Goal: Task Accomplishment & Management: Manage account settings

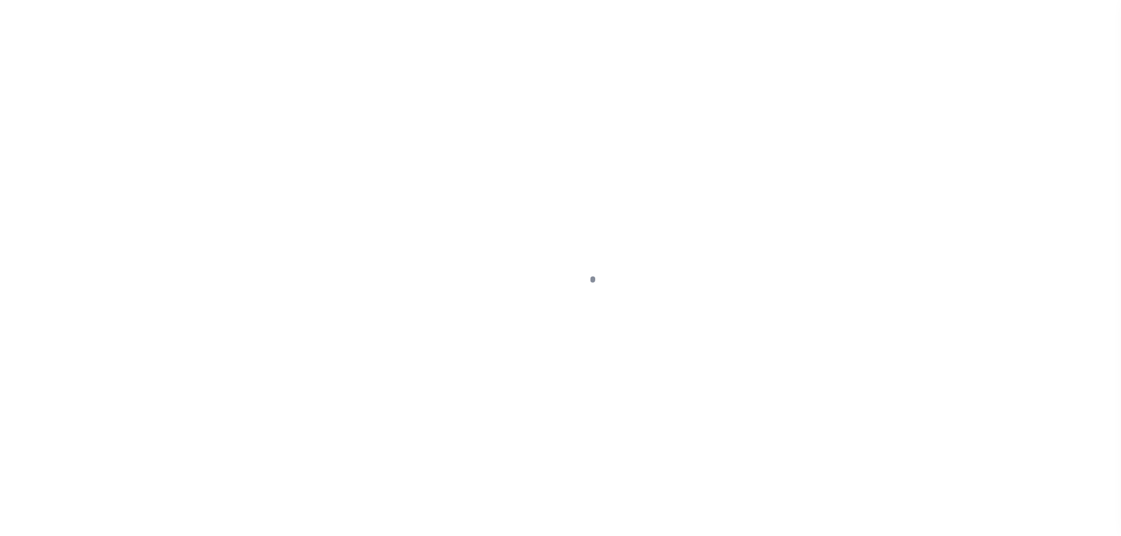
select select "OP2"
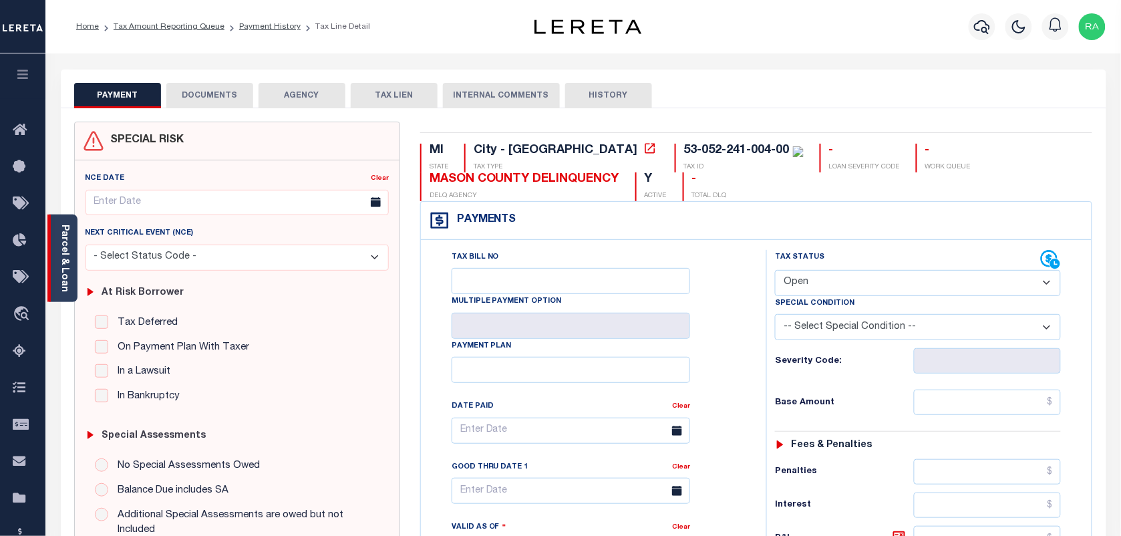
click at [65, 278] on link "Parcel & Loan" at bounding box center [63, 257] width 9 height 67
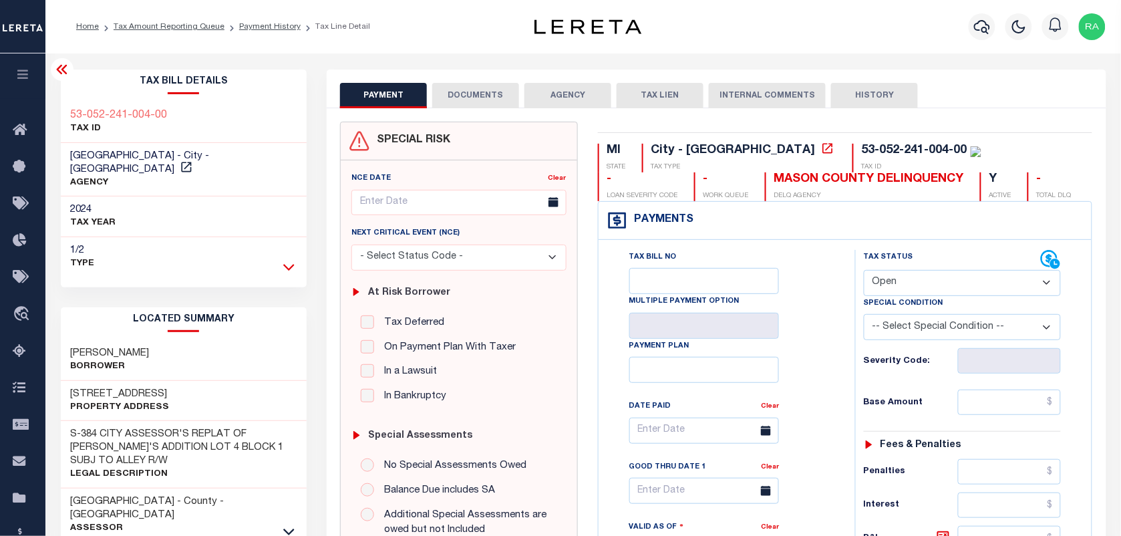
click at [283, 260] on icon at bounding box center [288, 267] width 11 height 14
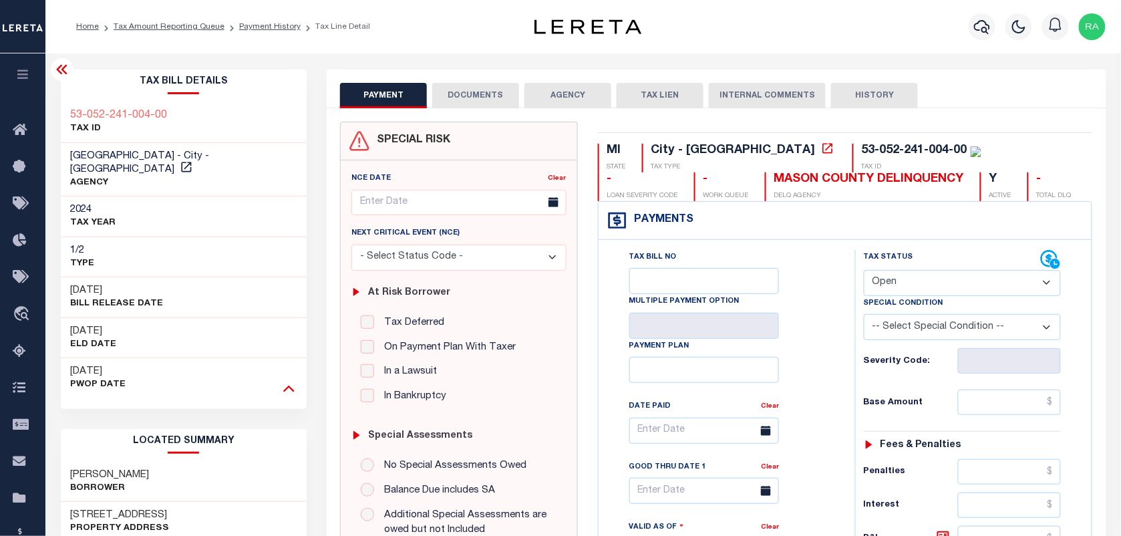
click at [287, 381] on icon at bounding box center [288, 388] width 11 height 14
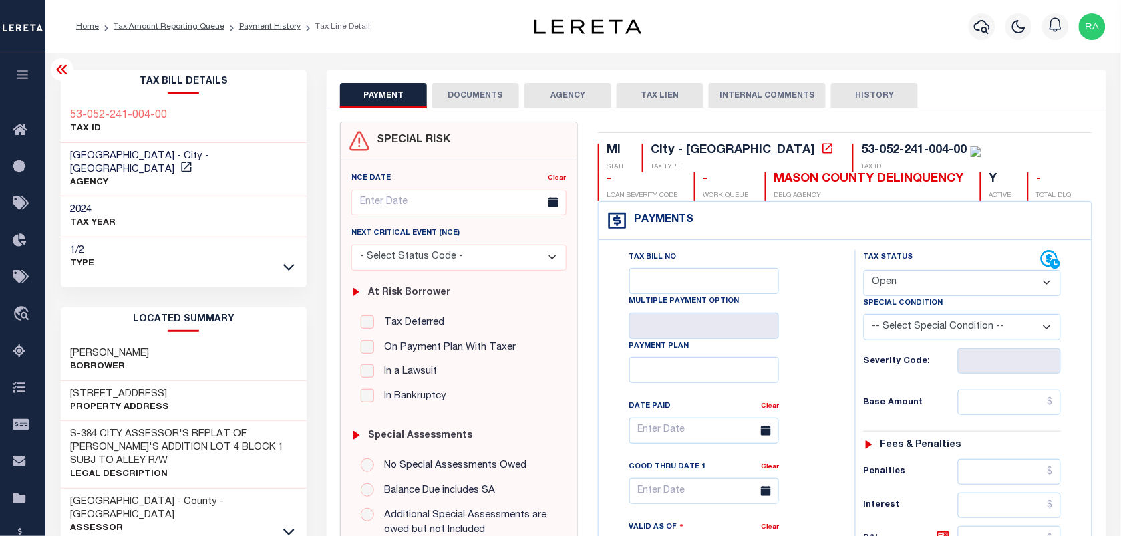
click at [145, 118] on h3 "53-052-241-004-00" at bounding box center [119, 115] width 97 height 13
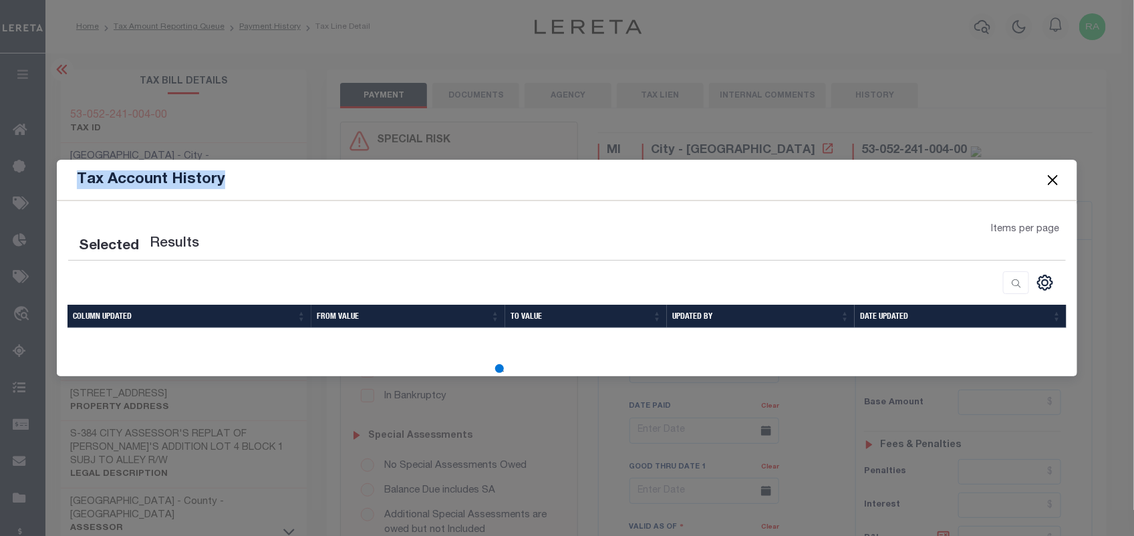
click at [145, 170] on h5 "Tax Account History" at bounding box center [151, 179] width 148 height 19
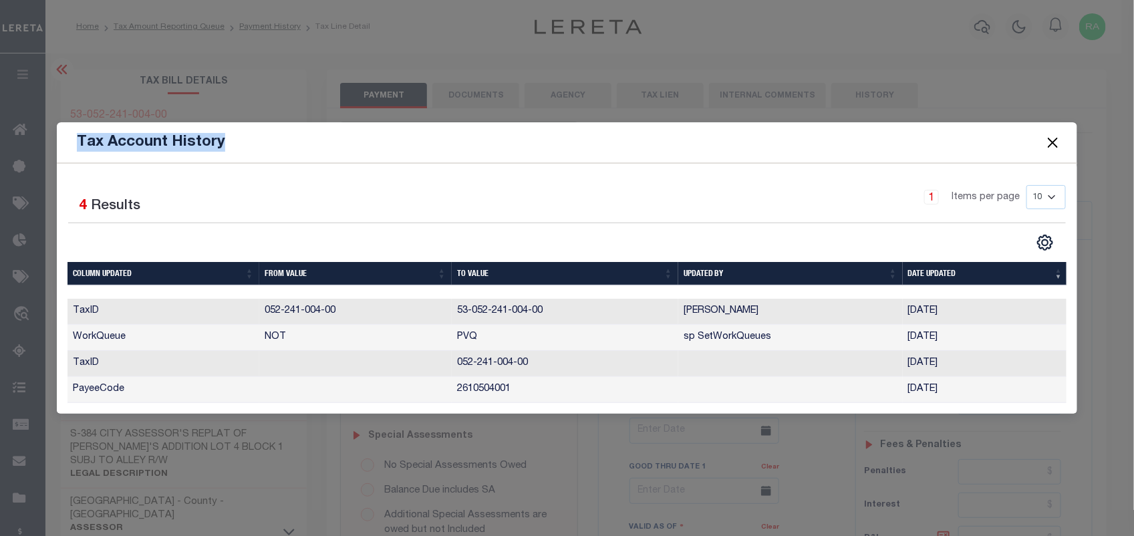
click at [1050, 134] on button "Close" at bounding box center [1051, 142] width 17 height 17
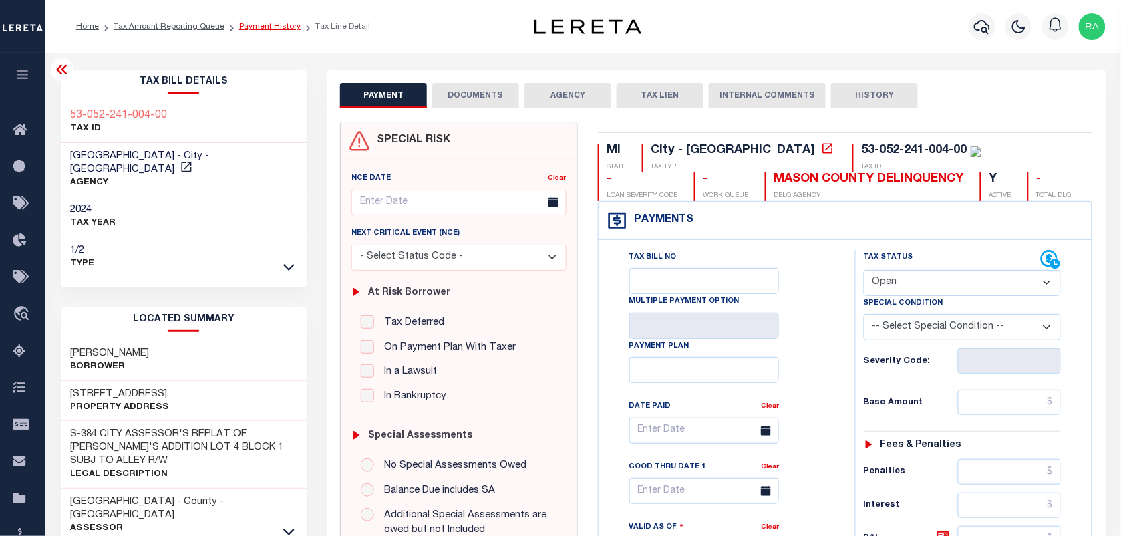
click at [239, 27] on link "Payment History" at bounding box center [269, 27] width 61 height 8
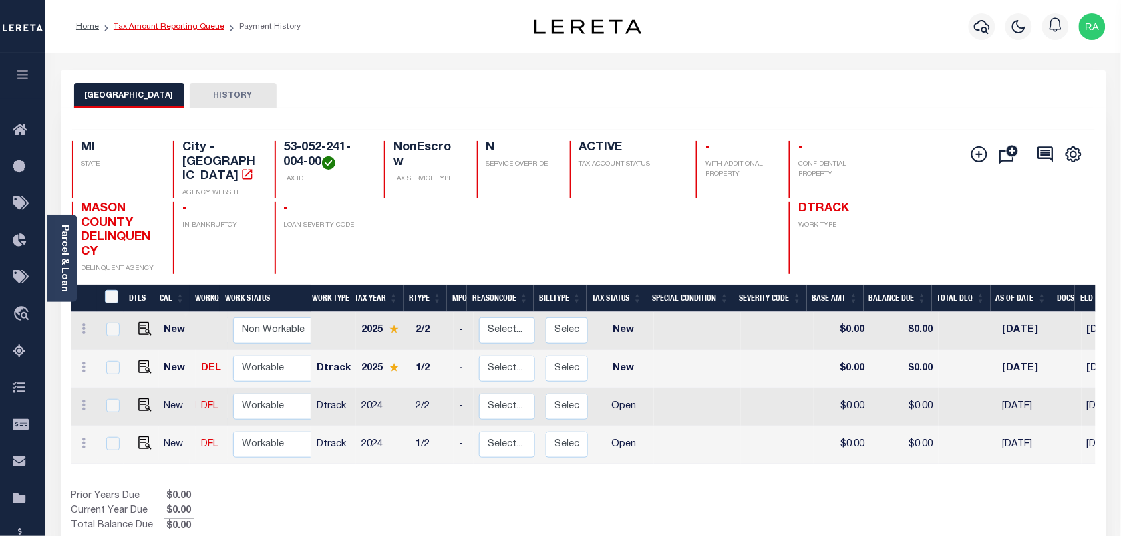
click at [204, 27] on link "Tax Amount Reporting Queue" at bounding box center [169, 27] width 111 height 8
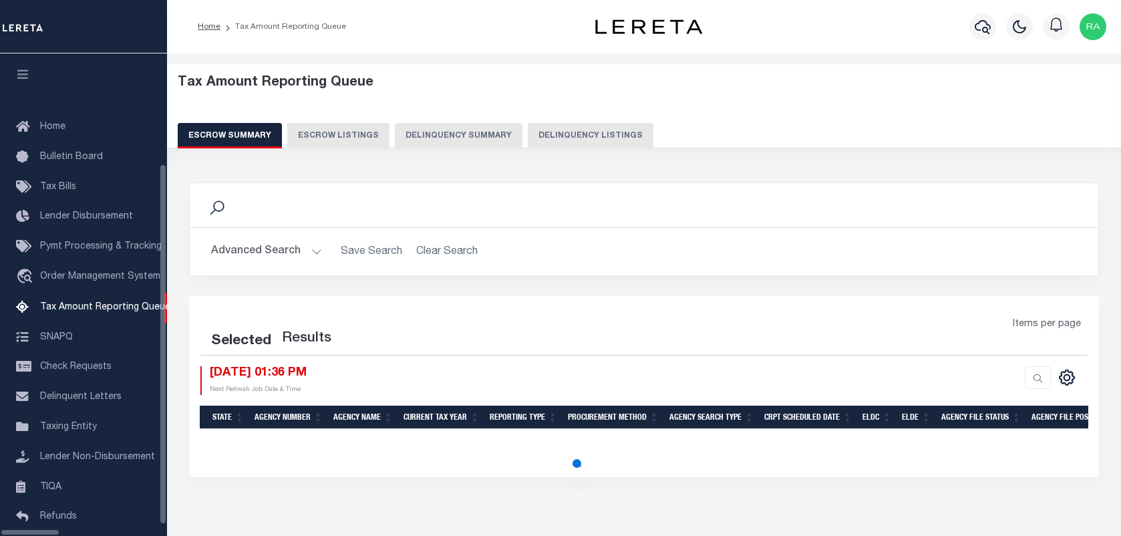
click at [528, 138] on button "Delinquency Listings" at bounding box center [591, 135] width 126 height 25
select select "100"
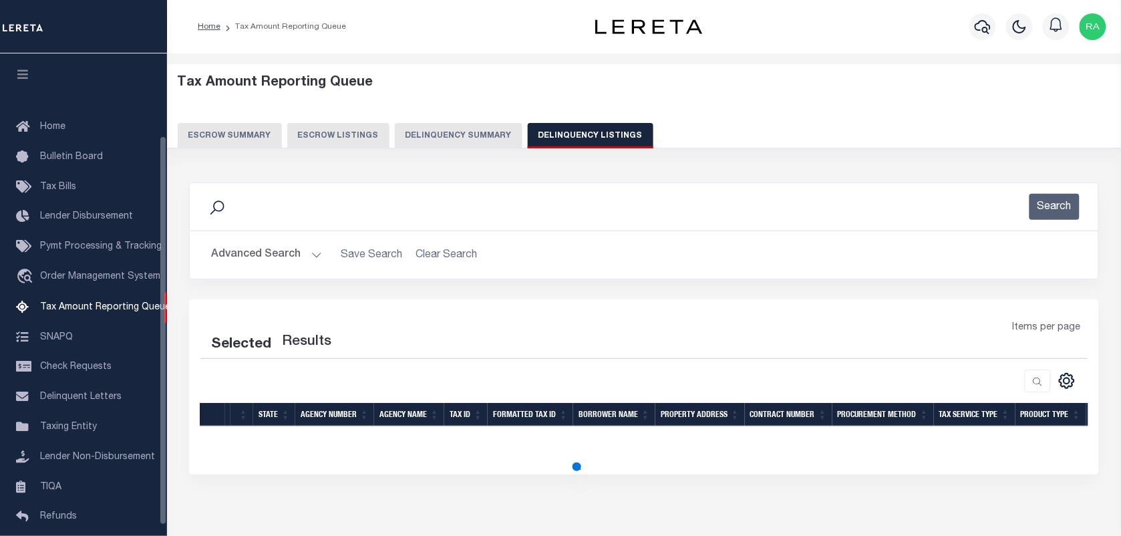
scroll to position [102, 0]
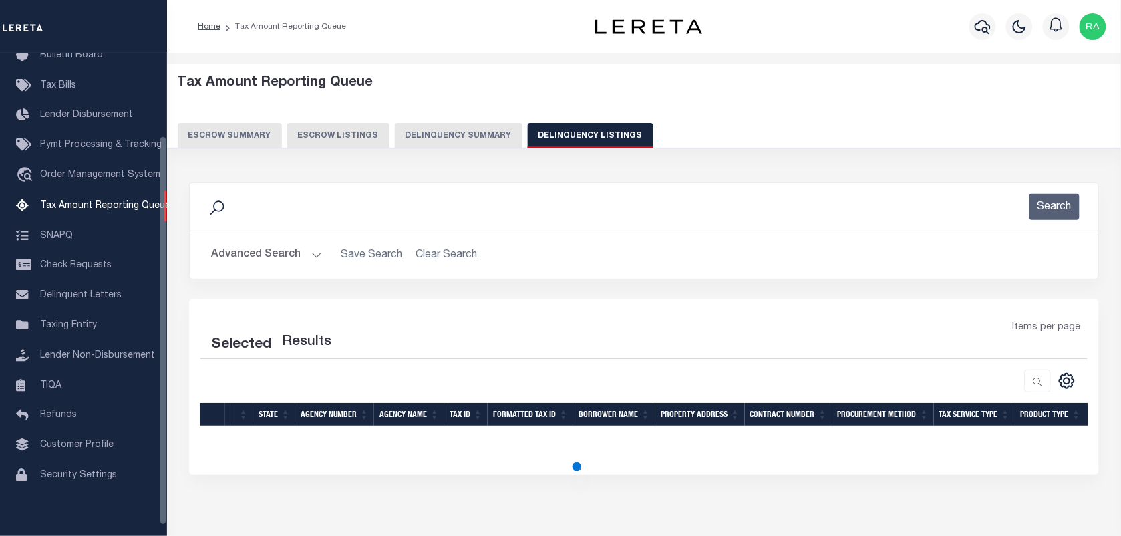
select select "100"
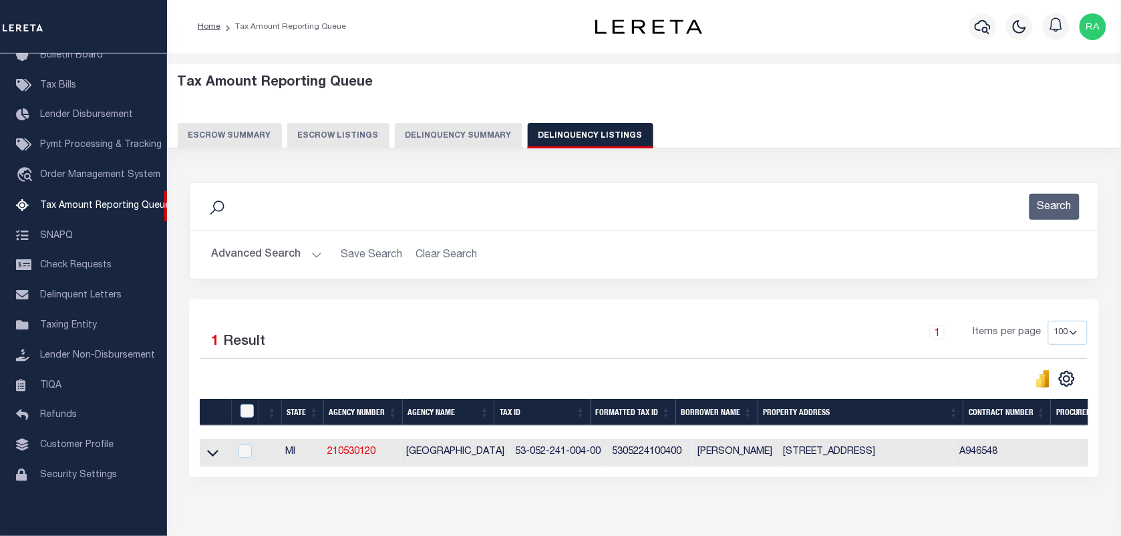
drag, startPoint x: 311, startPoint y: 255, endPoint x: 483, endPoint y: 255, distance: 171.7
click at [311, 255] on button "Advanced Search" at bounding box center [266, 255] width 111 height 26
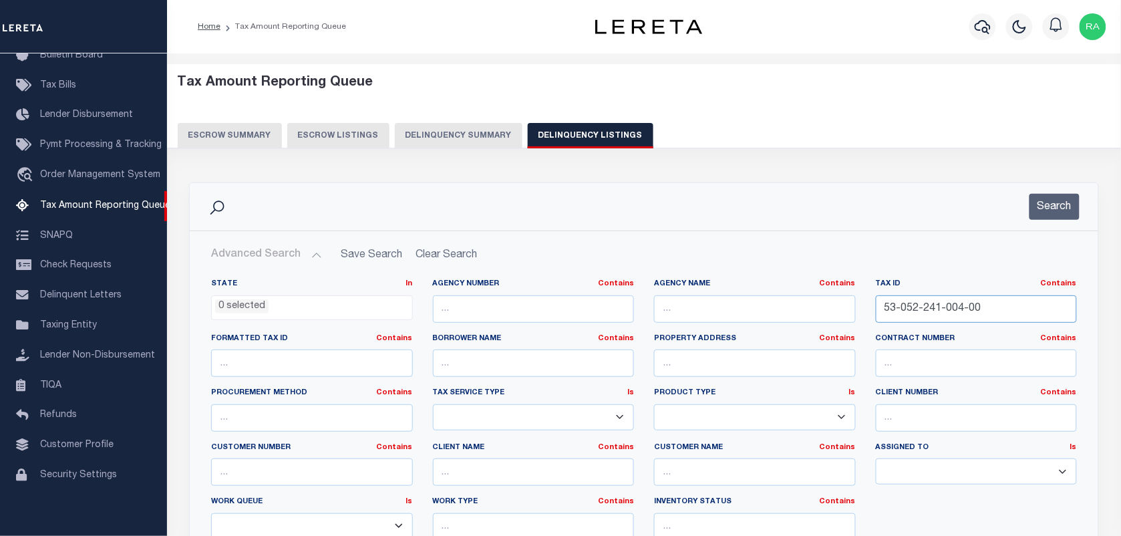
click at [911, 303] on input "53-052-241-004-00" at bounding box center [977, 308] width 202 height 27
paste input "2-009"
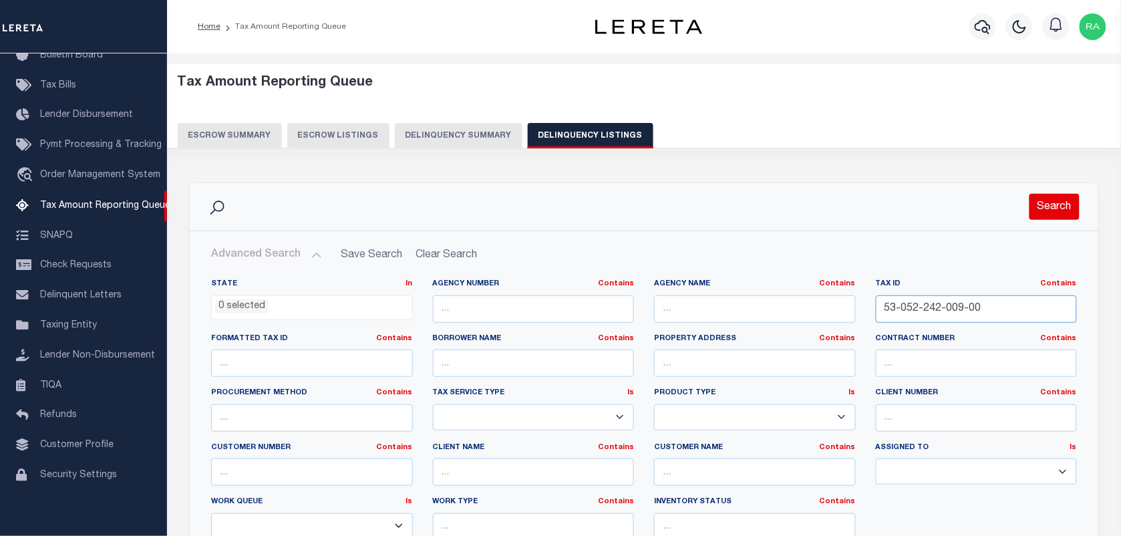
type input "53-052-242-009-00"
click at [1036, 218] on button "Search" at bounding box center [1054, 207] width 50 height 26
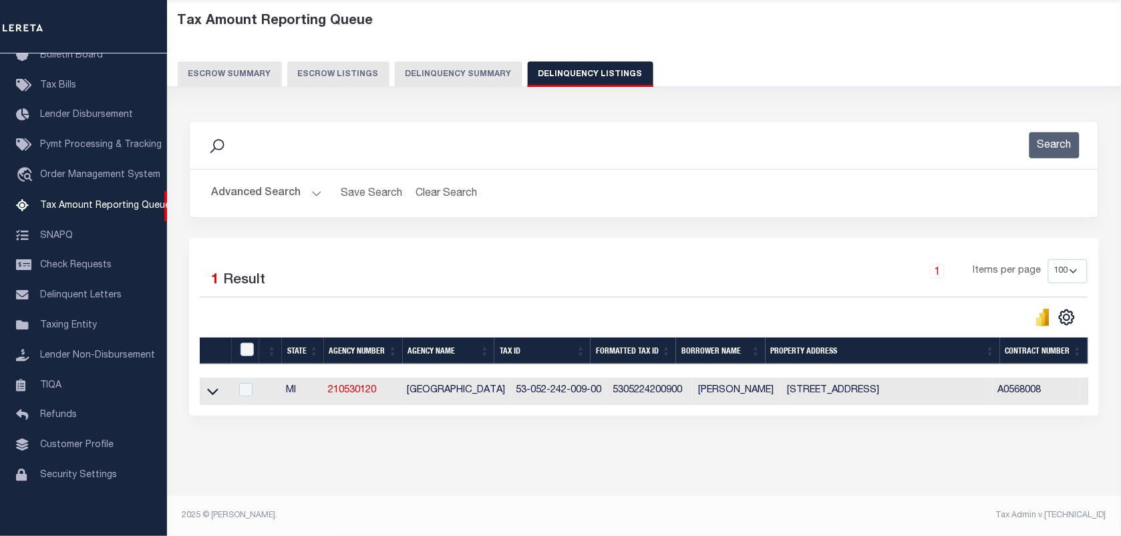
scroll to position [73, 0]
drag, startPoint x: 211, startPoint y: 381, endPoint x: 291, endPoint y: 393, distance: 81.0
click at [212, 384] on icon at bounding box center [212, 391] width 11 height 14
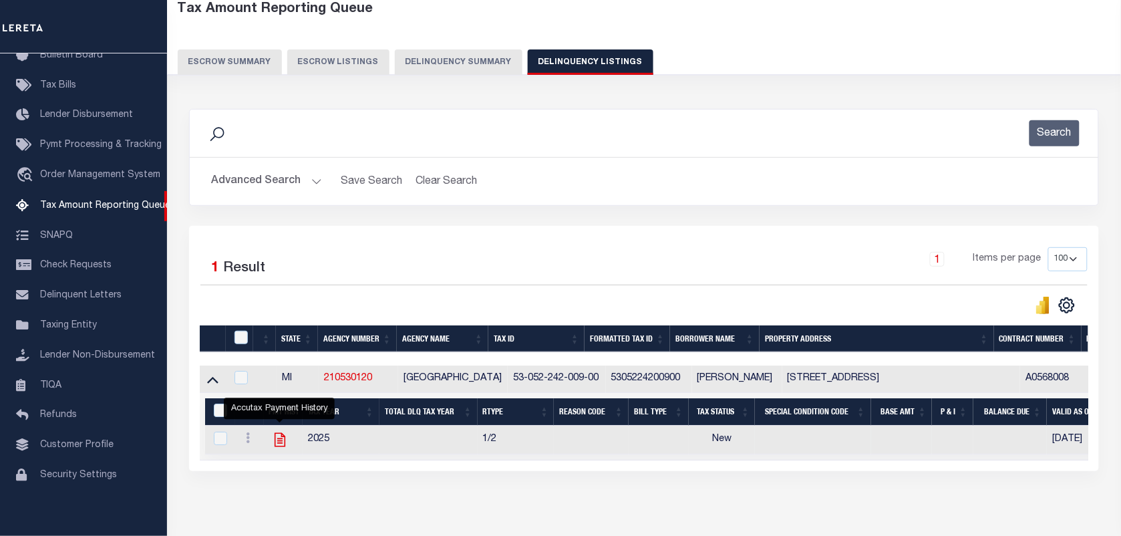
click at [276, 448] on icon "" at bounding box center [279, 439] width 17 height 17
checkbox input "true"
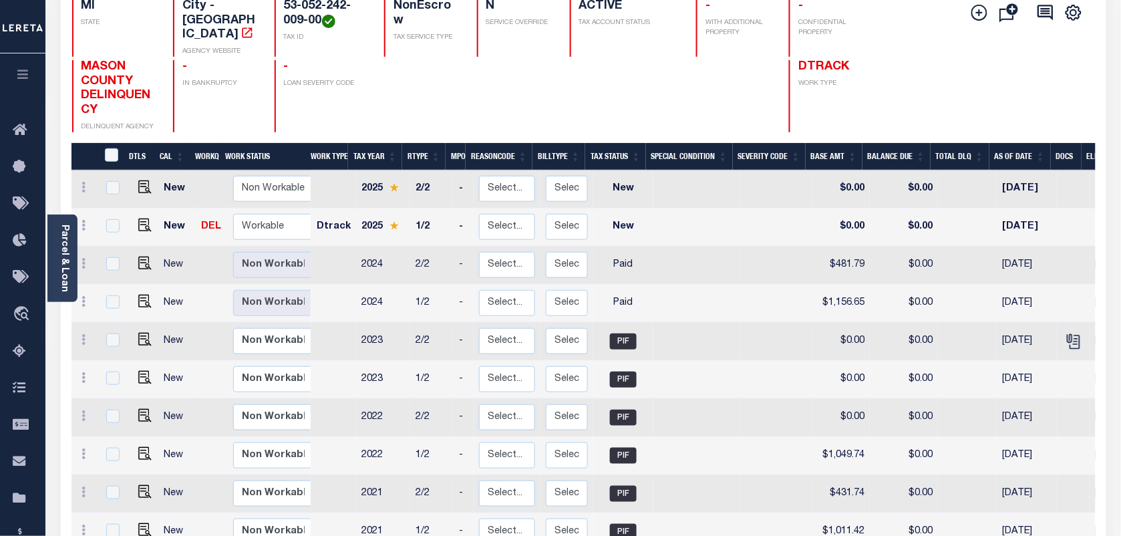
scroll to position [167, 0]
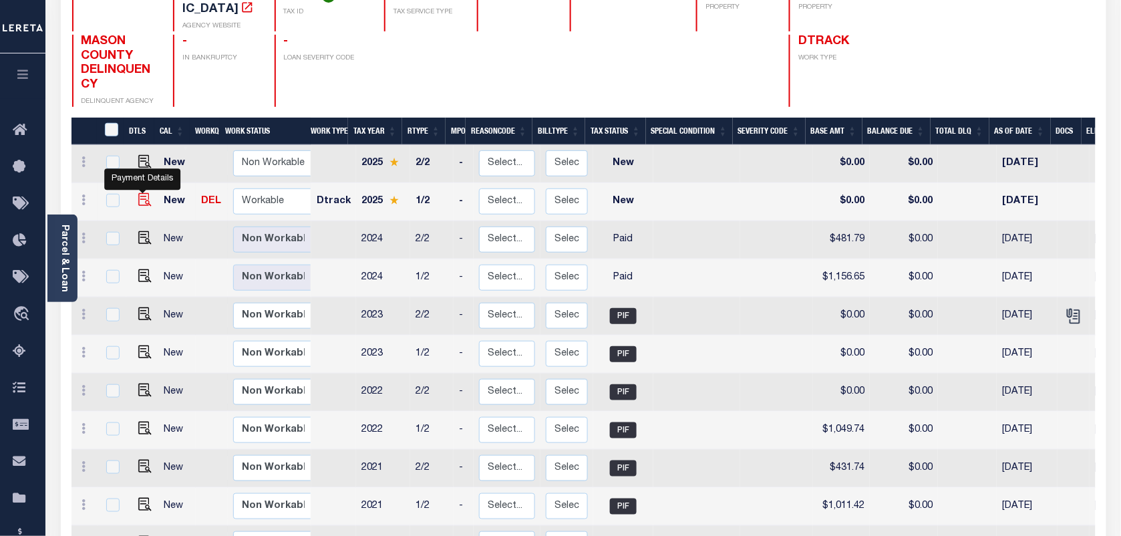
click at [138, 193] on img "" at bounding box center [144, 199] width 13 height 13
checkbox input "true"
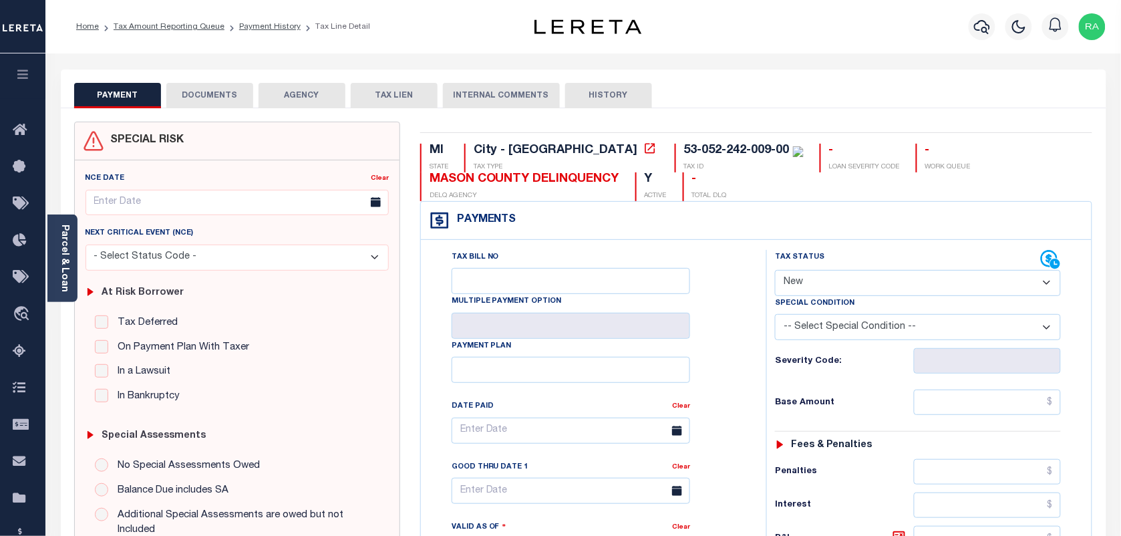
click at [816, 283] on select "- Select Status Code - Open Due/Unpaid Paid Incomplete No Tax Due Internal Refu…" at bounding box center [918, 283] width 286 height 26
select select "PYD"
click at [775, 271] on select "- Select Status Code - Open Due/Unpaid Paid Incomplete No Tax Due Internal Refu…" at bounding box center [918, 283] width 286 height 26
type input "[DATE]"
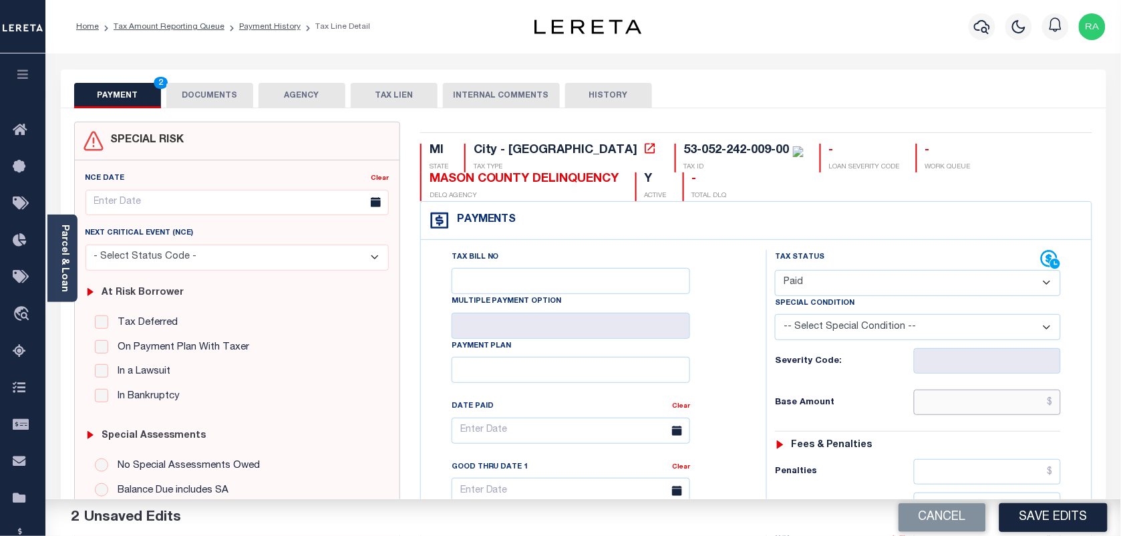
click at [999, 411] on input "text" at bounding box center [988, 401] width 148 height 25
type input "$0.00"
click at [1035, 432] on div "Tax Status Status - Select Status Code -" at bounding box center [922, 545] width 312 height 590
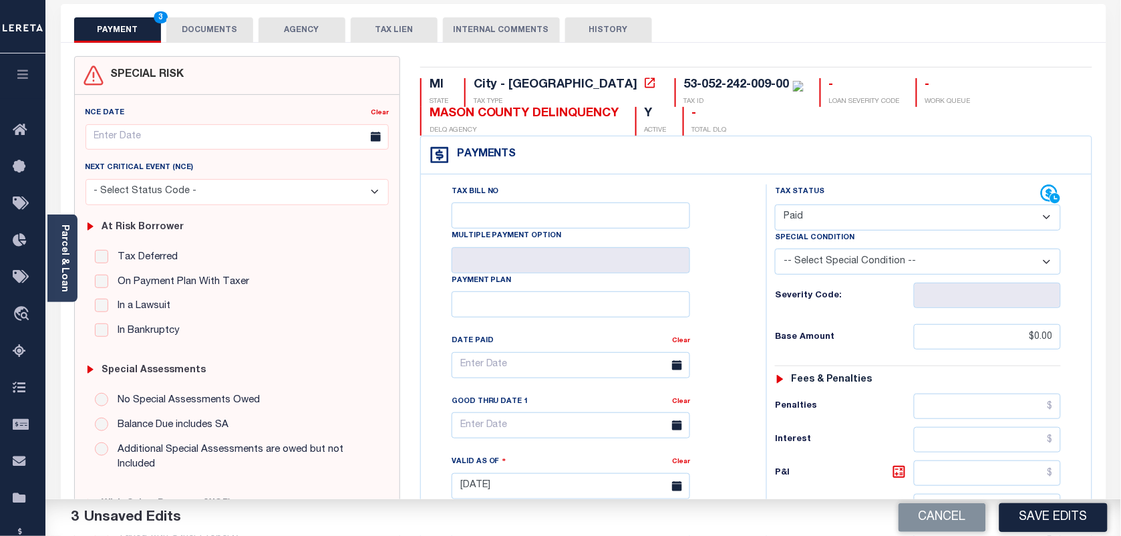
scroll to position [334, 0]
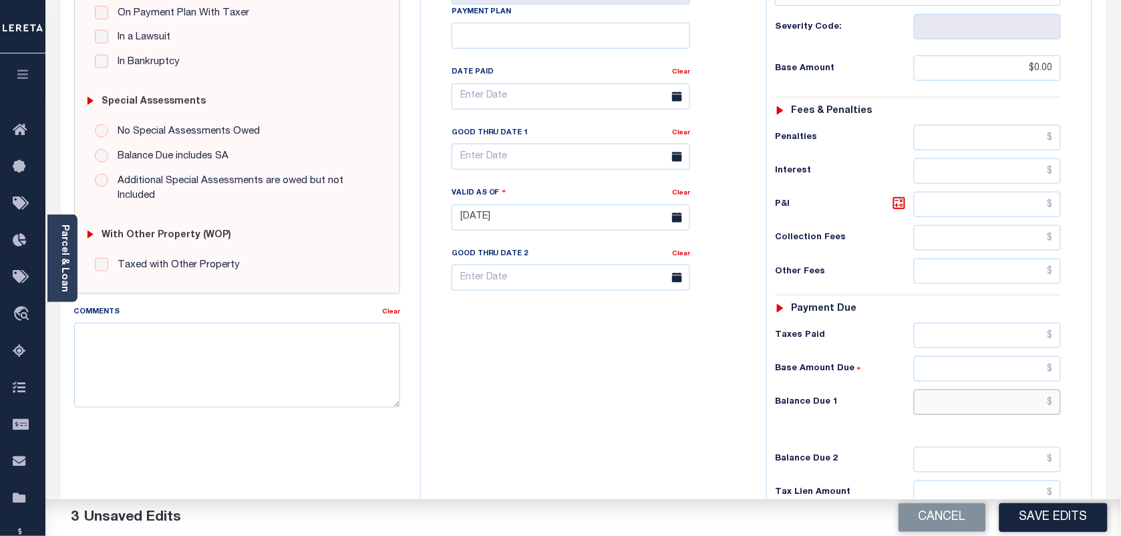
drag, startPoint x: 1009, startPoint y: 405, endPoint x: 1047, endPoint y: 415, distance: 39.2
click at [1009, 405] on input "text" at bounding box center [988, 401] width 148 height 25
type input "$0.00"
click at [1070, 418] on div "Tax Status Status - Select Status Code -" at bounding box center [922, 211] width 312 height 590
click at [204, 381] on textarea "Comments" at bounding box center [237, 365] width 326 height 84
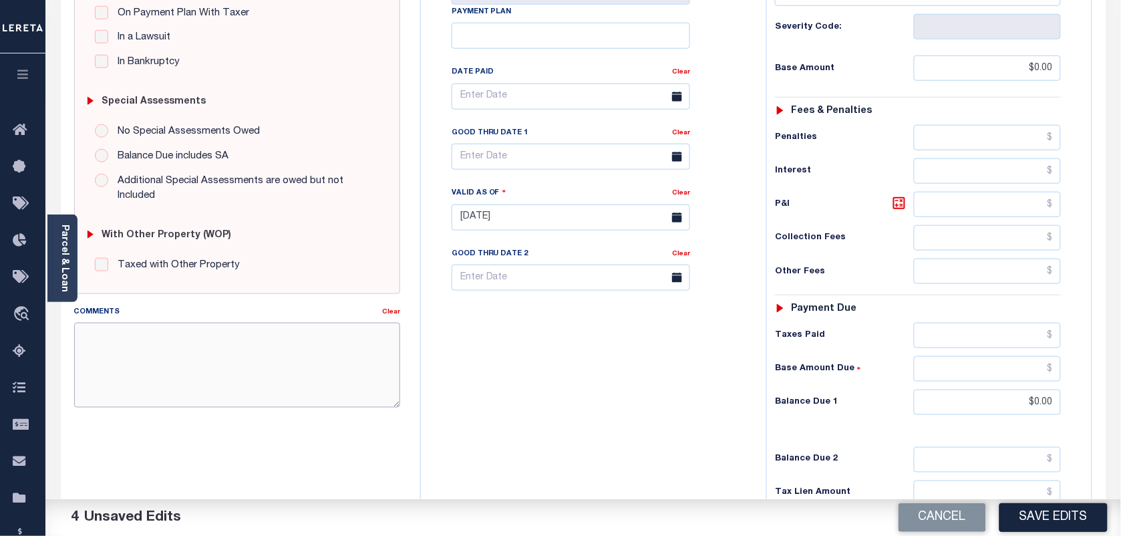
paste textarea "AS PER TC KATHY VIA EMAIL TAXES ARE PAID"
type textarea "AS PER TC KATHY VIA EMAIL TAXES ARE PAID"
click at [1043, 508] on button "Save Edits" at bounding box center [1053, 517] width 108 height 29
checkbox input "false"
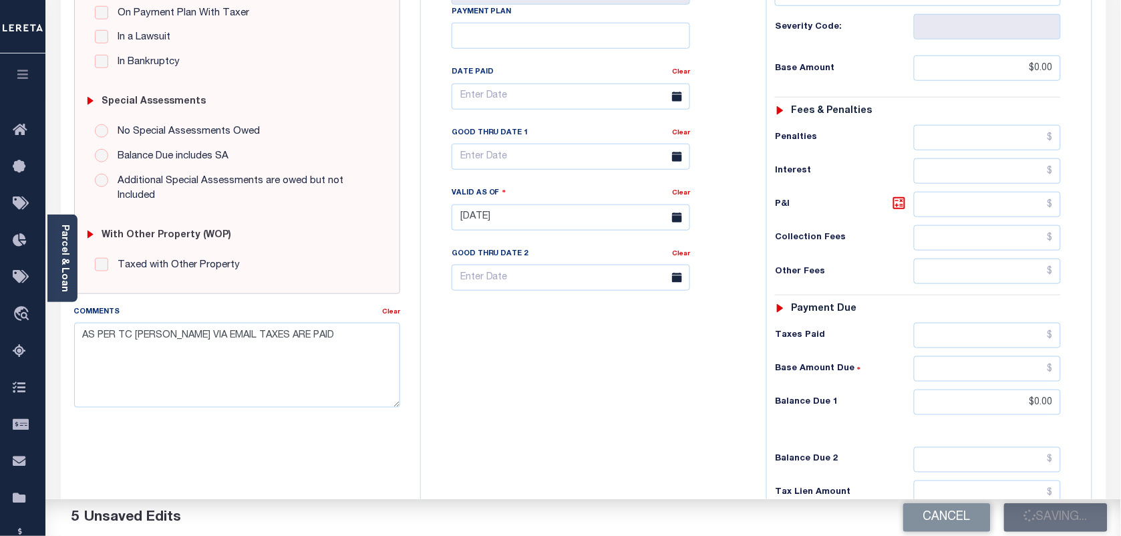
checkbox input "false"
type textarea "AS PER TC KATHY VIA EMAIL TAXES ARE PAID"
type input "$0"
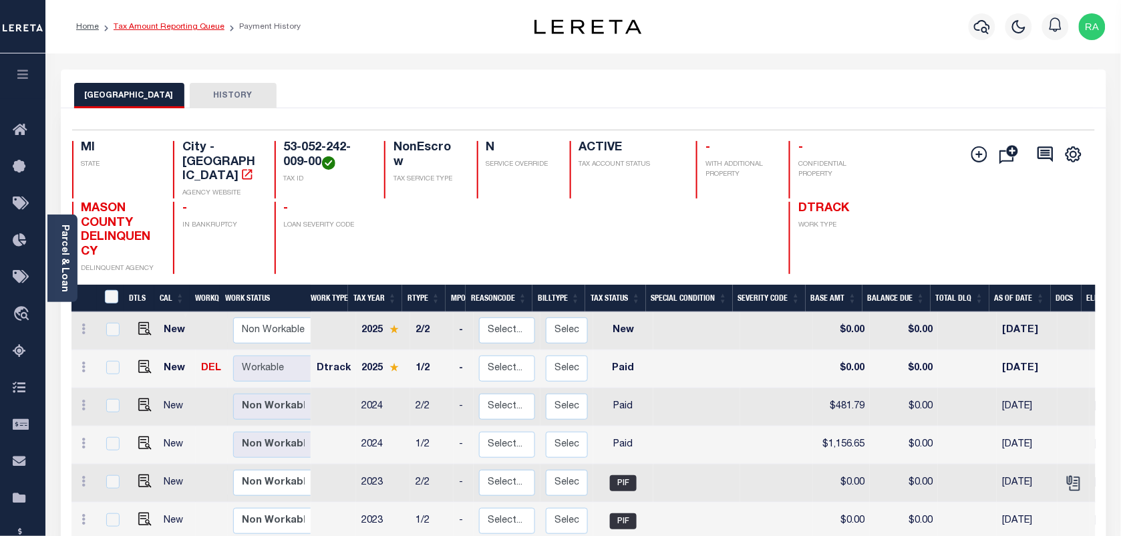
click at [164, 25] on link "Tax Amount Reporting Queue" at bounding box center [169, 27] width 111 height 8
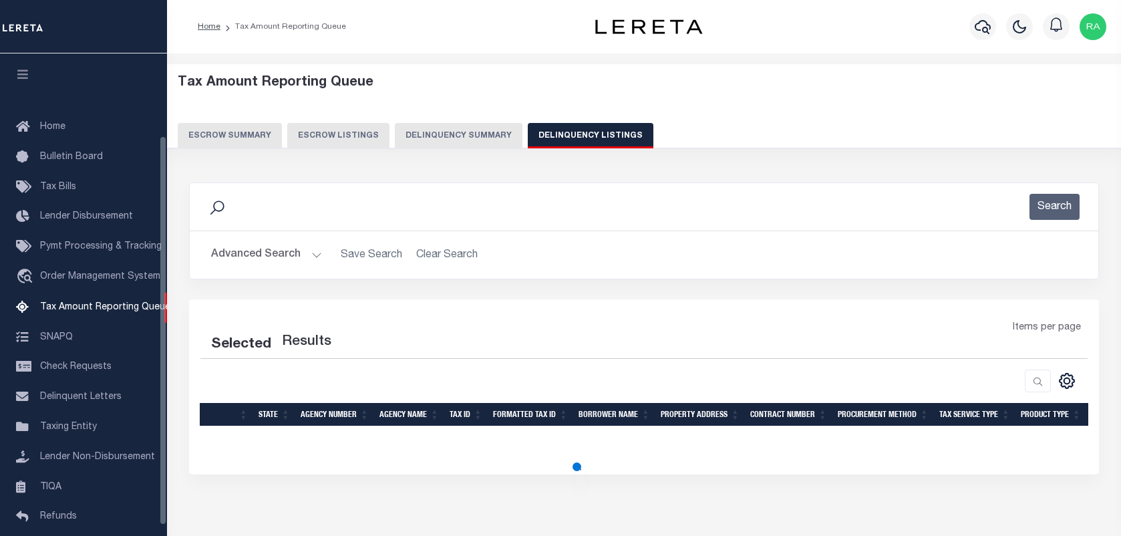
select select "100"
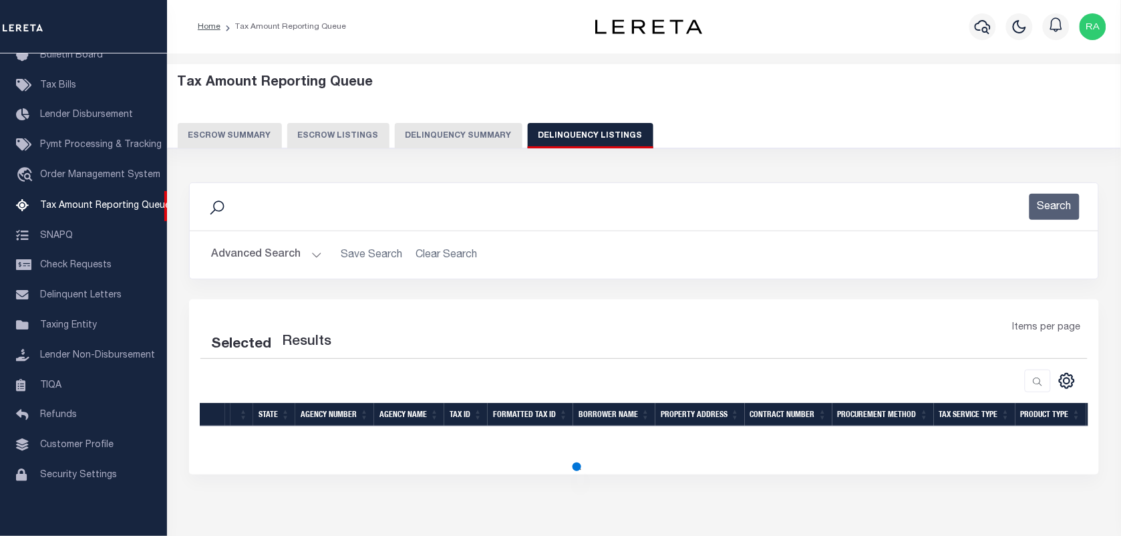
click at [319, 257] on button "Advanced Search" at bounding box center [266, 255] width 111 height 26
select select "100"
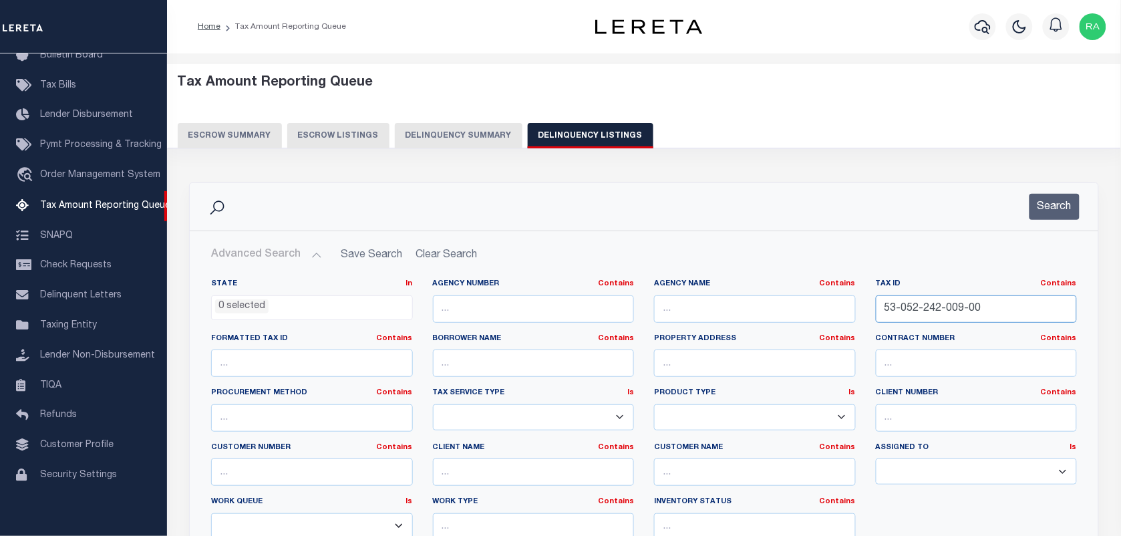
click at [952, 313] on input "53-052-242-009-00" at bounding box center [977, 308] width 202 height 27
paste input "12"
type input "53-052-242-012-00"
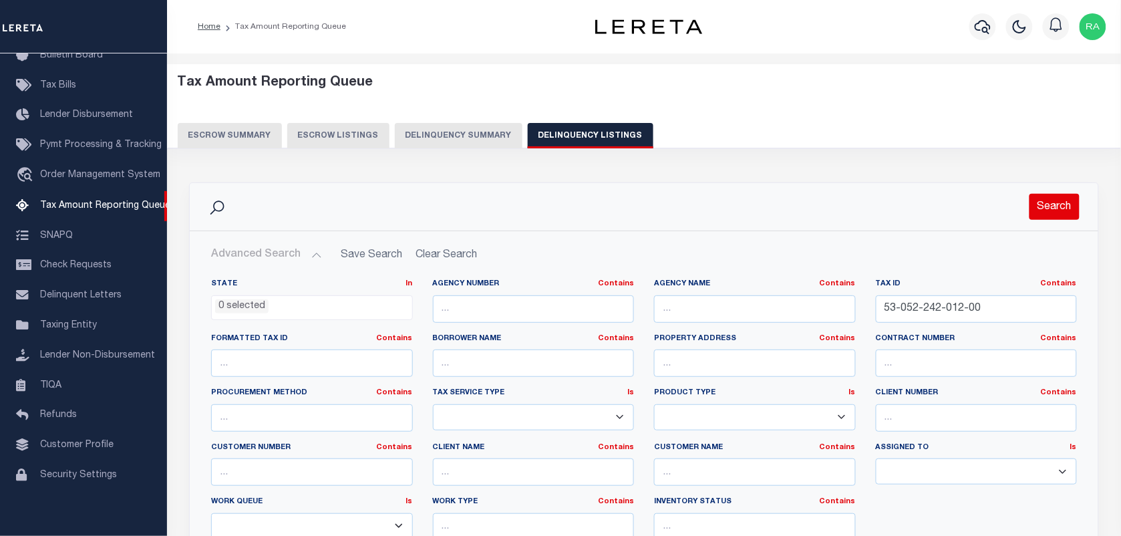
click at [1044, 198] on button "Search" at bounding box center [1054, 207] width 50 height 26
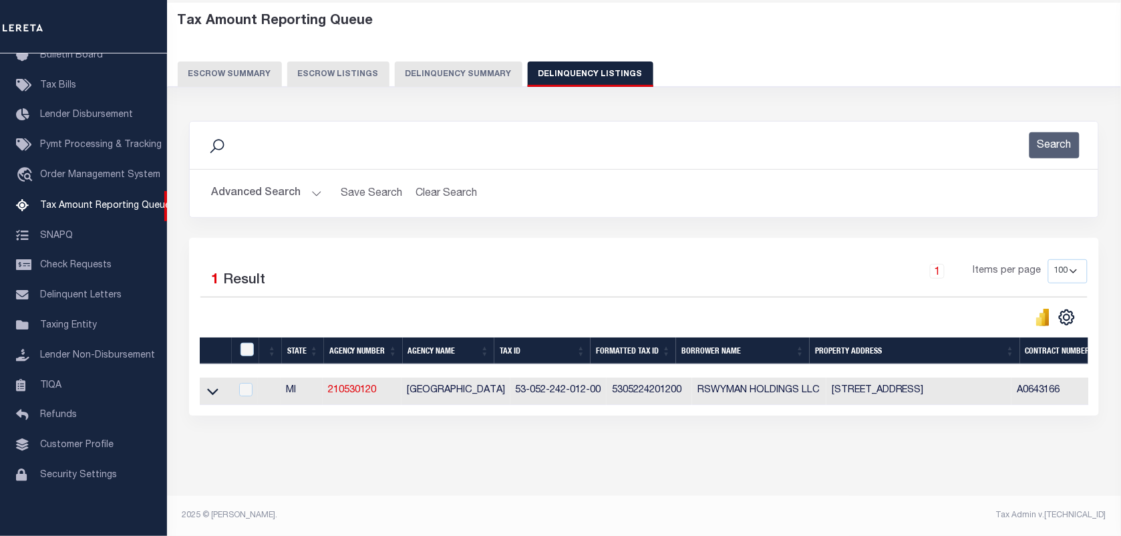
scroll to position [73, 0]
click at [210, 385] on icon at bounding box center [212, 391] width 11 height 14
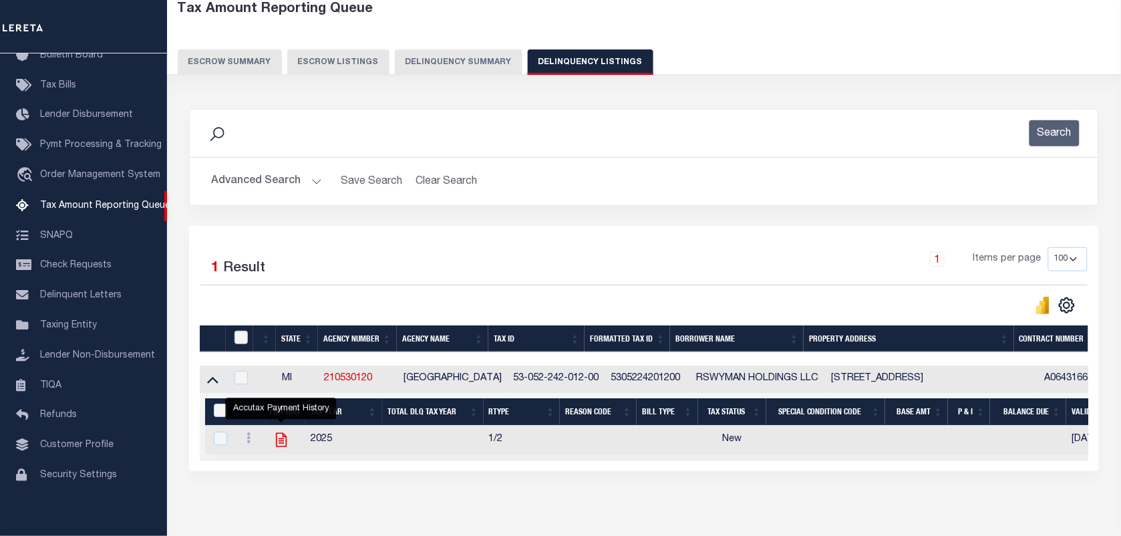
click at [281, 446] on icon "" at bounding box center [281, 439] width 17 height 17
checkbox input "true"
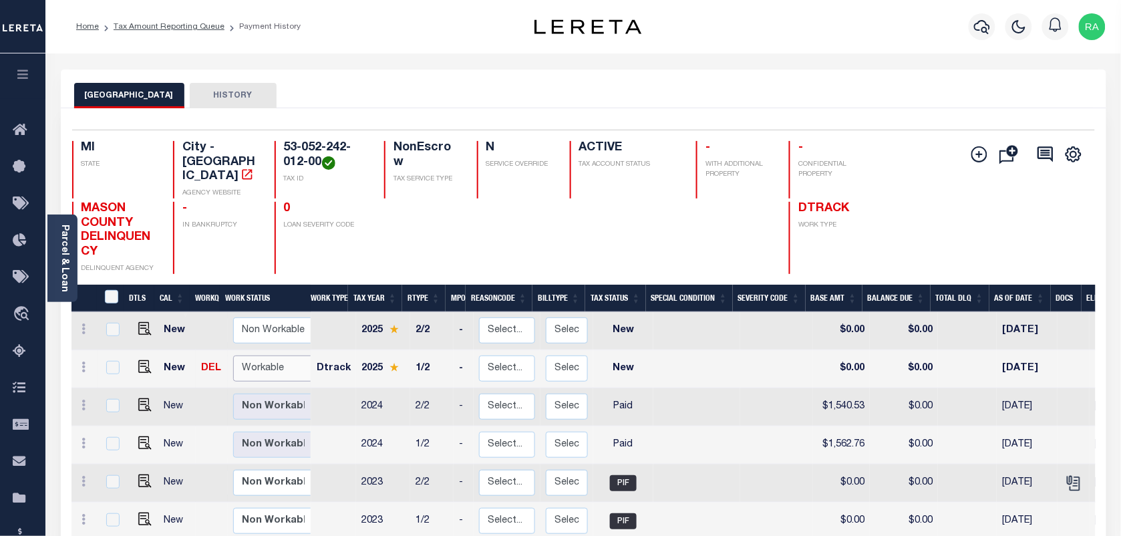
drag, startPoint x: 258, startPoint y: 356, endPoint x: 259, endPoint y: 363, distance: 6.8
click at [258, 356] on select "Non Workable Workable" at bounding box center [273, 368] width 80 height 26
checkbox input "true"
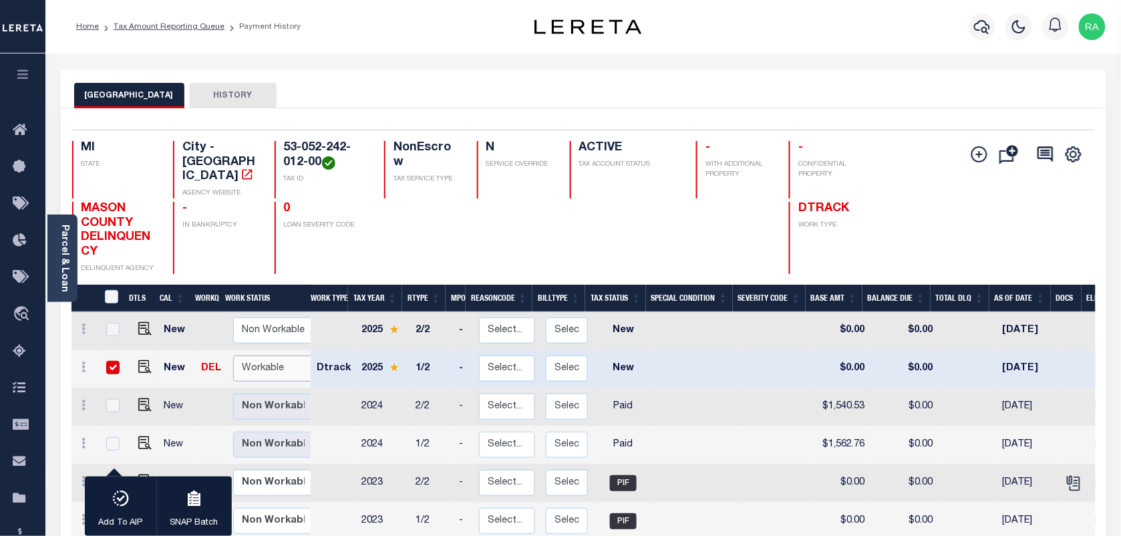
select select "true"
click at [233, 355] on select "Non Workable Workable" at bounding box center [273, 368] width 80 height 26
checkbox input "false"
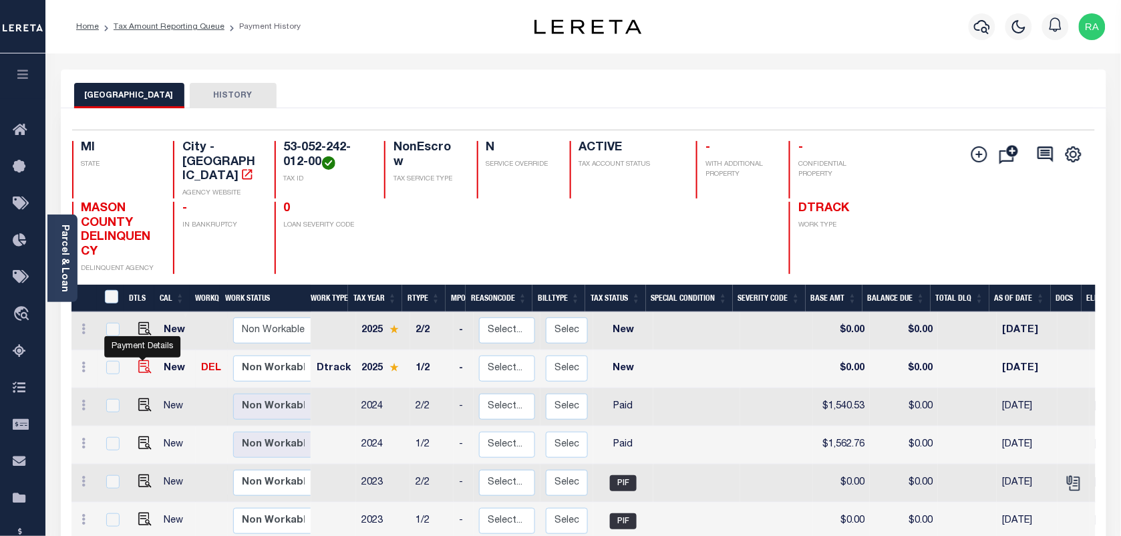
click at [138, 360] on img "" at bounding box center [144, 366] width 13 height 13
checkbox input "true"
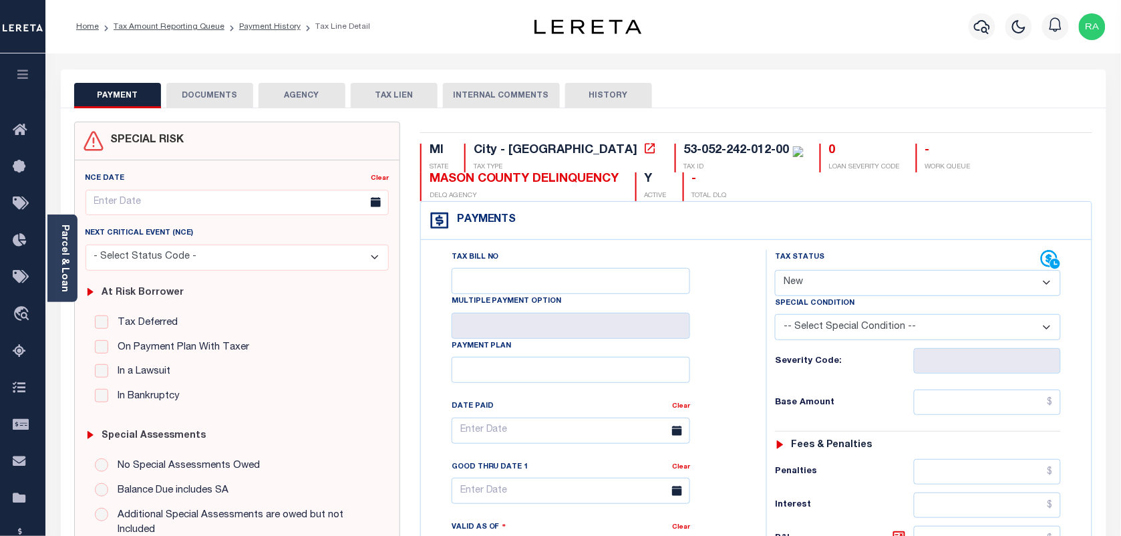
click at [856, 289] on select "- Select Status Code - Open Due/Unpaid Paid Incomplete No Tax Due Internal Refu…" at bounding box center [918, 283] width 286 height 26
drag, startPoint x: 815, startPoint y: 278, endPoint x: 818, endPoint y: 288, distance: 10.6
click at [815, 278] on select "- Select Status Code - Open Due/Unpaid Paid Incomplete No Tax Due Internal Refu…" at bounding box center [918, 283] width 286 height 26
select select "PYD"
click at [775, 271] on select "- Select Status Code - Open Due/Unpaid Paid Incomplete No Tax Due Internal Refu…" at bounding box center [918, 283] width 286 height 26
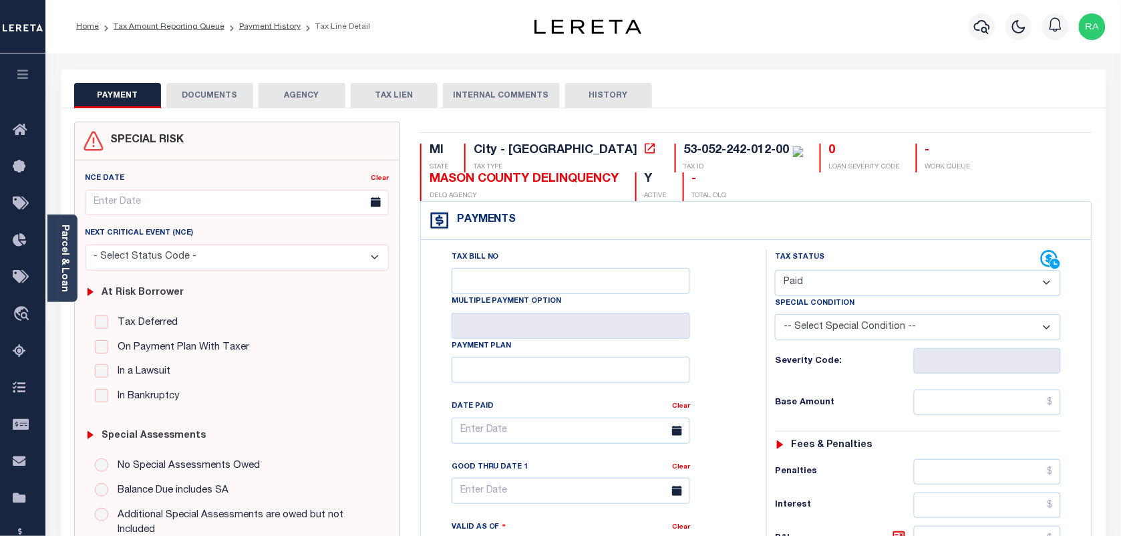
type input "[DATE]"
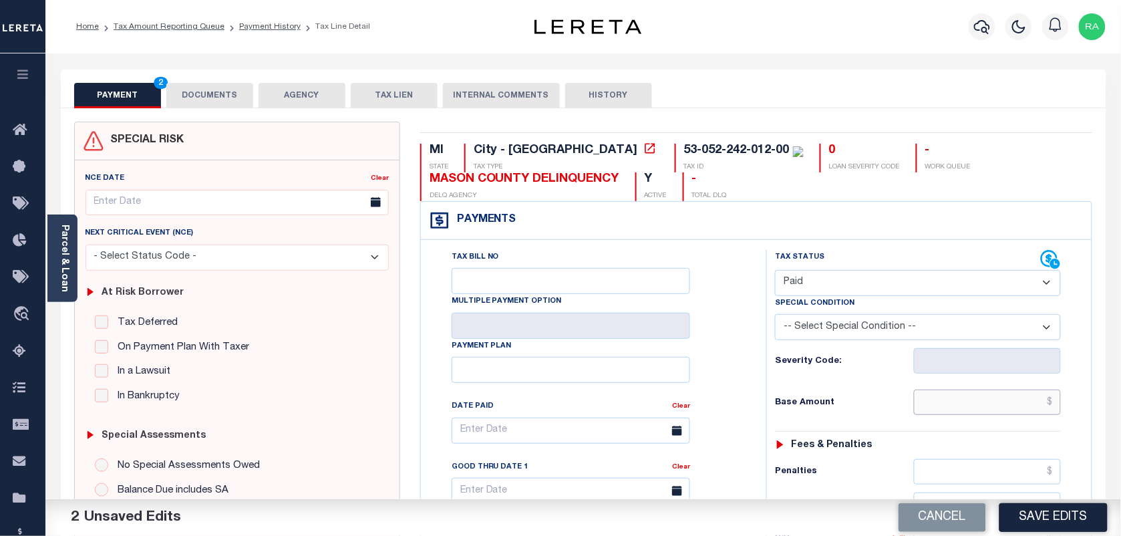
click at [1007, 406] on input "text" at bounding box center [988, 401] width 148 height 25
type input "$0.00"
click at [1034, 426] on div "Tax Status Status - Select Status Code -" at bounding box center [922, 545] width 312 height 590
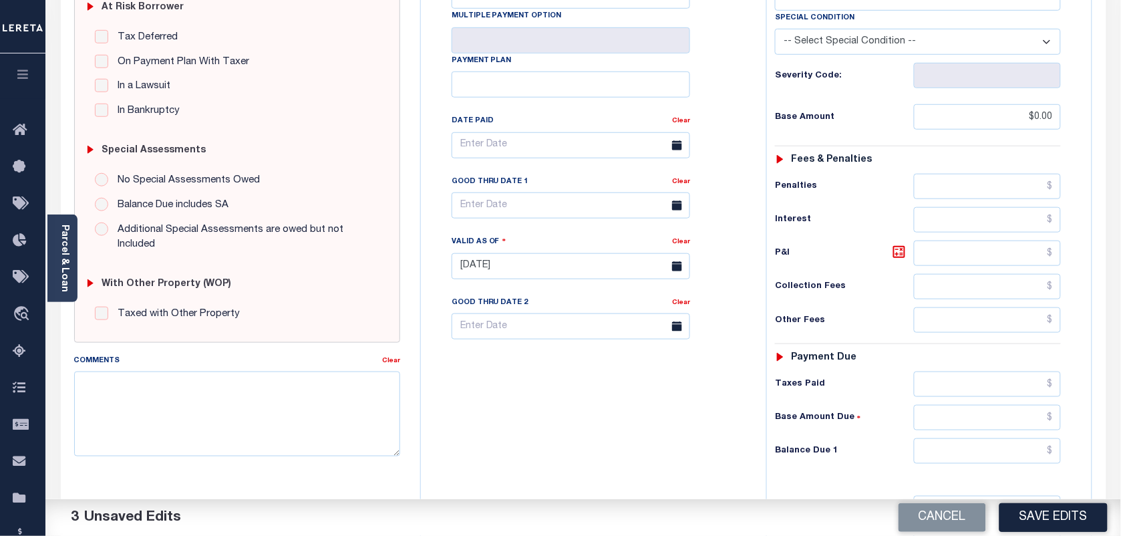
scroll to position [418, 0]
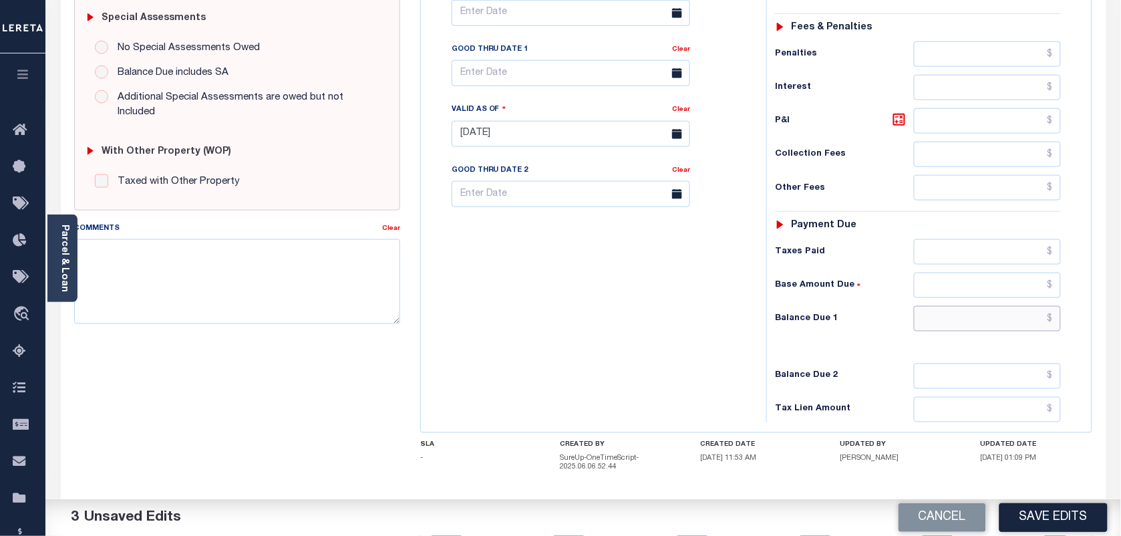
drag, startPoint x: 994, startPoint y: 322, endPoint x: 1017, endPoint y: 325, distance: 23.6
click at [994, 322] on input "text" at bounding box center [988, 318] width 148 height 25
type input "$0.00"
click at [1071, 338] on div "Tax Status Status - Select Status Code -" at bounding box center [922, 127] width 312 height 590
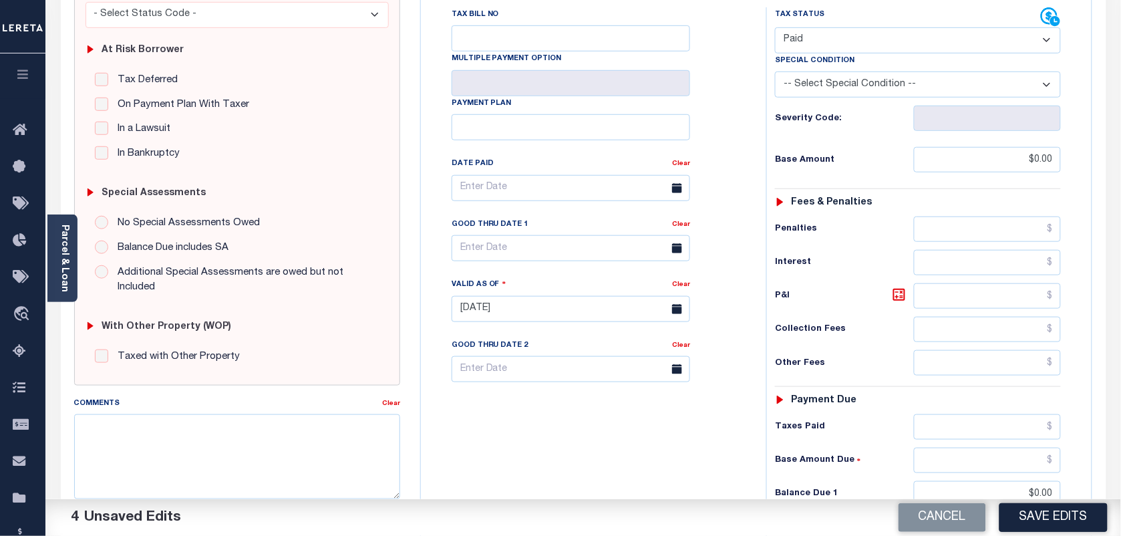
scroll to position [334, 0]
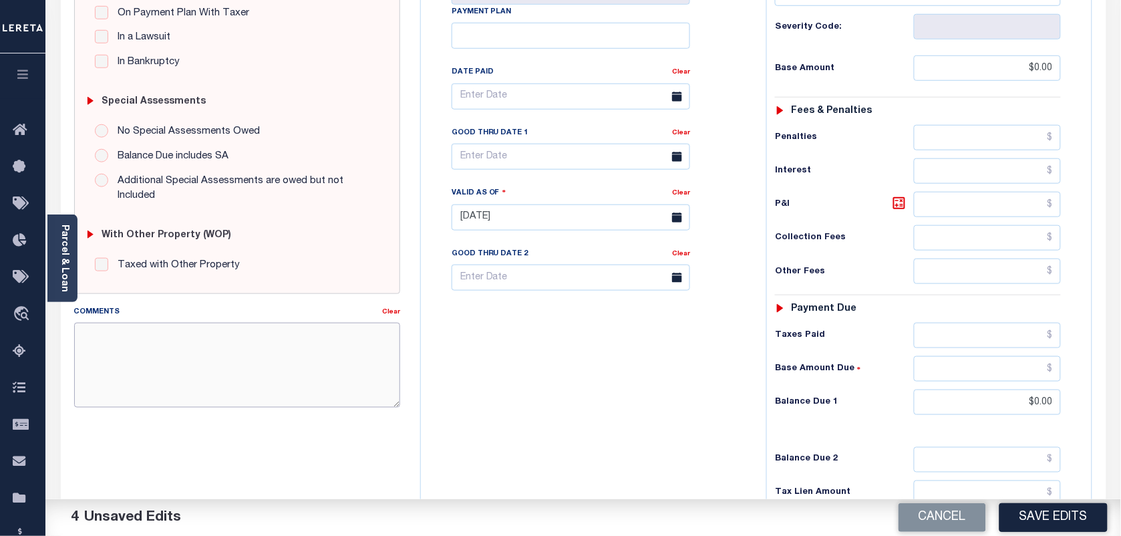
click at [202, 356] on textarea "Comments" at bounding box center [237, 365] width 326 height 84
paste textarea "AS PER TC KATHY VIA EMAIL TAXES ARE PAID"
type textarea "AS PER TC KATHY VIA EMAIL TAXES ARE PAID"
click at [1027, 509] on button "Save Edits" at bounding box center [1053, 517] width 108 height 29
checkbox input "false"
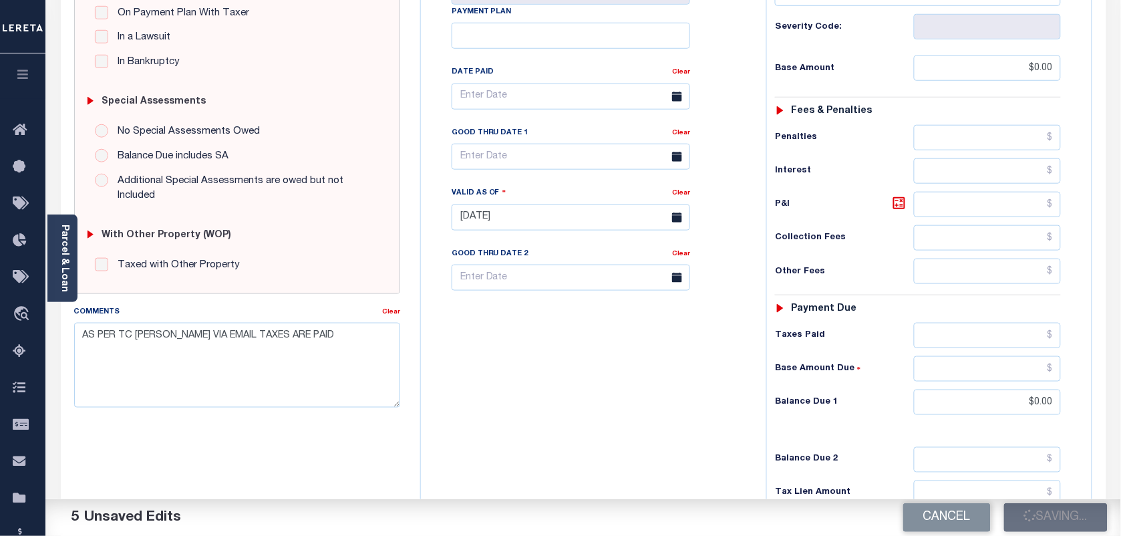
checkbox input "false"
type textarea "AS PER TC KATHY VIA EMAIL TAXES ARE PAID"
type input "$0"
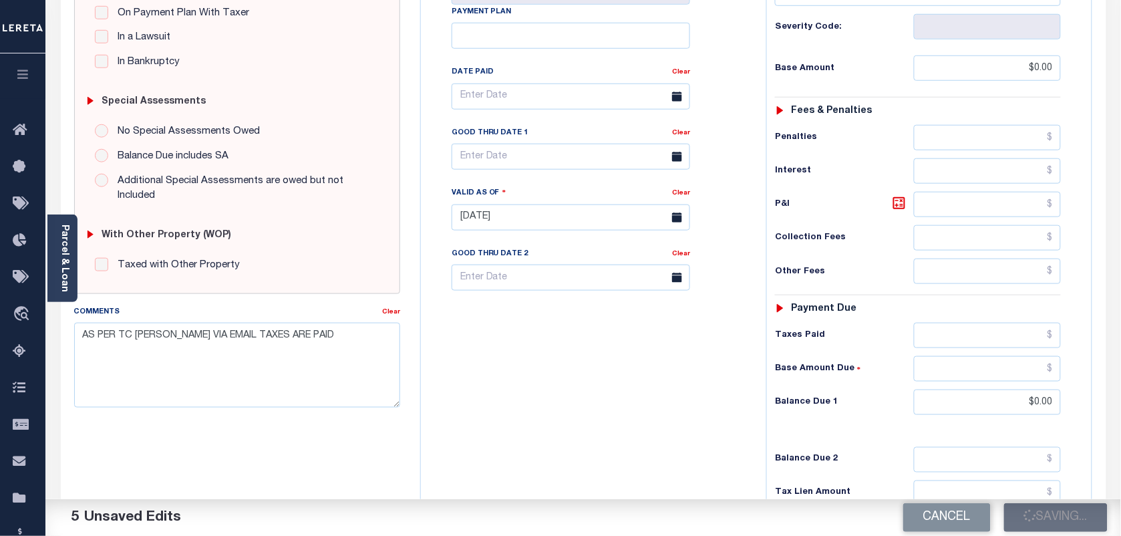
type input "$0"
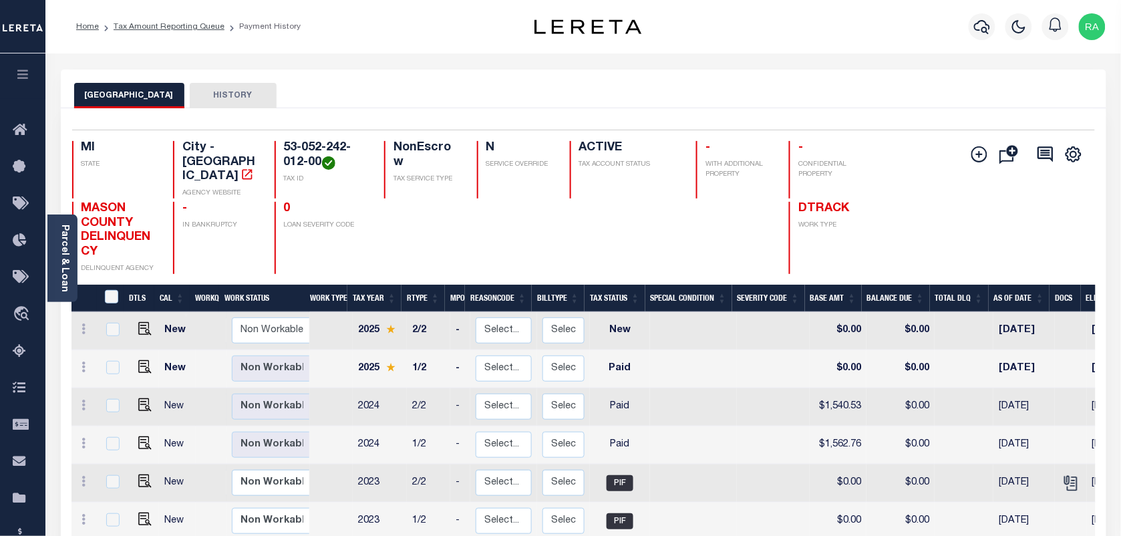
click at [191, 10] on div "Home Tax Amount Reporting Queue Payment History" at bounding box center [583, 26] width 1076 height 53
click at [184, 21] on li "Tax Amount Reporting Queue" at bounding box center [162, 27] width 126 height 12
click at [190, 28] on link "Tax Amount Reporting Queue" at bounding box center [169, 27] width 111 height 8
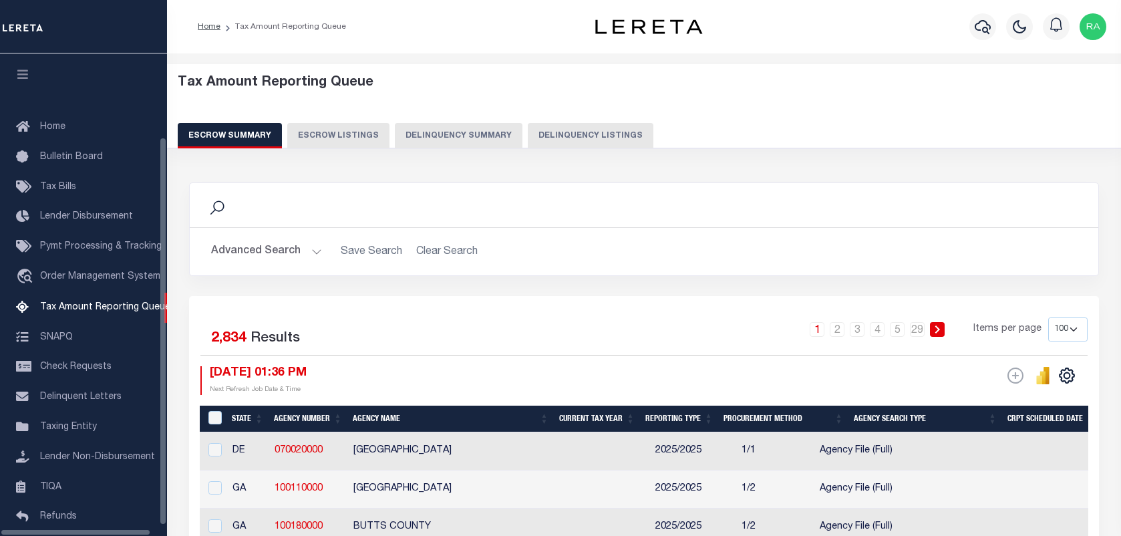
click at [565, 134] on button "Delinquency Listings" at bounding box center [591, 135] width 126 height 25
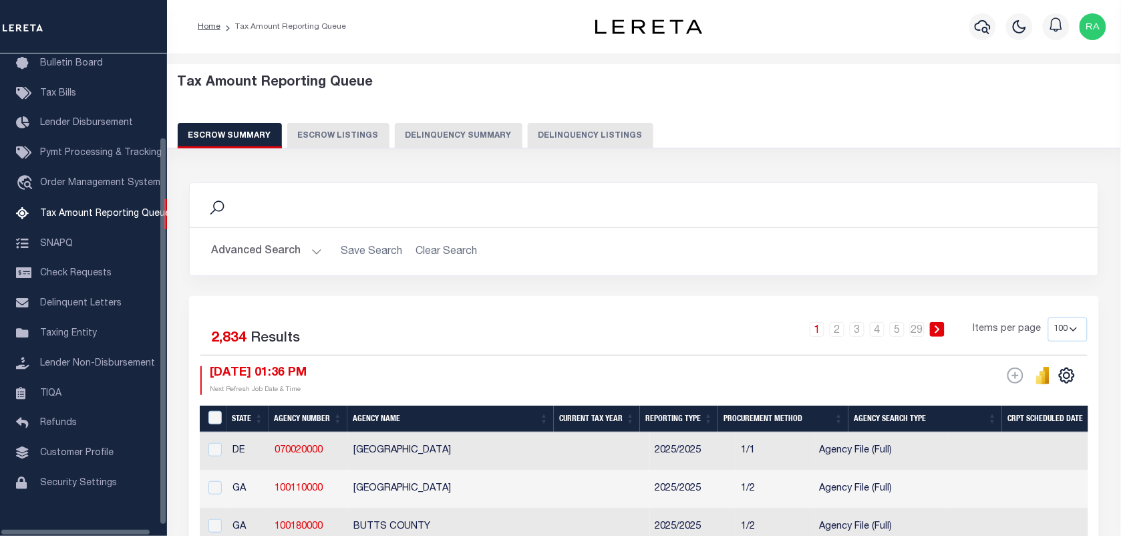
select select "100"
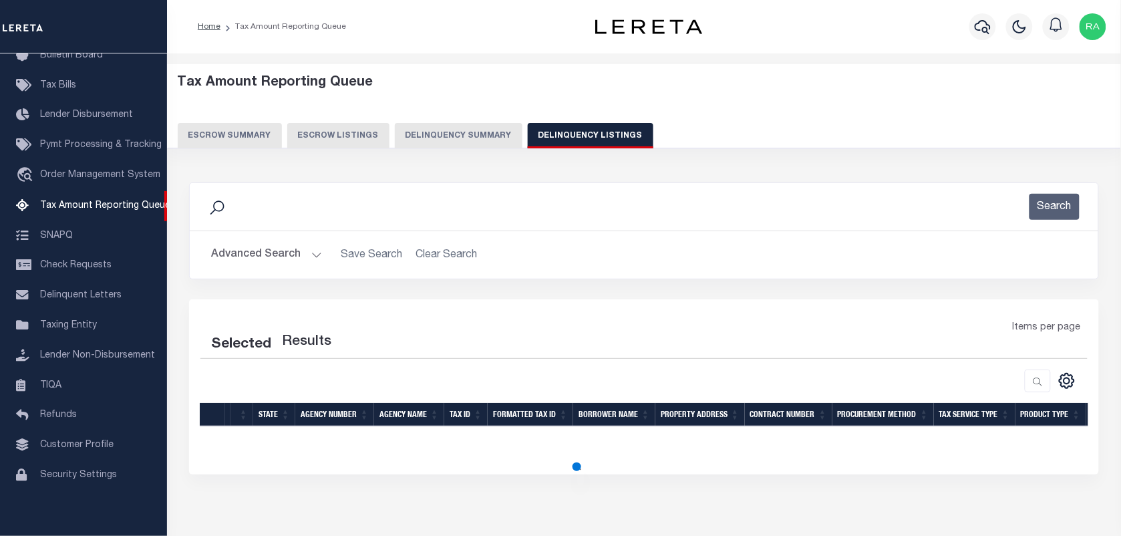
select select "100"
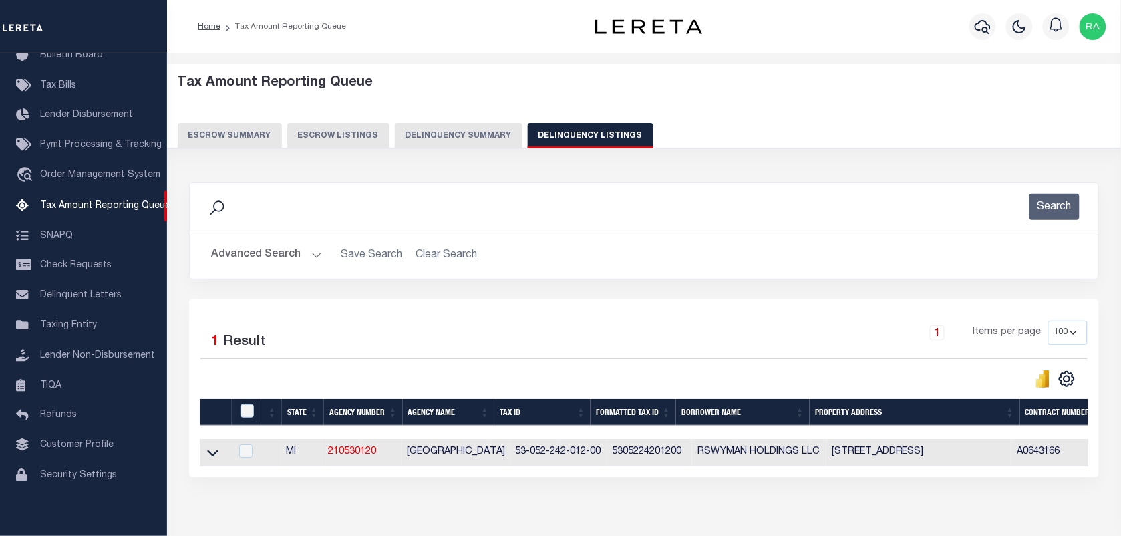
click at [311, 254] on button "Advanced Search" at bounding box center [266, 255] width 111 height 26
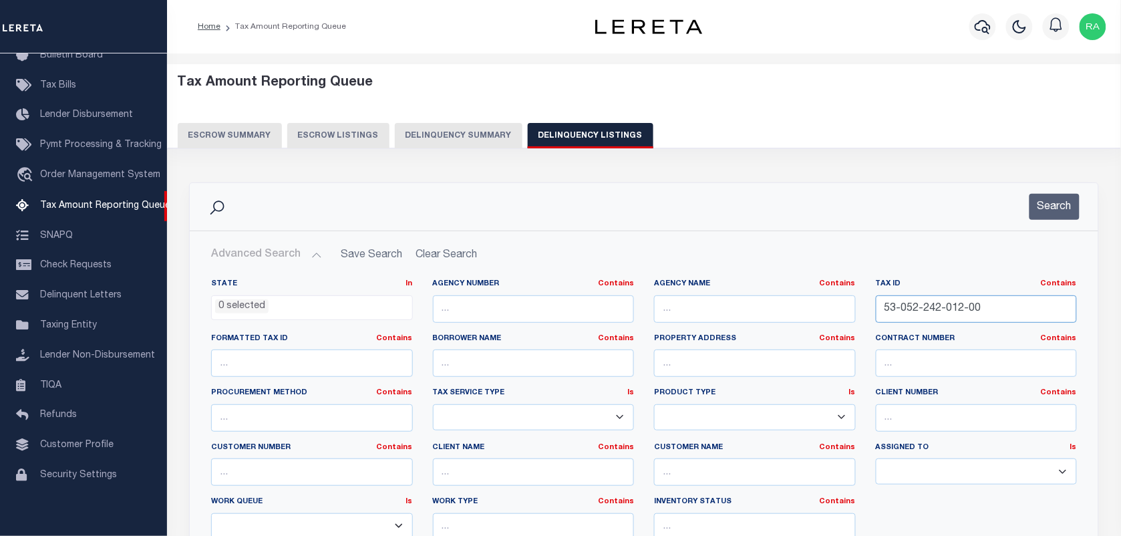
click at [960, 308] on input "53-052-242-012-00" at bounding box center [977, 308] width 202 height 27
paste input "3-010"
type input "53-052-243-010-00"
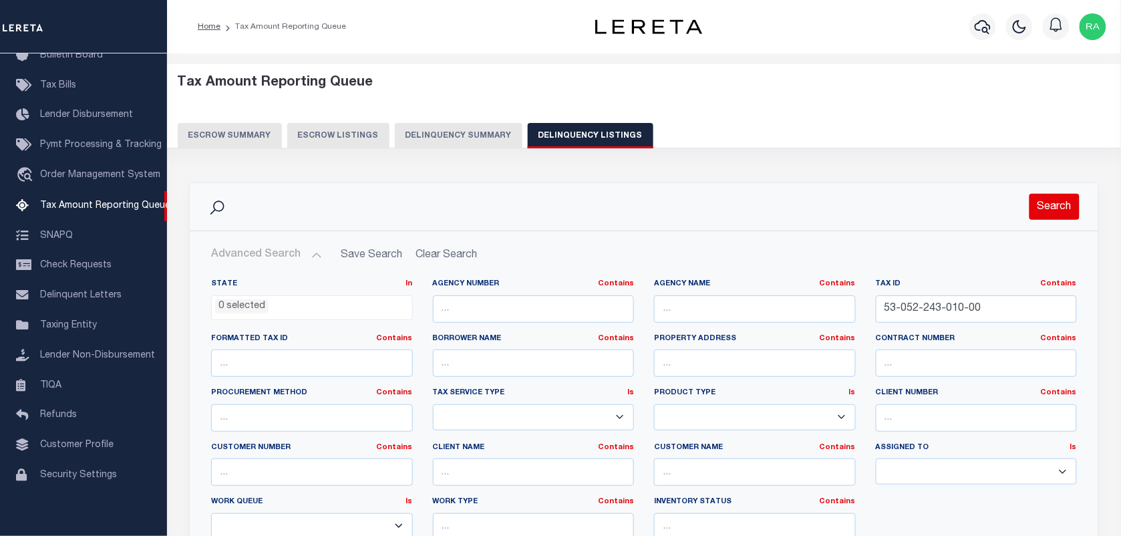
click at [1044, 217] on button "Search" at bounding box center [1054, 207] width 50 height 26
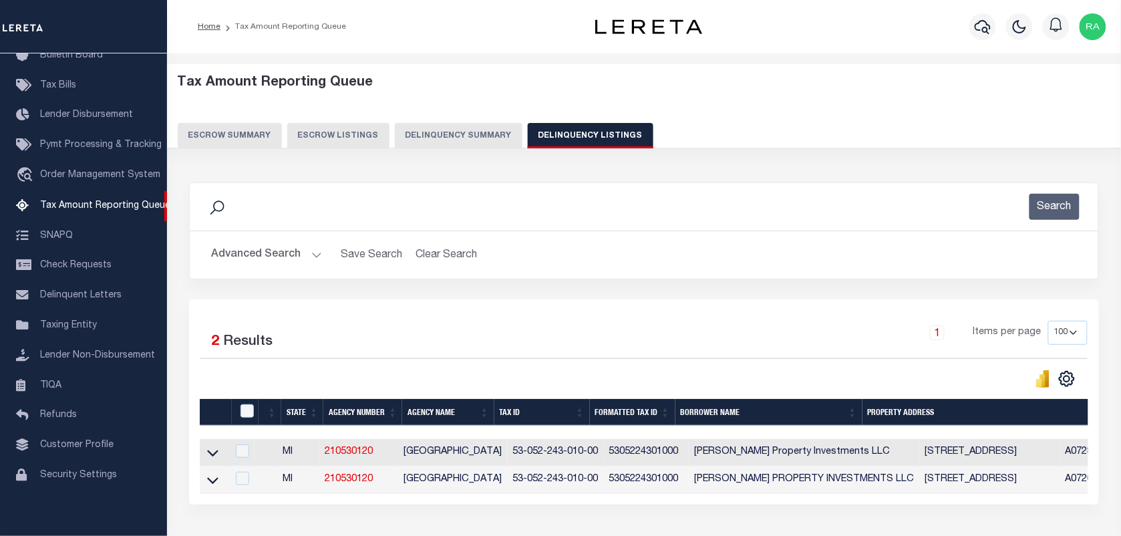
click at [322, 254] on h2 "Advanced Search Save Search Clear Search tblassign_wrapper_dynamictable_____Def…" at bounding box center [643, 255] width 887 height 26
click at [313, 253] on button "Advanced Search" at bounding box center [266, 255] width 111 height 26
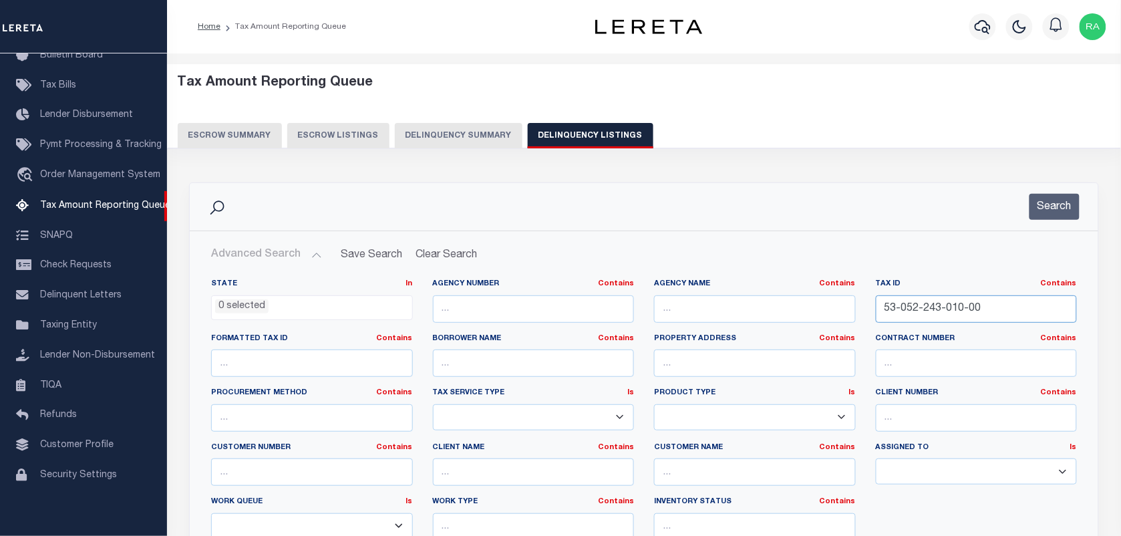
click at [1010, 311] on input "53-052-243-010-00" at bounding box center [977, 308] width 202 height 27
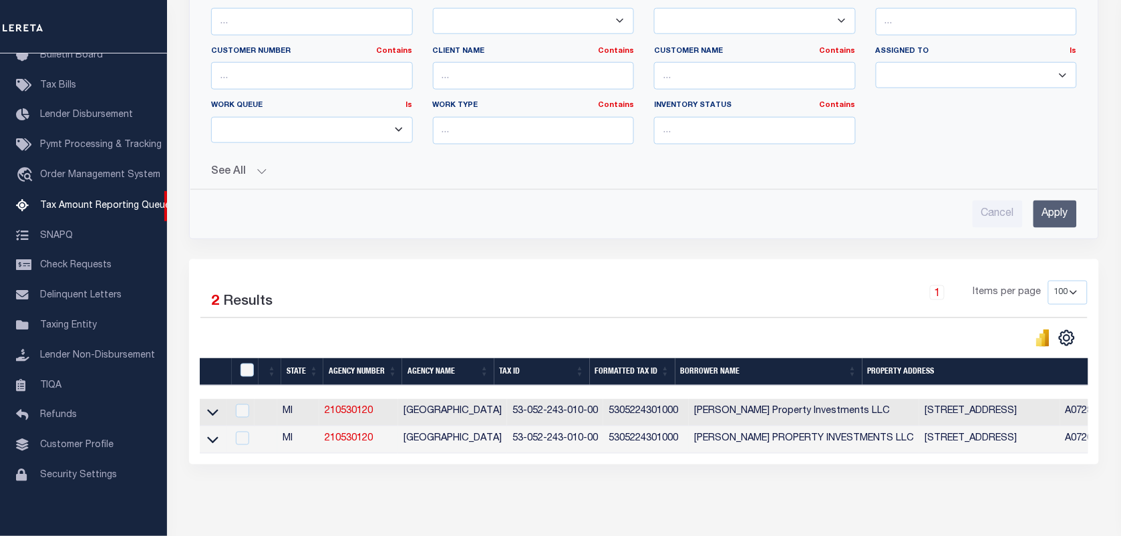
scroll to position [418, 0]
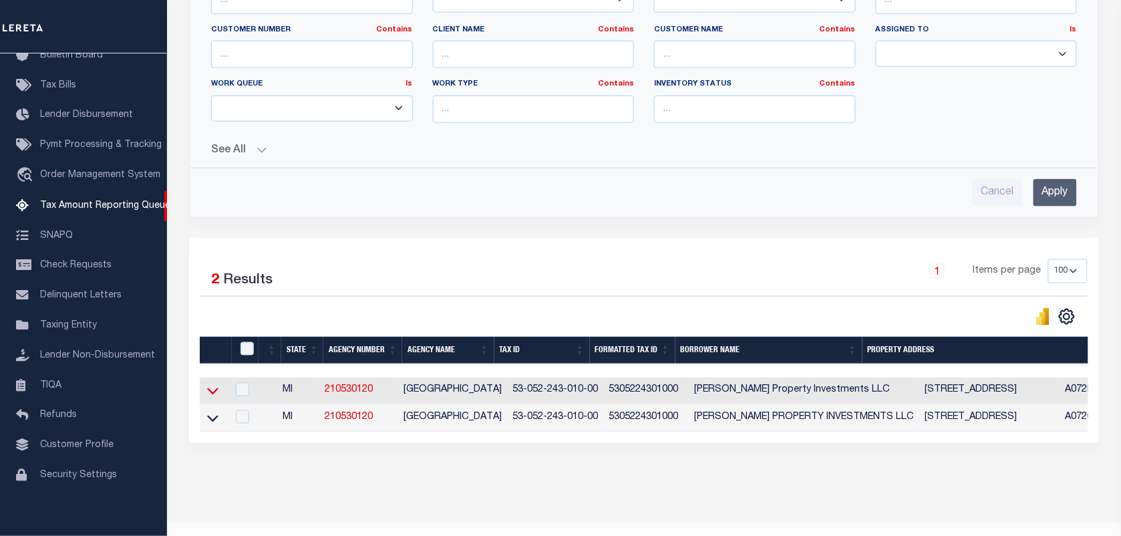
click at [208, 395] on icon at bounding box center [212, 391] width 11 height 7
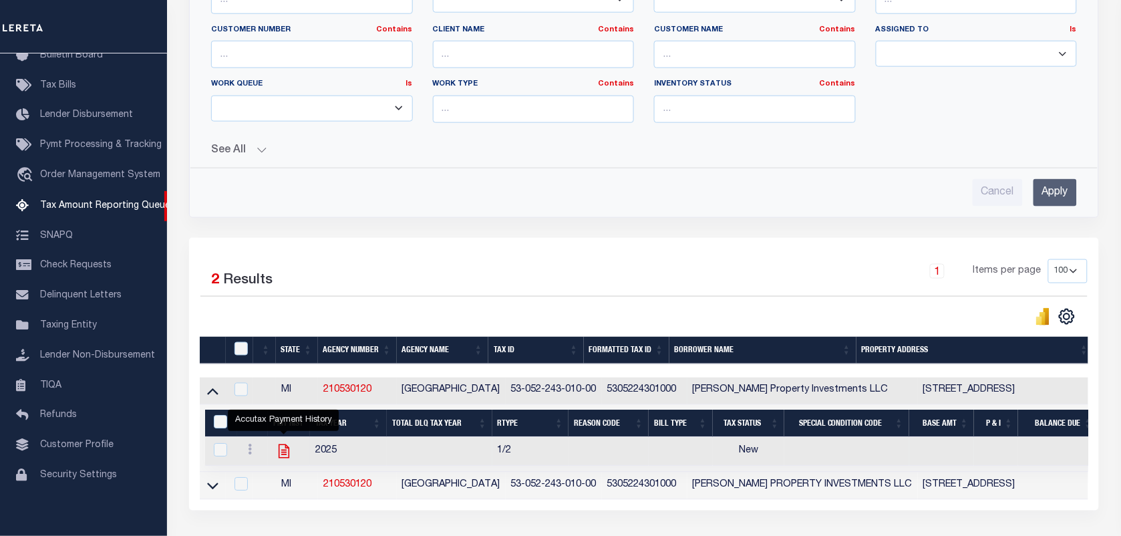
click at [279, 456] on icon "" at bounding box center [283, 451] width 17 height 17
checkbox input "true"
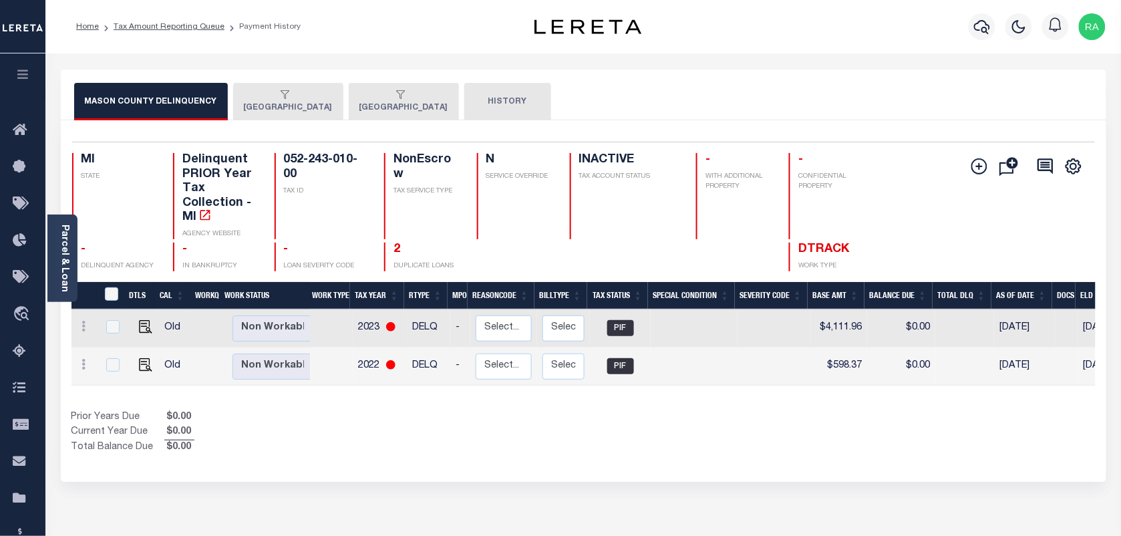
click at [251, 114] on button "[GEOGRAPHIC_DATA]" at bounding box center [288, 101] width 110 height 37
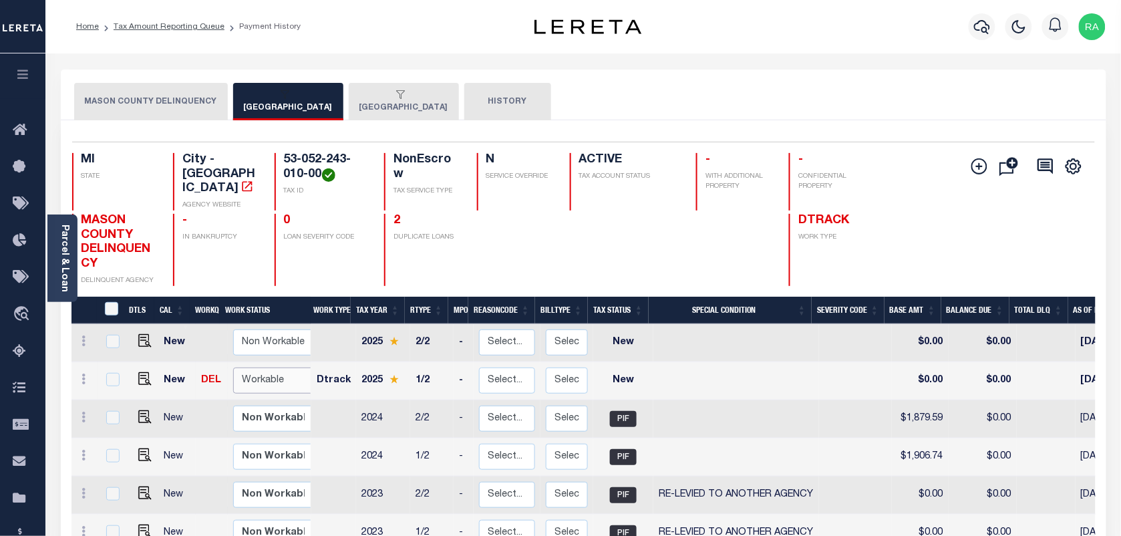
drag, startPoint x: 281, startPoint y: 363, endPoint x: 281, endPoint y: 374, distance: 11.4
click at [281, 367] on select "Non Workable Workable" at bounding box center [273, 380] width 80 height 26
checkbox input "true"
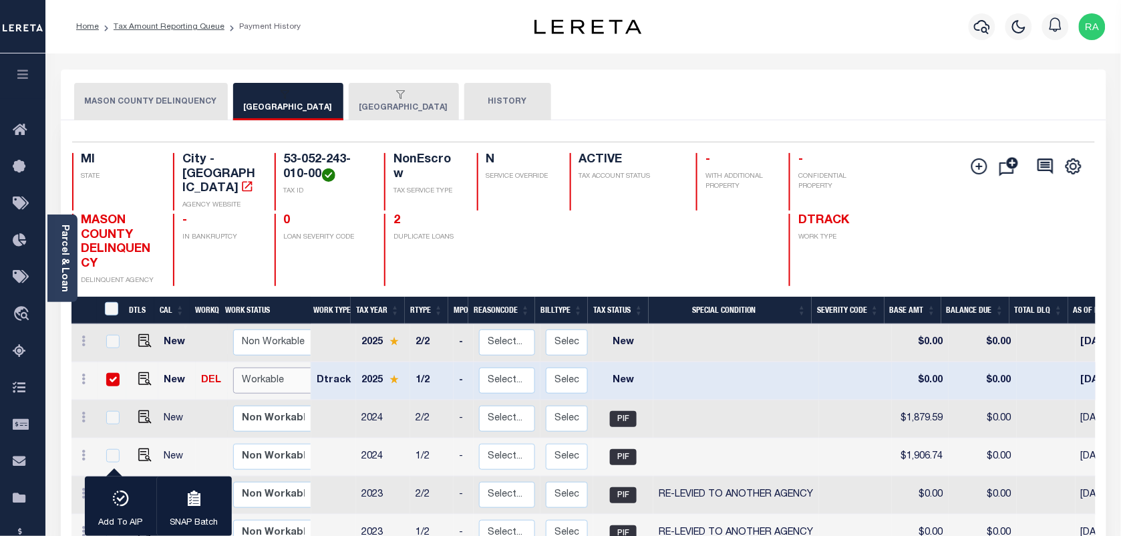
select select "true"
click at [233, 367] on select "Non Workable Workable" at bounding box center [273, 380] width 80 height 26
checkbox input "false"
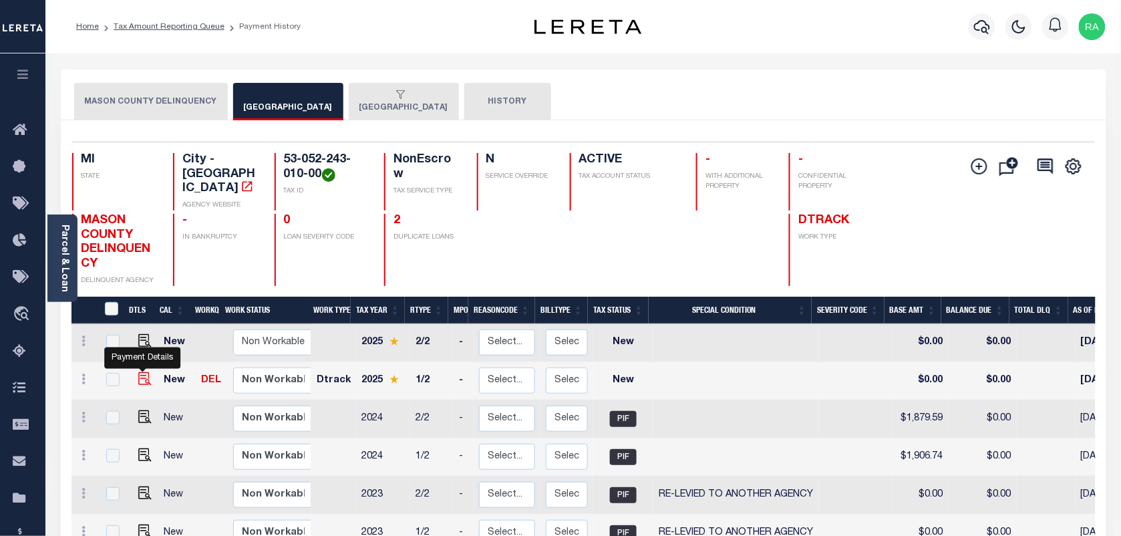
click at [142, 372] on img "" at bounding box center [144, 378] width 13 height 13
checkbox input "true"
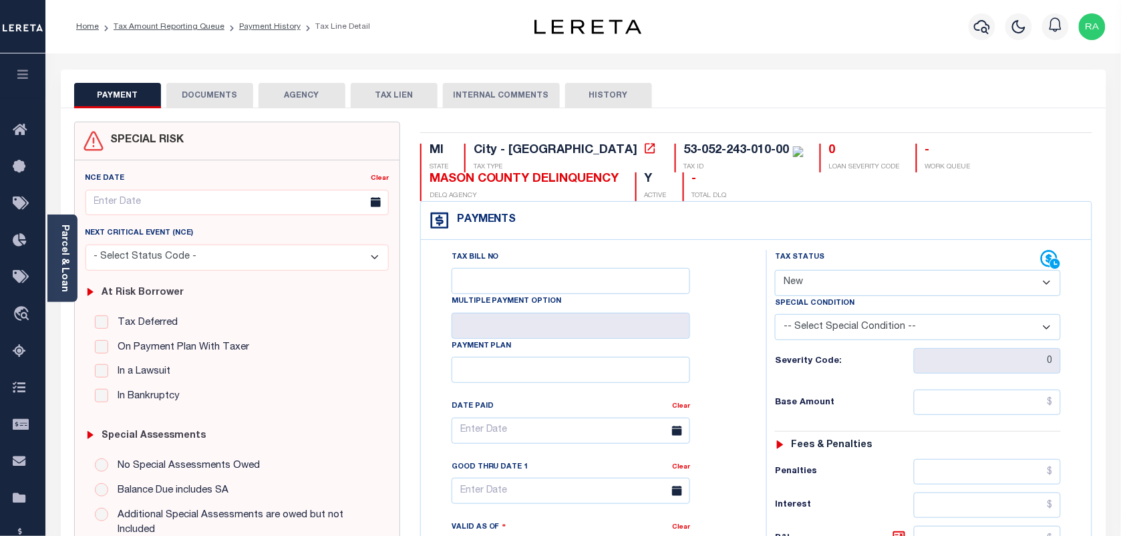
drag, startPoint x: 815, startPoint y: 283, endPoint x: 820, endPoint y: 296, distance: 14.2
click at [815, 283] on select "- Select Status Code - Open Due/Unpaid Paid Incomplete No Tax Due Internal Refu…" at bounding box center [918, 283] width 286 height 26
select select "PYD"
click at [775, 271] on select "- Select Status Code - Open Due/Unpaid Paid Incomplete No Tax Due Internal Refu…" at bounding box center [918, 283] width 286 height 26
type input "[DATE]"
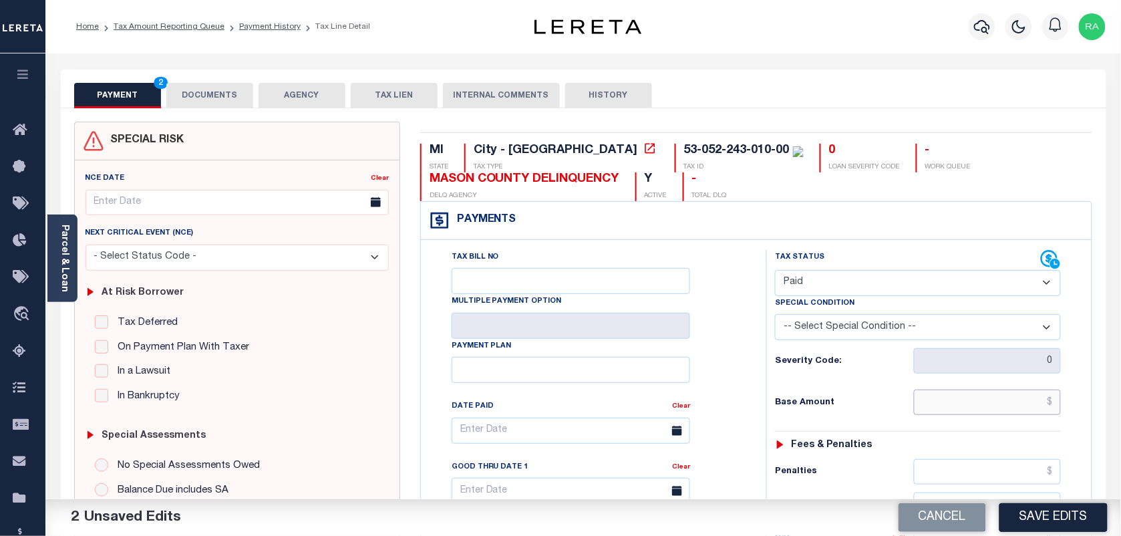
drag, startPoint x: 974, startPoint y: 409, endPoint x: 1039, endPoint y: 444, distance: 73.8
click at [974, 409] on input "text" at bounding box center [988, 401] width 148 height 25
type input "$0.00"
click at [1043, 446] on div "Fees & Penalties" at bounding box center [918, 445] width 286 height 11
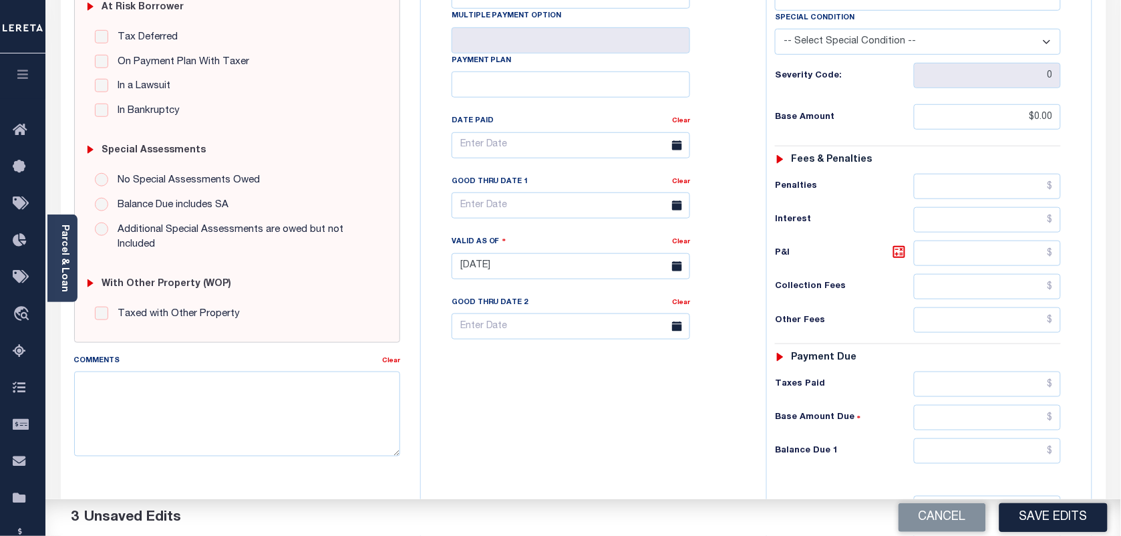
scroll to position [334, 0]
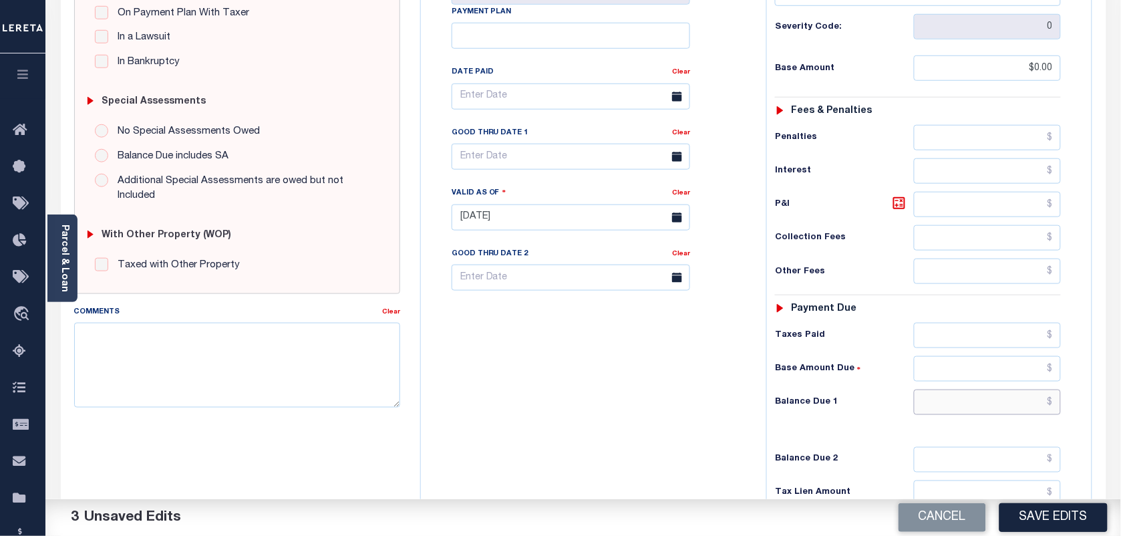
click at [1009, 415] on input "text" at bounding box center [988, 401] width 148 height 25
type input "$0.00"
click at [1069, 414] on div "Tax Status Status - Select Status Code -" at bounding box center [922, 211] width 312 height 590
click at [200, 373] on textarea "Comments" at bounding box center [237, 365] width 326 height 84
paste textarea "AS PER TC KATHY VIA EMAIL TAXES ARE PAID"
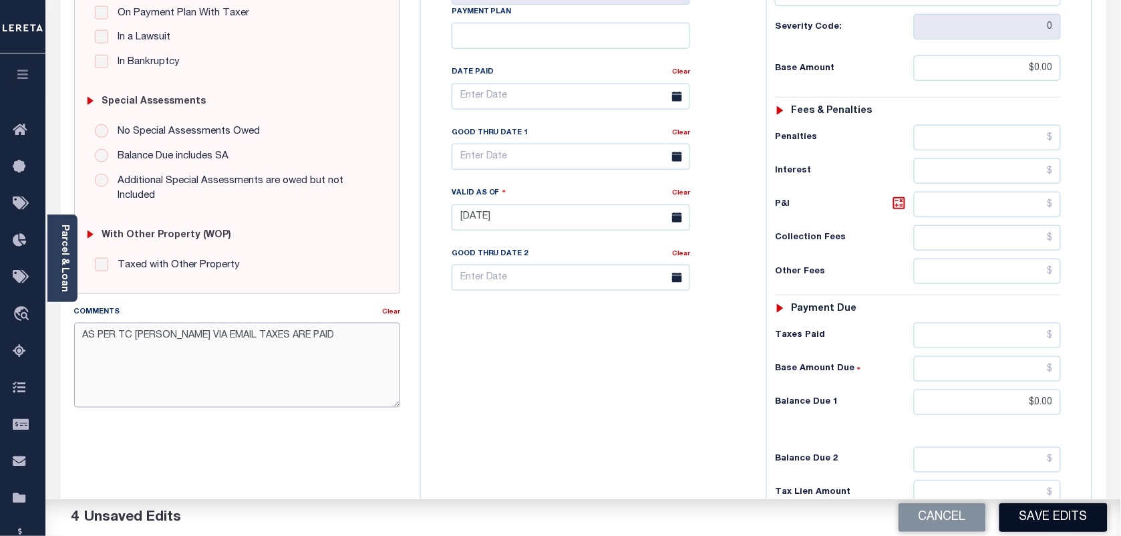
type textarea "AS PER TC KATHY VIA EMAIL TAXES ARE PAID"
click at [1023, 515] on button "Save Edits" at bounding box center [1053, 517] width 108 height 29
checkbox input "false"
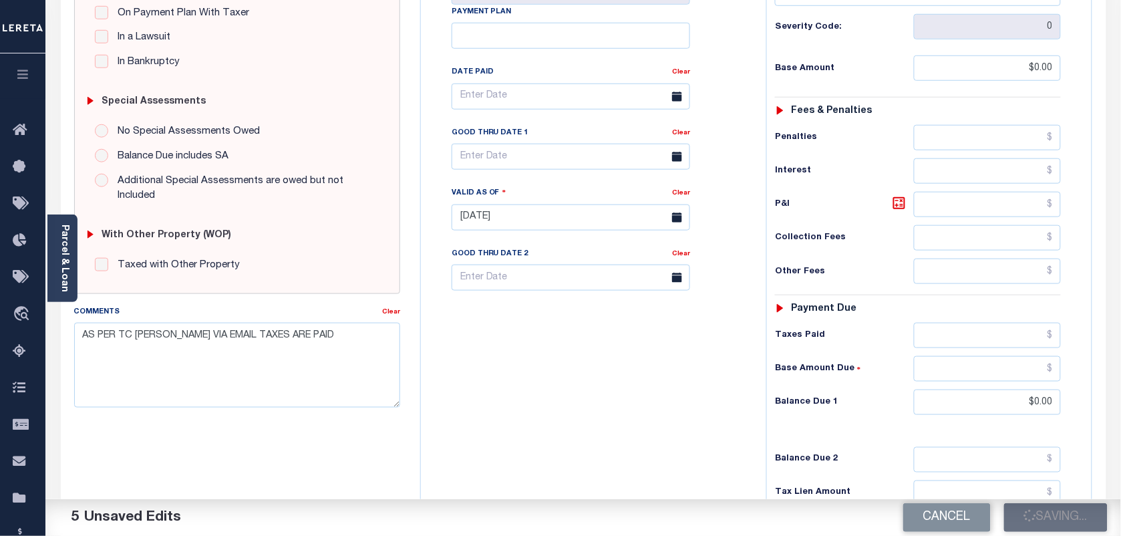
checkbox input "false"
type textarea "AS PER TC KATHY VIA EMAIL TAXES ARE PAID"
type input "$0"
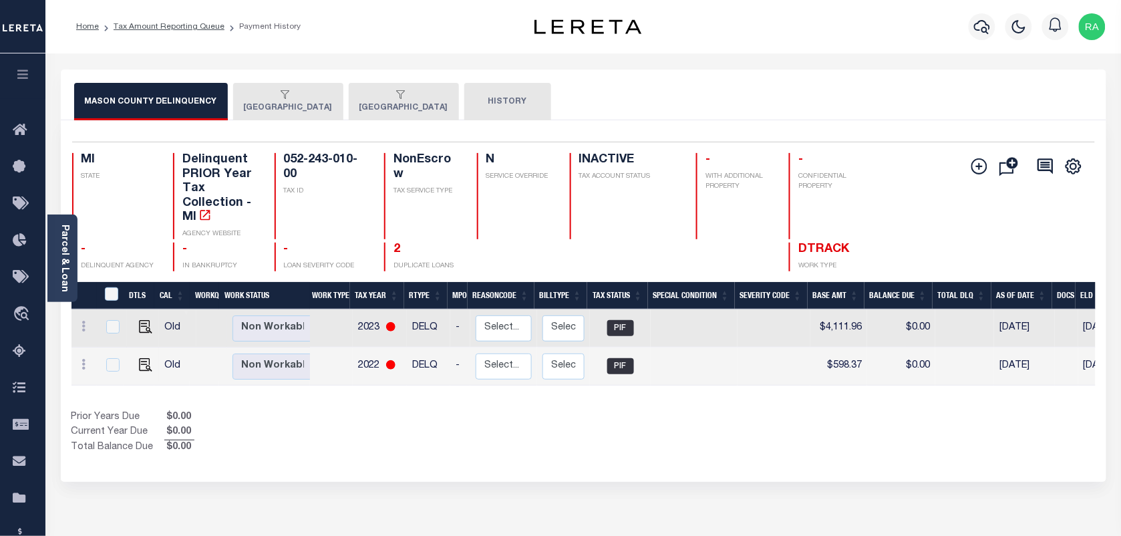
click at [282, 107] on button "[GEOGRAPHIC_DATA]" at bounding box center [288, 101] width 110 height 37
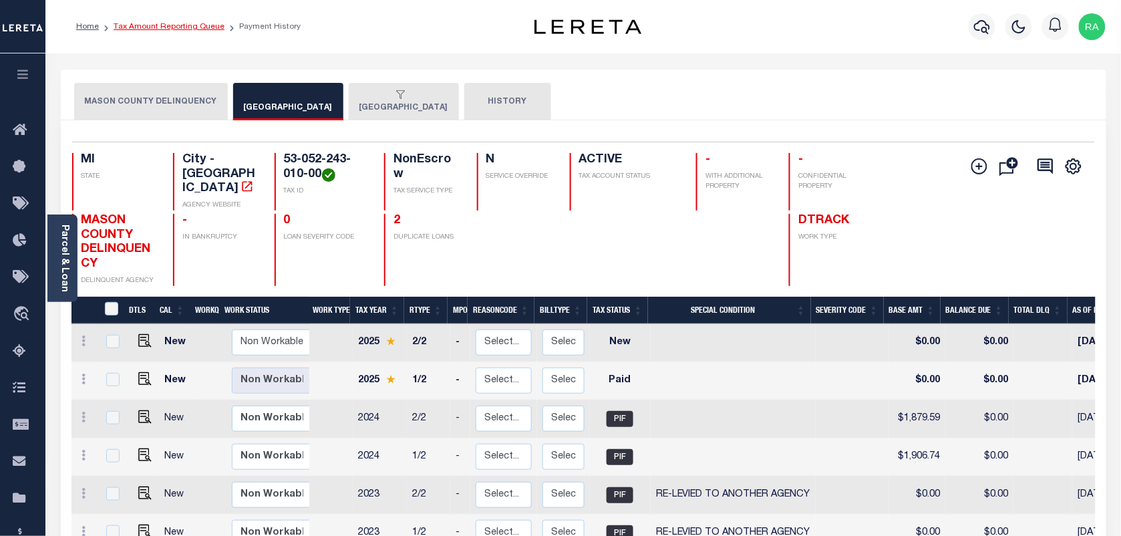
click at [188, 23] on link "Tax Amount Reporting Queue" at bounding box center [169, 27] width 111 height 8
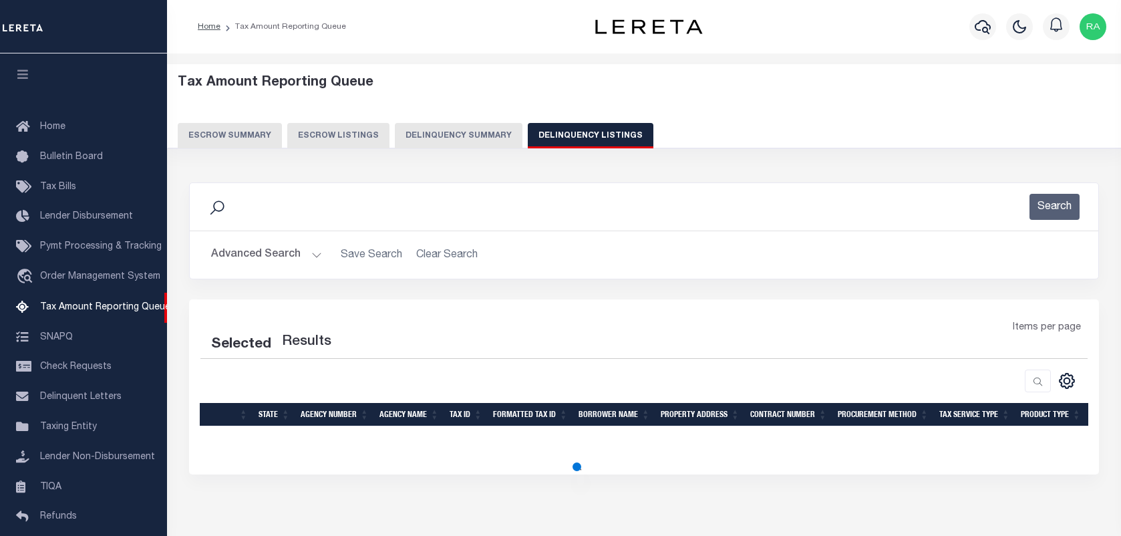
select select "100"
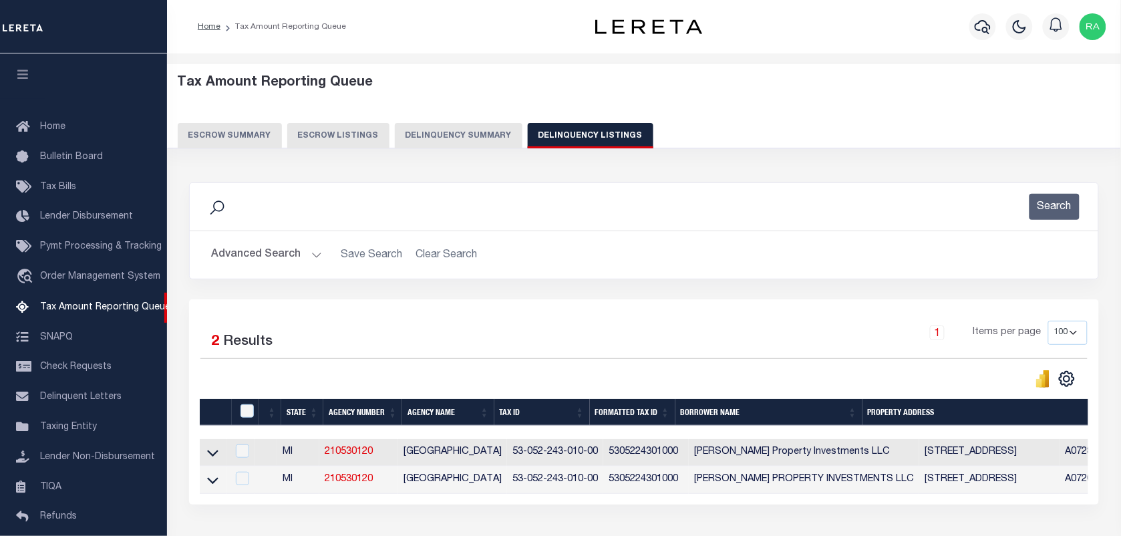
scroll to position [102, 0]
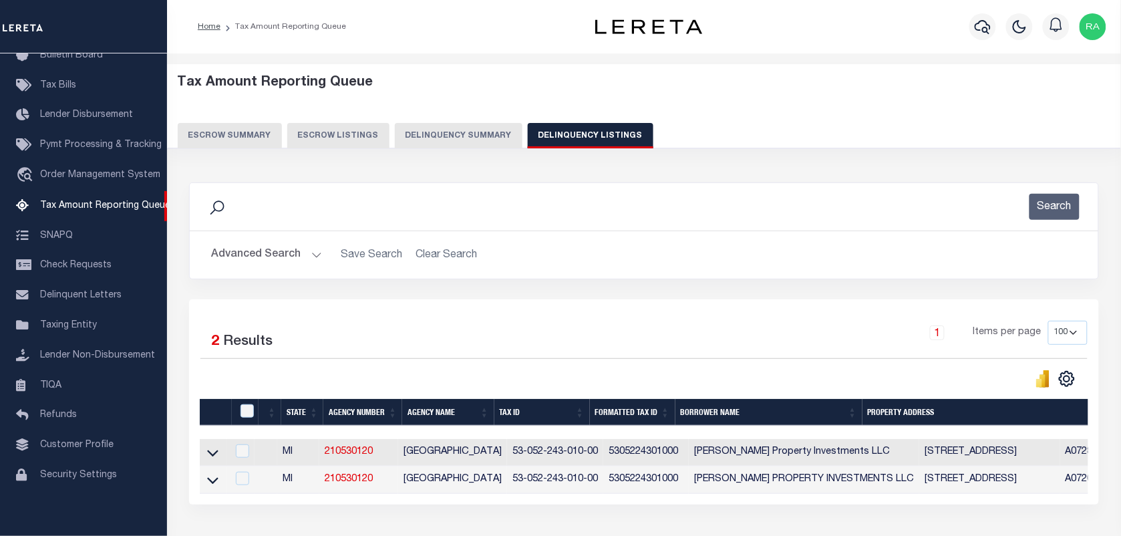
click at [311, 252] on button "Advanced Search" at bounding box center [266, 255] width 111 height 26
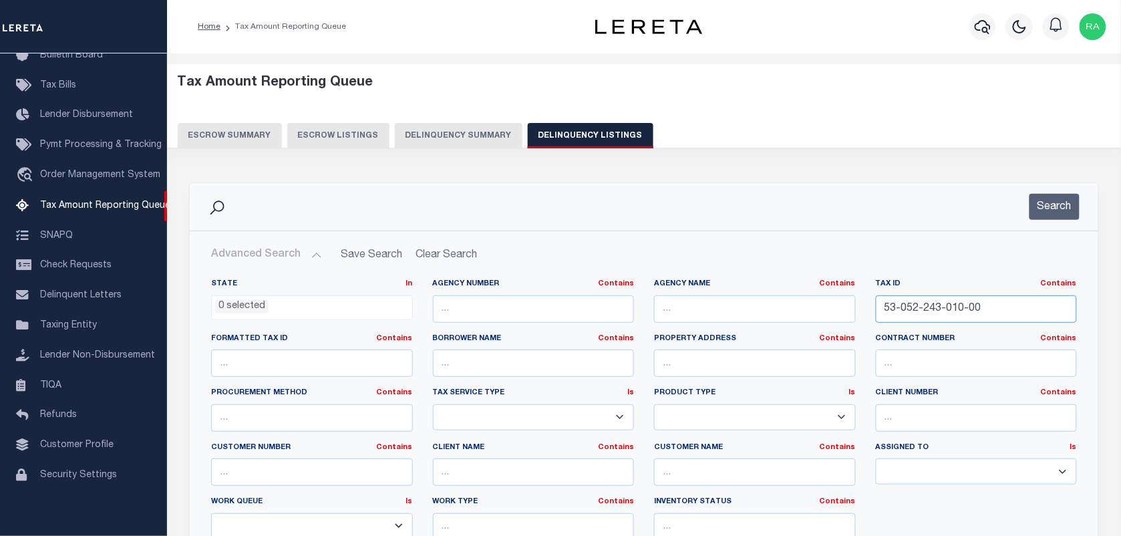
click at [970, 314] on input "53-052-243-010-00" at bounding box center [977, 308] width 202 height 27
paste input "2-004-01"
type input "53-052-242-004-01"
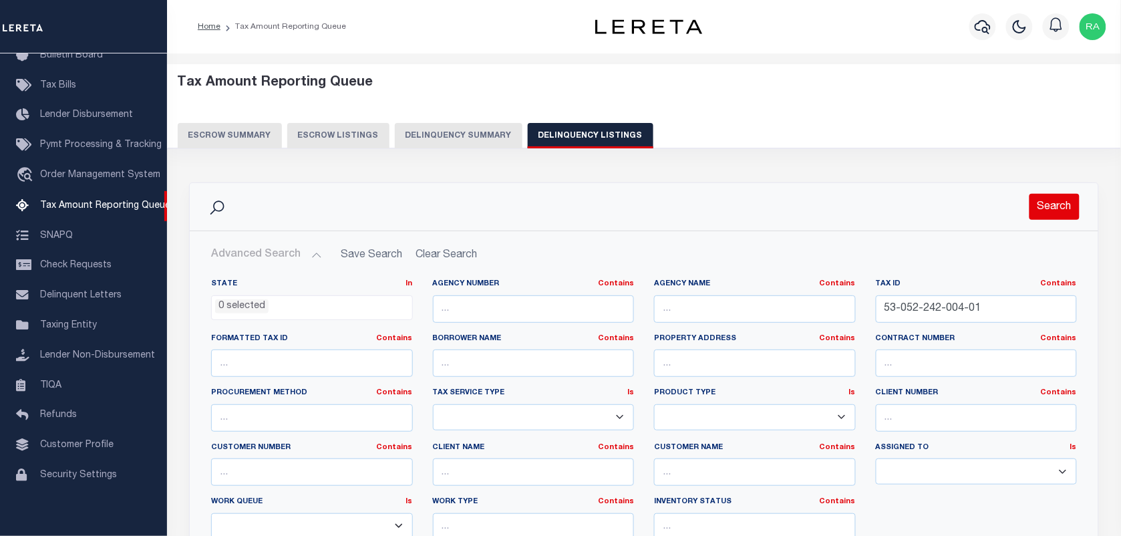
click at [1066, 209] on button "Search" at bounding box center [1054, 207] width 50 height 26
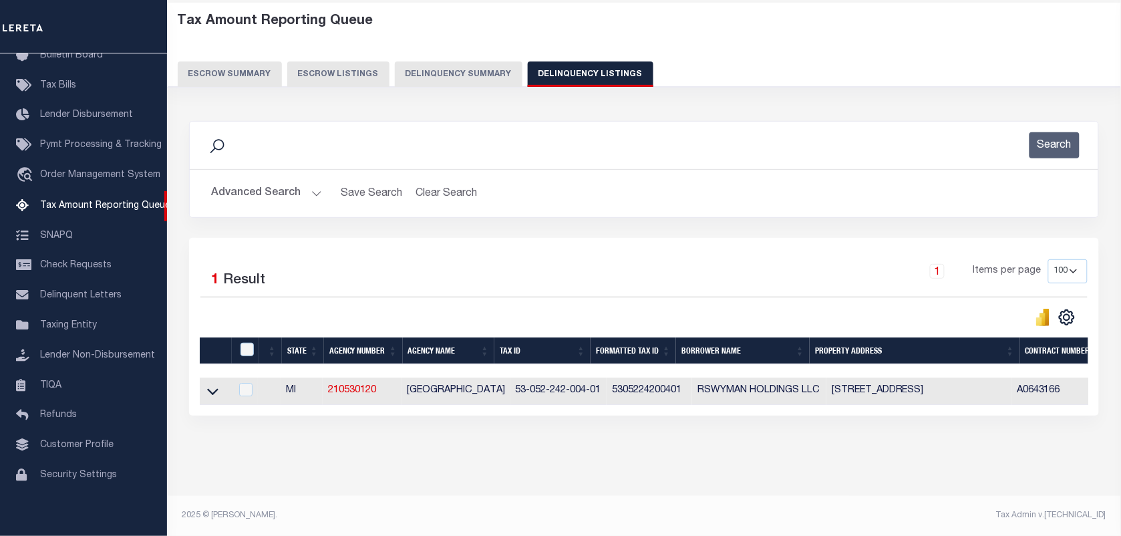
scroll to position [73, 0]
click at [218, 384] on icon at bounding box center [212, 391] width 11 height 14
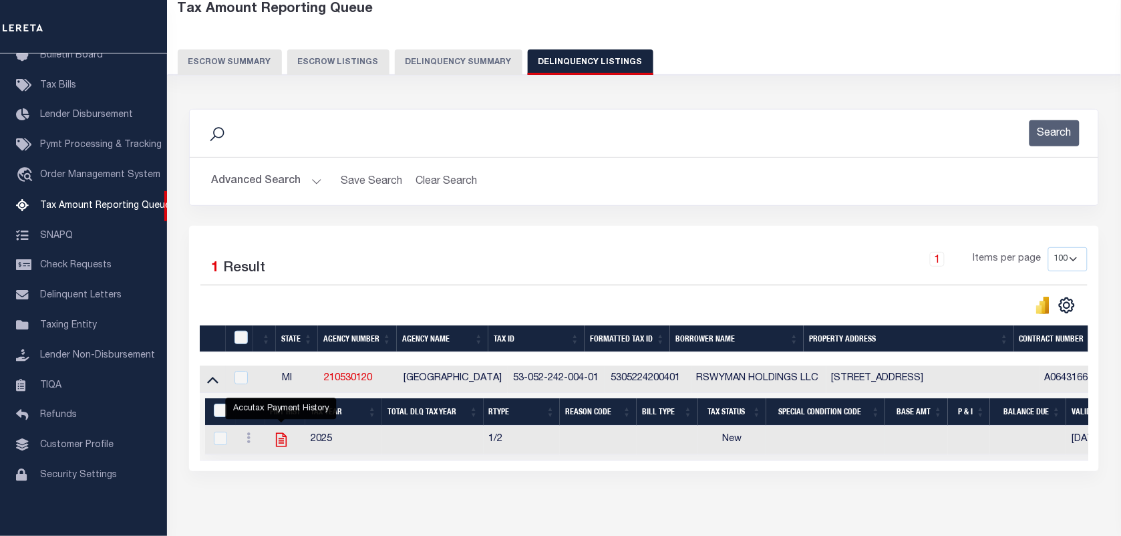
click at [289, 446] on icon "" at bounding box center [281, 439] width 17 height 17
checkbox input "true"
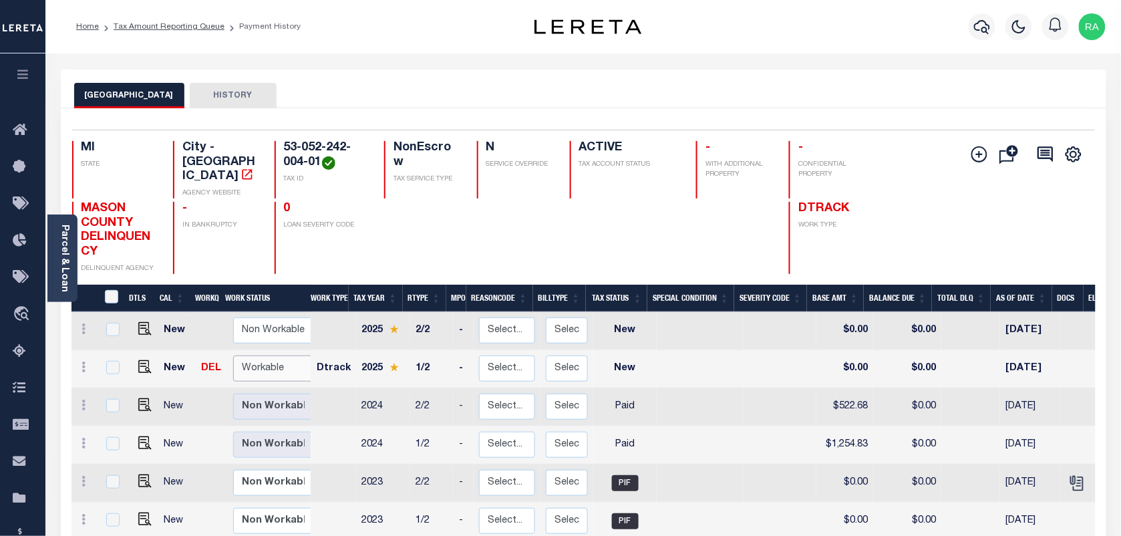
click at [256, 359] on select "Non Workable Workable" at bounding box center [273, 368] width 80 height 26
checkbox input "true"
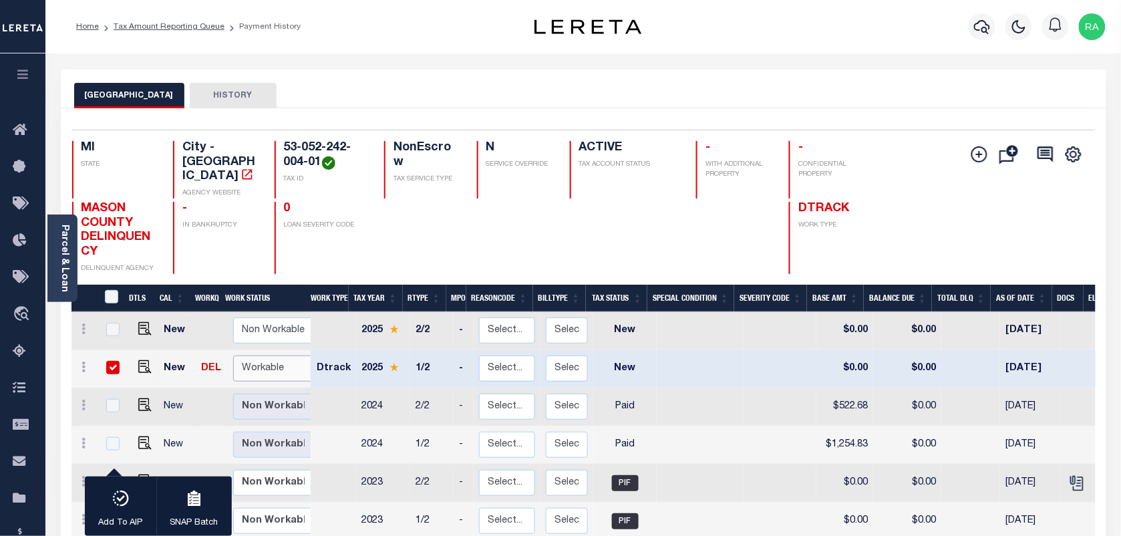
select select "true"
click at [233, 355] on select "Non Workable Workable" at bounding box center [273, 368] width 80 height 26
checkbox input "false"
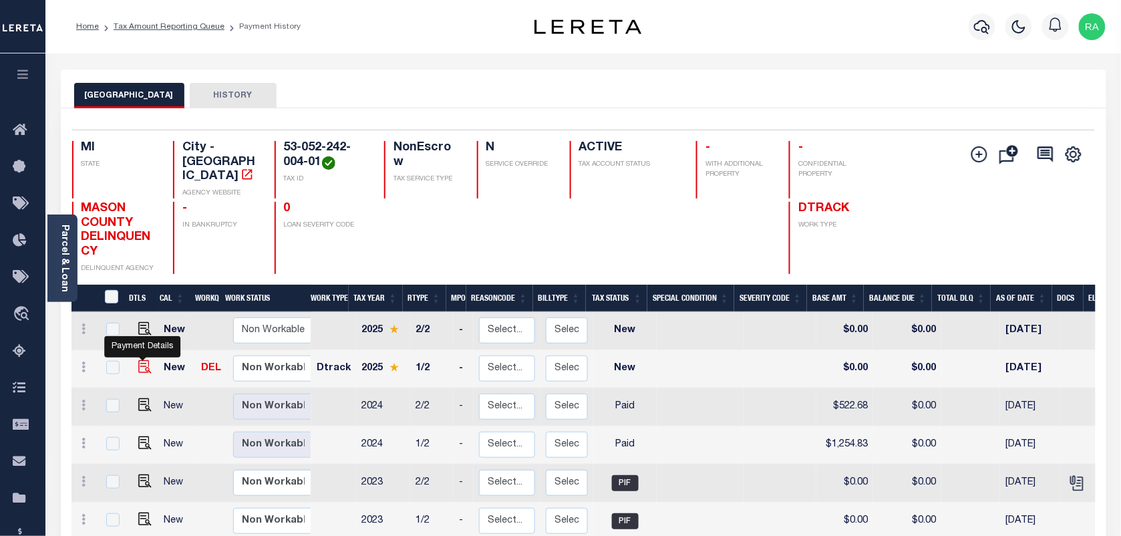
click at [138, 360] on img "" at bounding box center [144, 366] width 13 height 13
checkbox input "true"
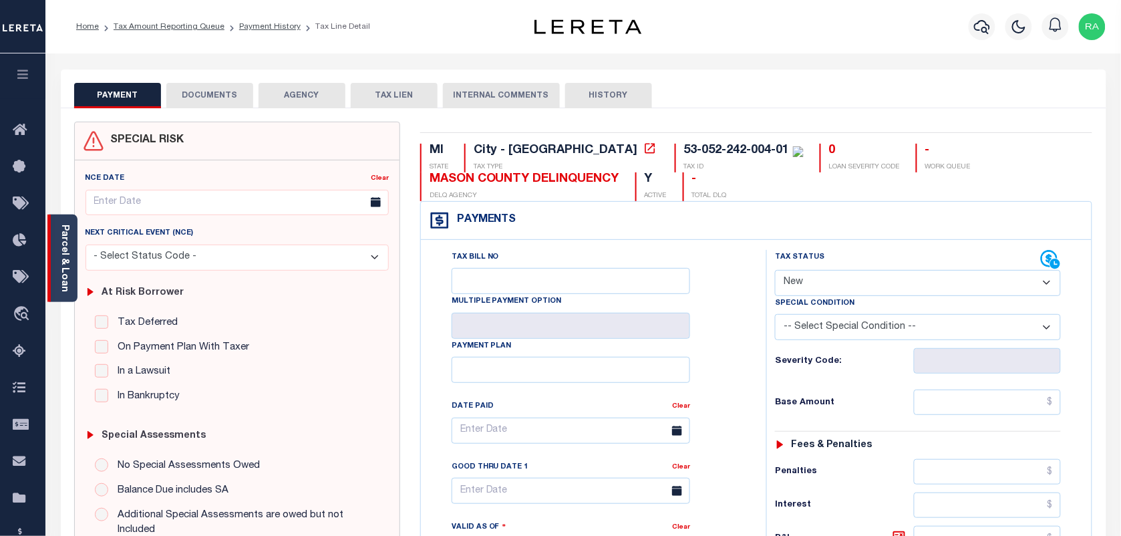
click at [67, 272] on link "Parcel & Loan" at bounding box center [63, 257] width 9 height 67
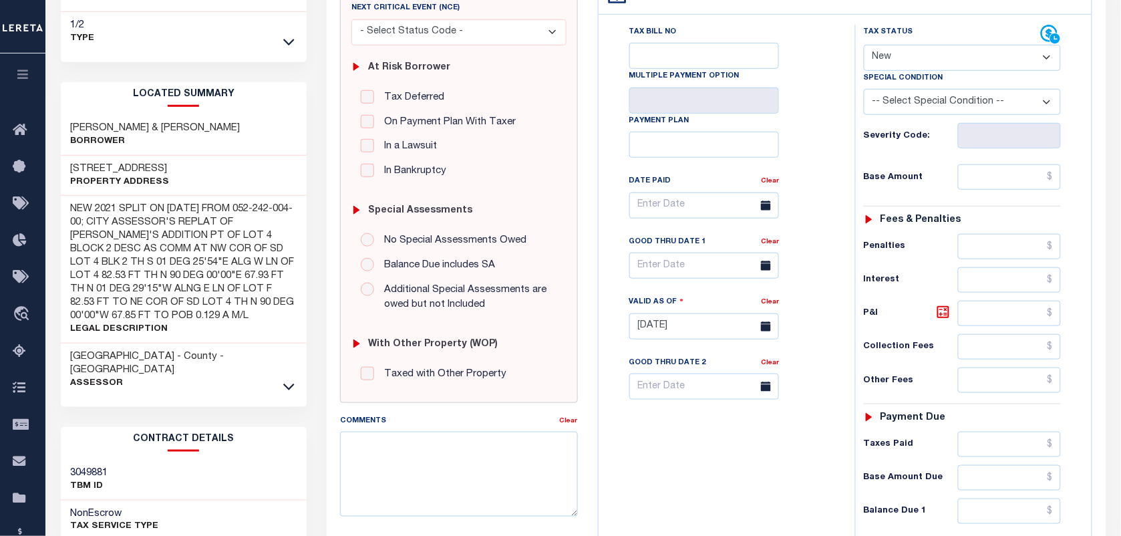
scroll to position [334, 0]
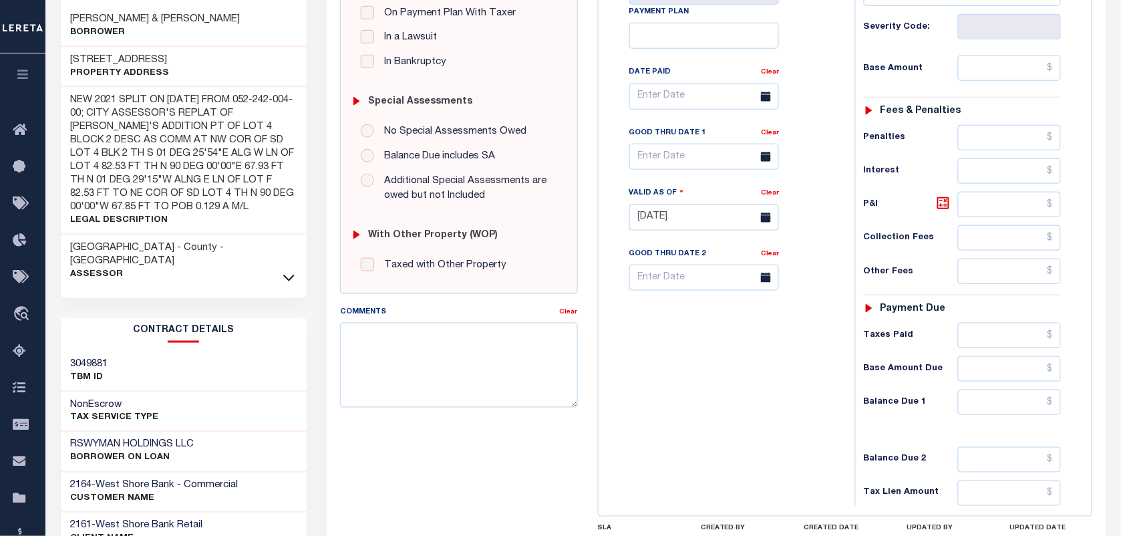
click at [282, 272] on link at bounding box center [288, 276] width 15 height 9
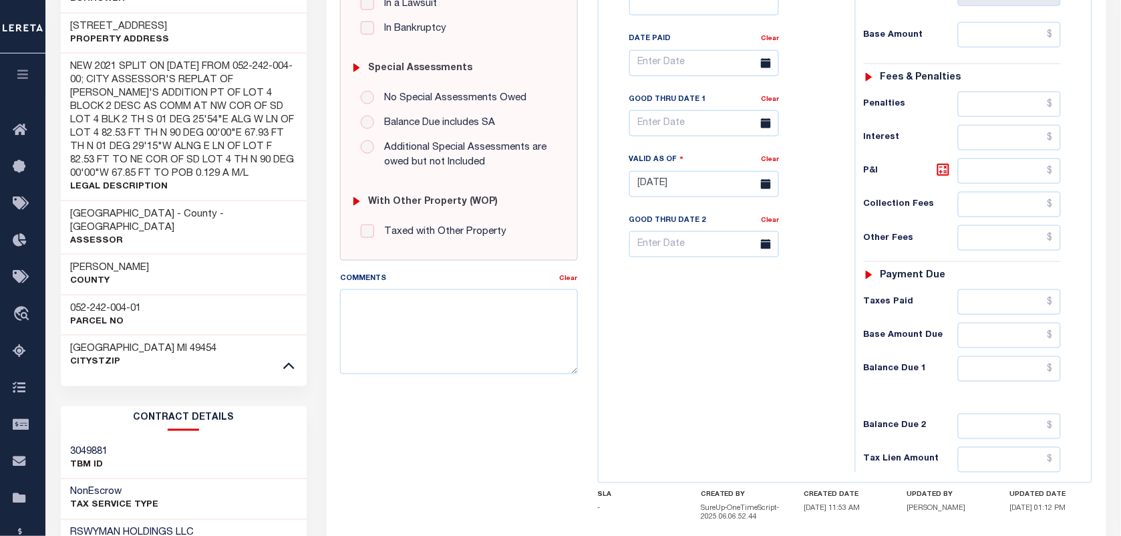
scroll to position [122, 0]
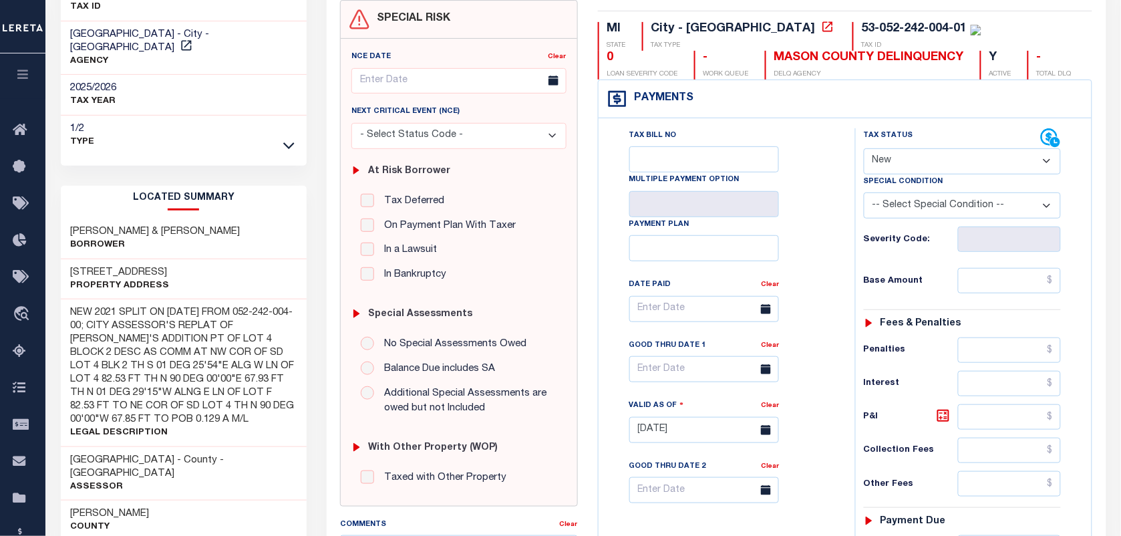
click at [899, 172] on select "- Select Status Code - Open Due/Unpaid Paid Incomplete No Tax Due Internal Refu…" at bounding box center [962, 161] width 197 height 26
select select "PYD"
click at [864, 150] on select "- Select Status Code - Open Due/Unpaid Paid Incomplete No Tax Due Internal Refu…" at bounding box center [962, 161] width 197 height 26
type input "[DATE]"
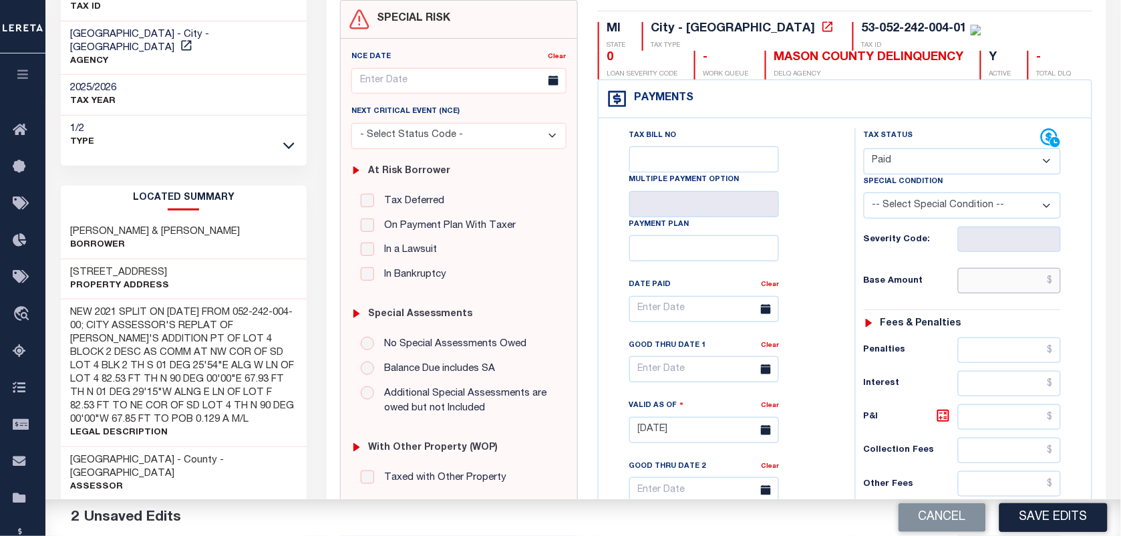
click at [1013, 293] on input "text" at bounding box center [1010, 280] width 104 height 25
type input "$0.00"
drag, startPoint x: 1049, startPoint y: 358, endPoint x: 1039, endPoint y: 365, distance: 12.4
click at [1049, 358] on input "text" at bounding box center [1010, 349] width 104 height 25
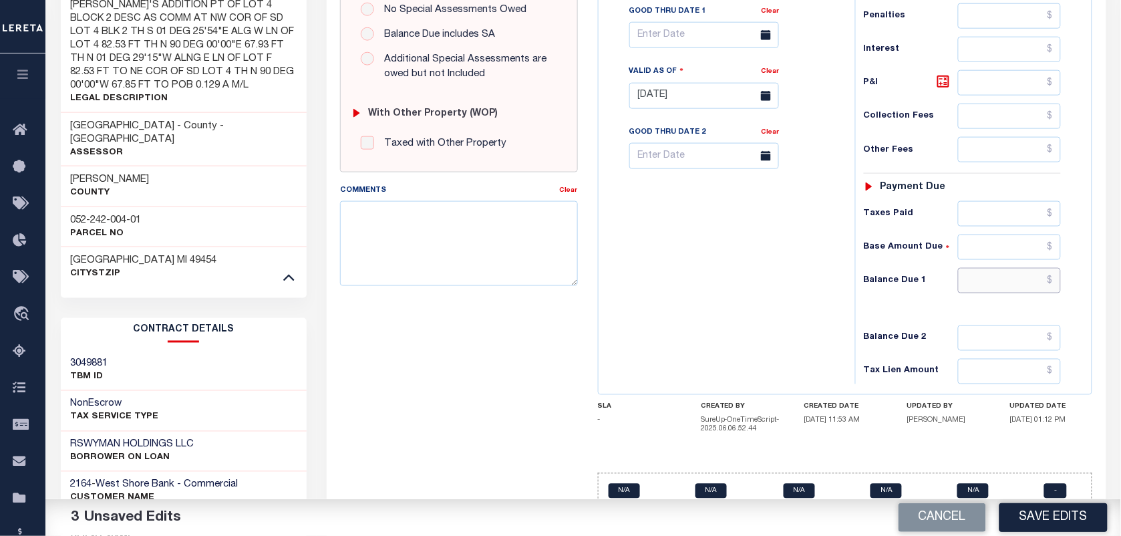
drag, startPoint x: 1015, startPoint y: 286, endPoint x: 1043, endPoint y: 307, distance: 35.3
click at [1015, 286] on input "text" at bounding box center [1010, 280] width 104 height 25
type input "$0.00"
click at [1084, 323] on div "Tax Status Status" at bounding box center [966, 89] width 243 height 590
click at [423, 215] on textarea "Comments" at bounding box center [458, 243] width 237 height 84
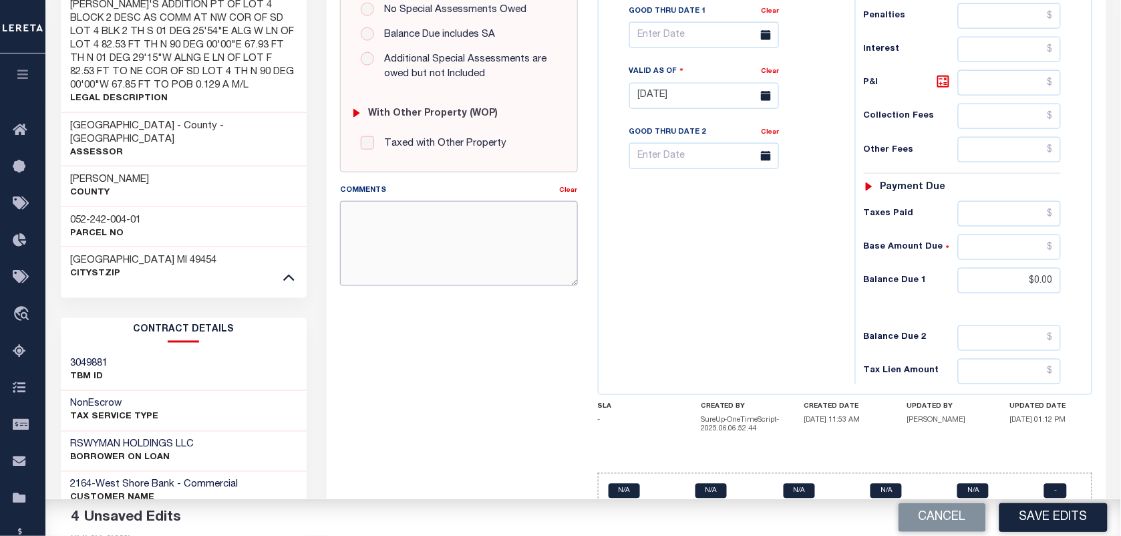
paste textarea "AS PER TC KATHY VIA EMAIL TAXES ARE PAID"
type textarea "AS PER TC KATHY VIA EMAIL TAXES ARE PAID"
click at [1022, 518] on button "Save Edits" at bounding box center [1053, 517] width 108 height 29
checkbox input "false"
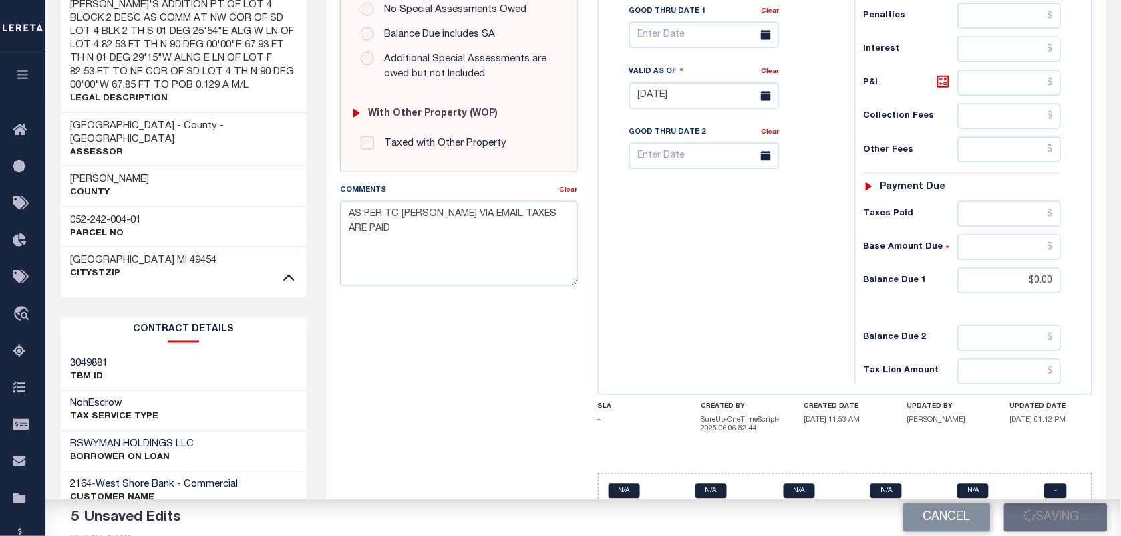
checkbox input "false"
type textarea "AS PER TC KATHY VIA EMAIL TAXES ARE PAID"
type input "$0"
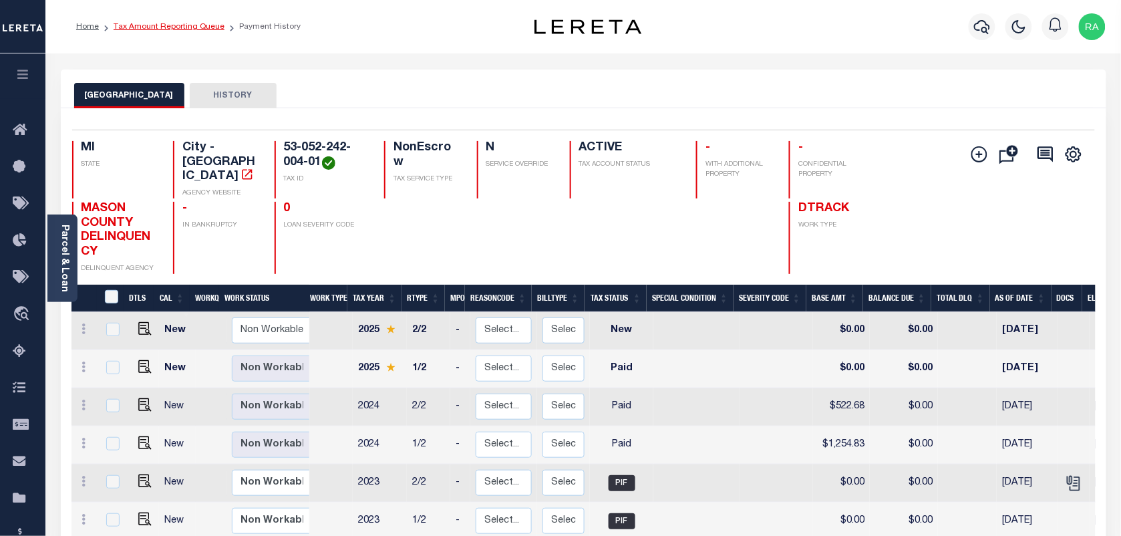
click at [191, 27] on link "Tax Amount Reporting Queue" at bounding box center [169, 27] width 111 height 8
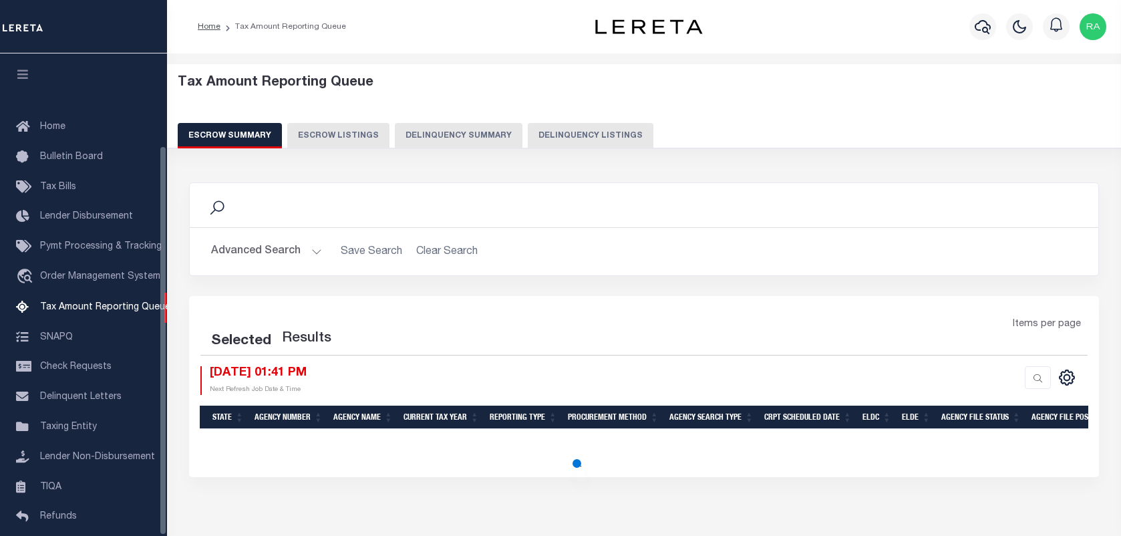
click at [573, 126] on button "Delinquency Listings" at bounding box center [591, 135] width 126 height 25
select select "100"
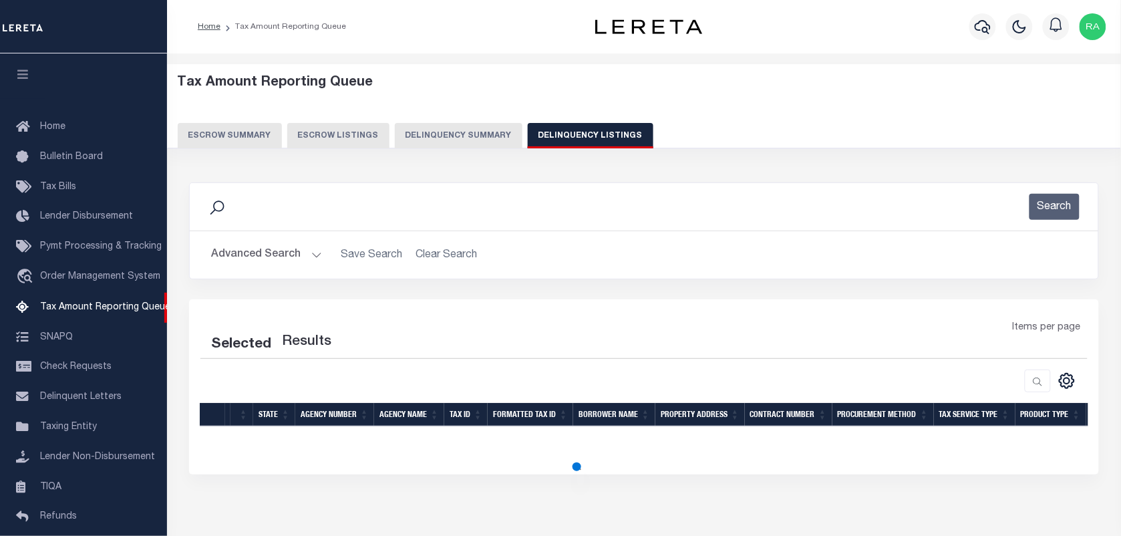
scroll to position [114, 0]
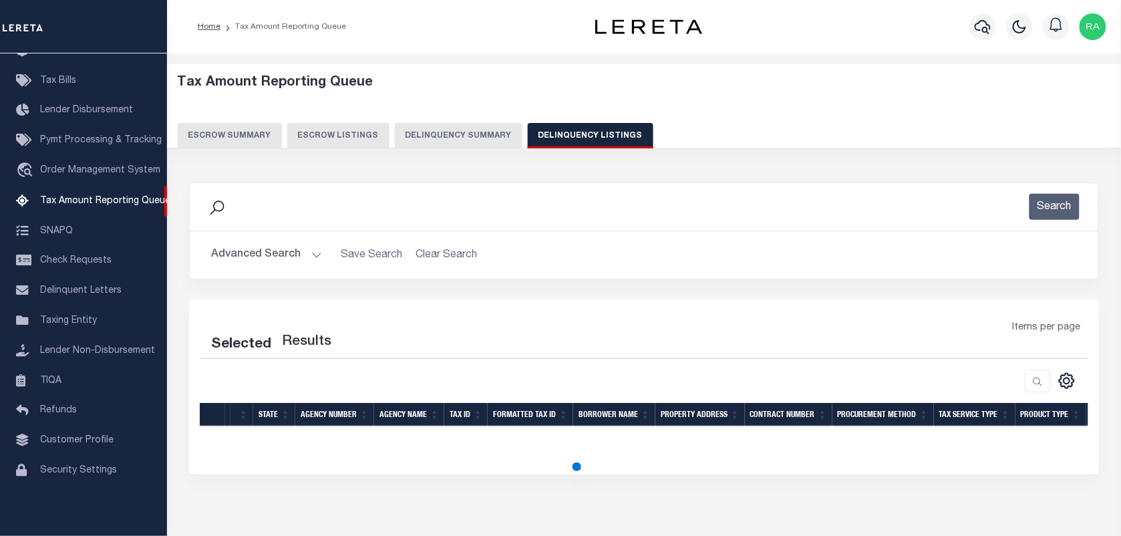
select select "100"
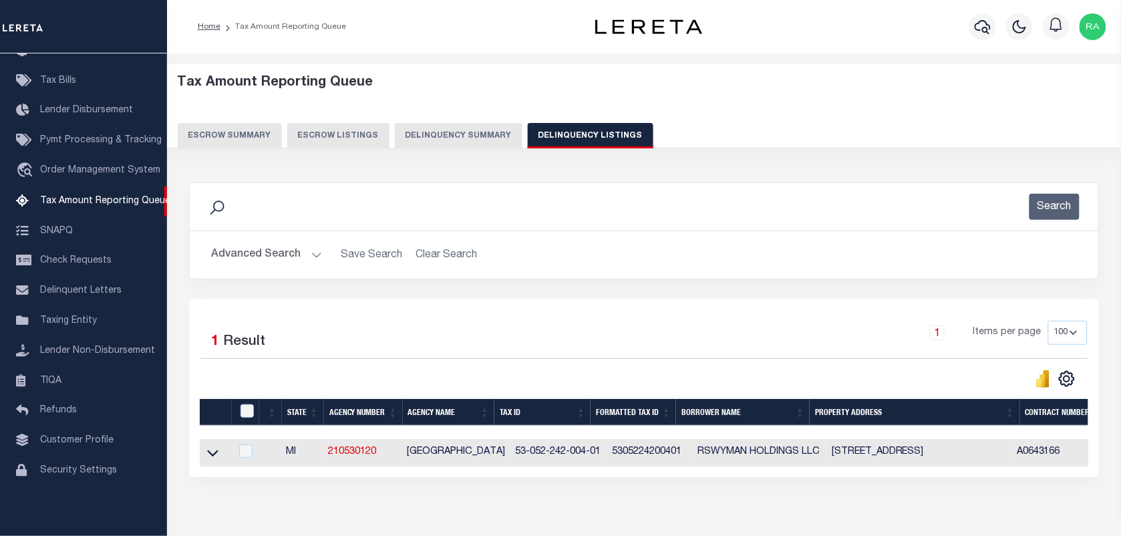
click at [307, 257] on button "Advanced Search" at bounding box center [266, 255] width 111 height 26
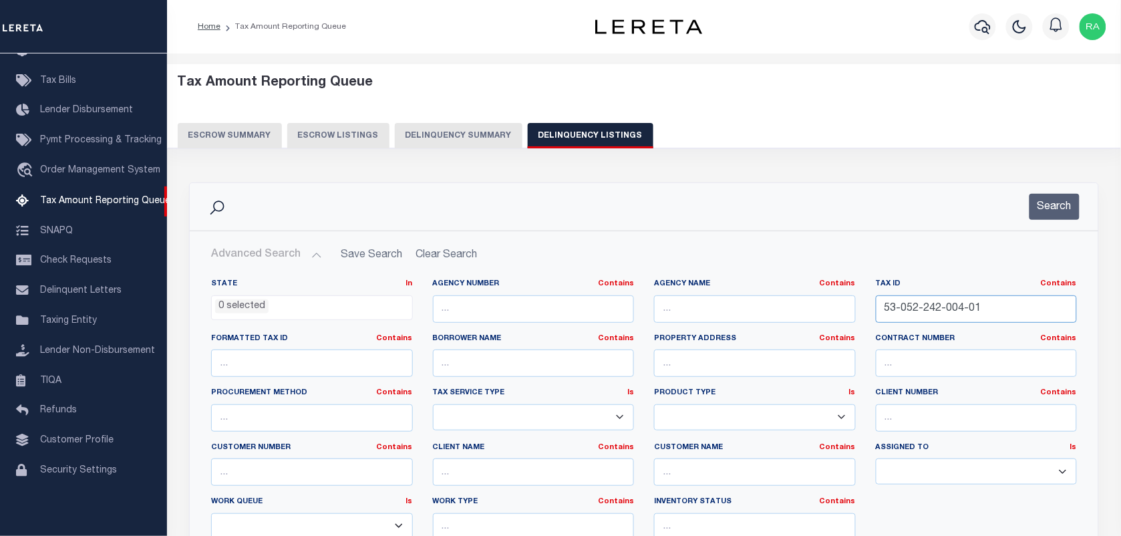
click at [931, 305] on input "53-052-242-004-01" at bounding box center [977, 308] width 202 height 27
paste input "10"
type input "53-052-242-004-10"
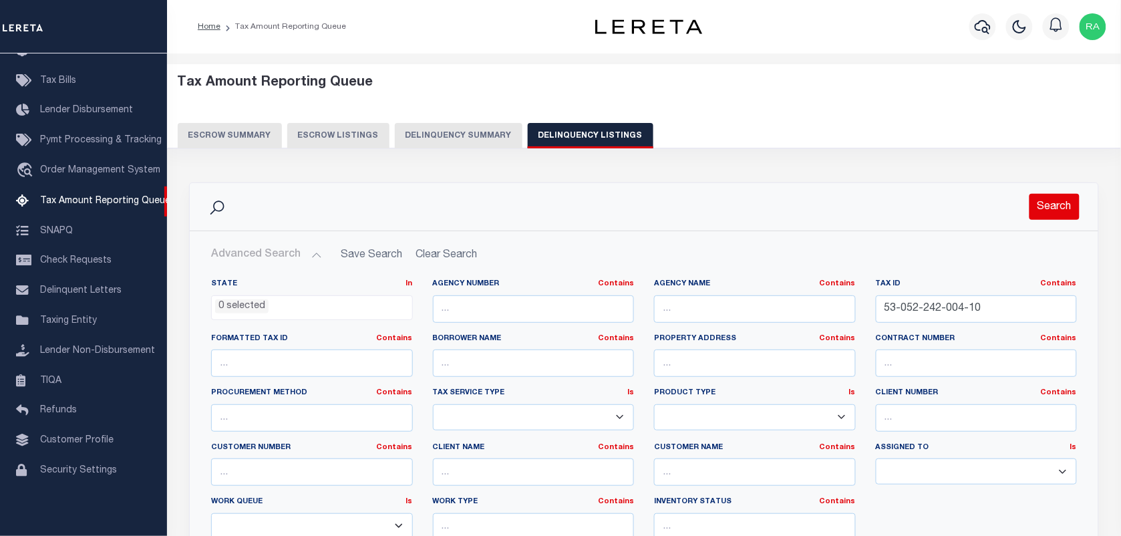
click at [1057, 212] on button "Search" at bounding box center [1054, 207] width 50 height 26
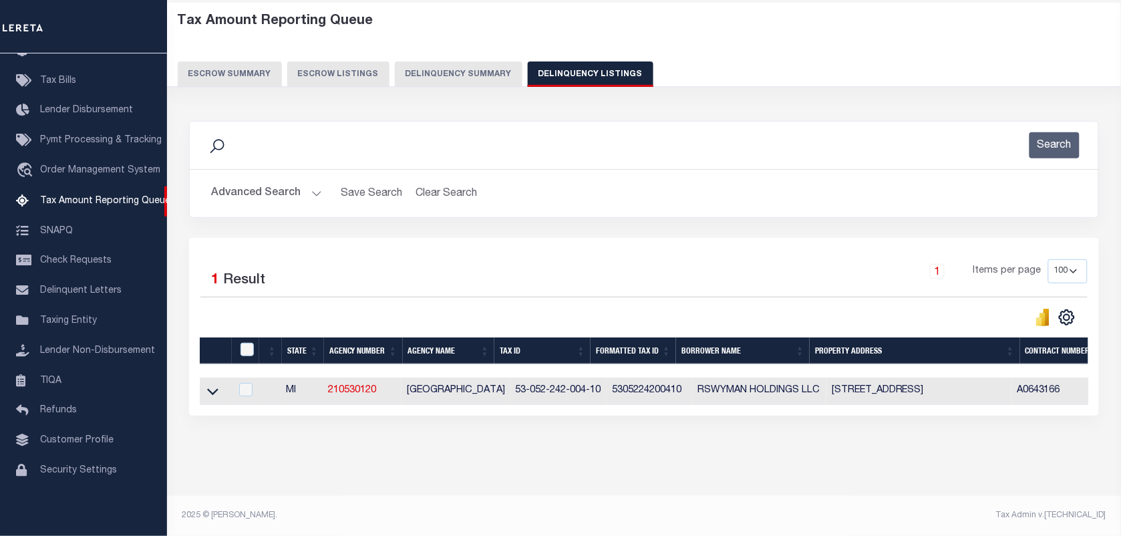
scroll to position [73, 0]
click at [214, 389] on icon at bounding box center [212, 392] width 11 height 7
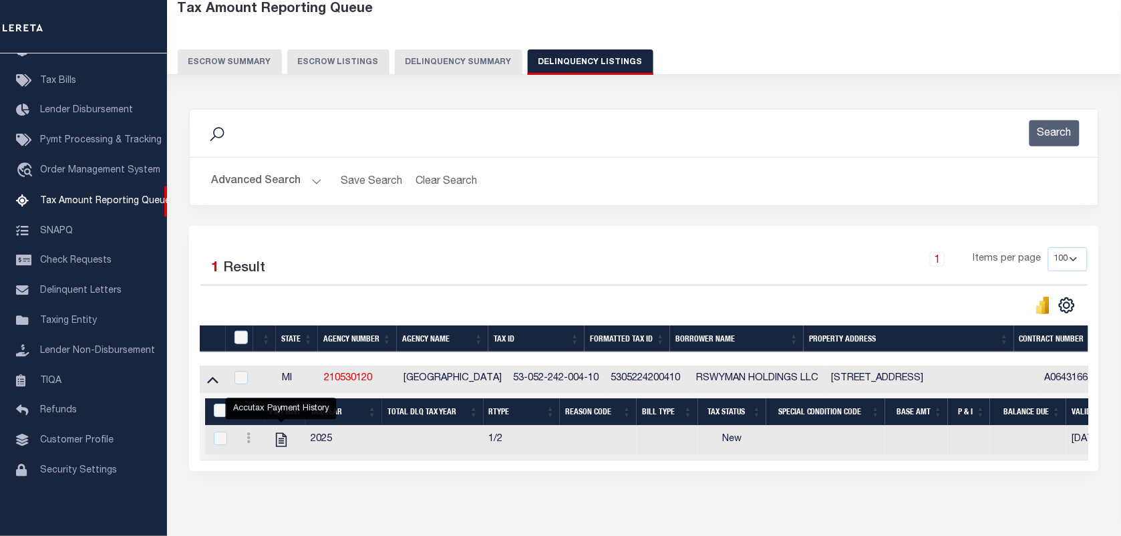
click at [282, 444] on icon "" at bounding box center [281, 439] width 17 height 17
checkbox input "true"
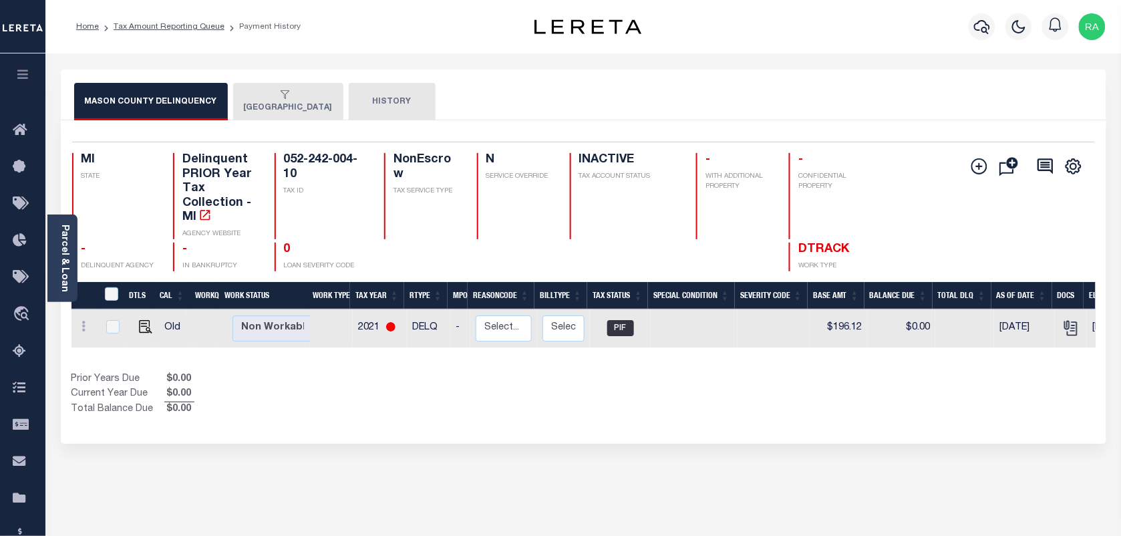
click at [277, 100] on div "button" at bounding box center [286, 96] width 84 height 12
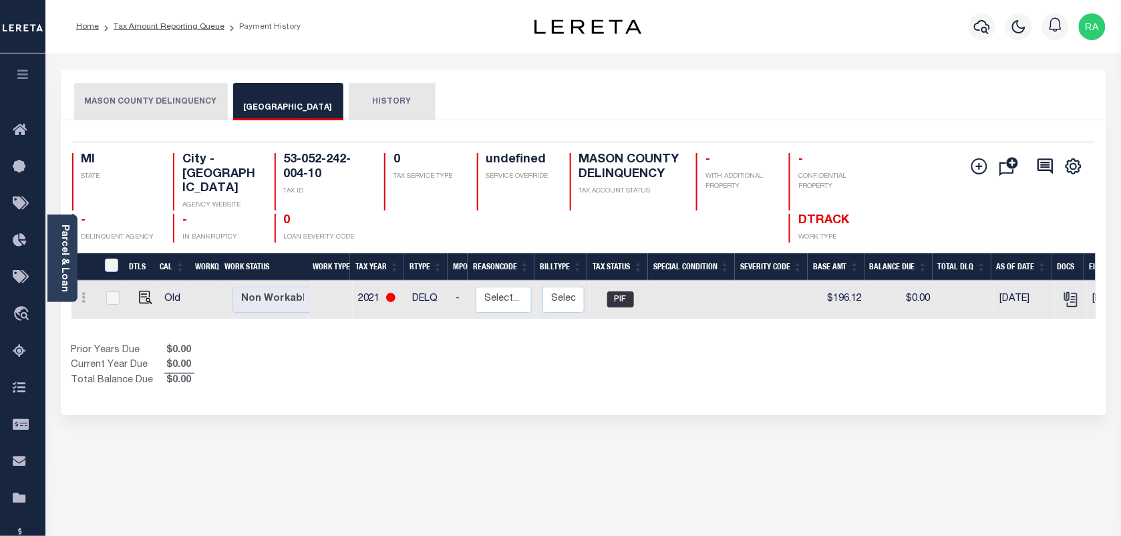
click at [182, 102] on button "MASON COUNTY DELINQUENCY" at bounding box center [151, 101] width 154 height 37
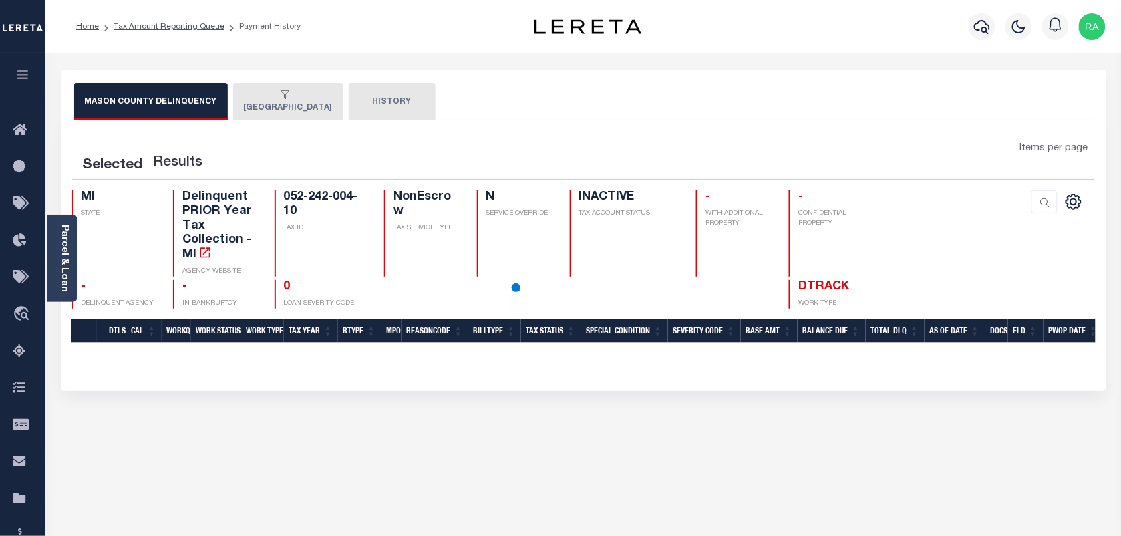
click at [277, 106] on button "[GEOGRAPHIC_DATA]" at bounding box center [288, 101] width 110 height 37
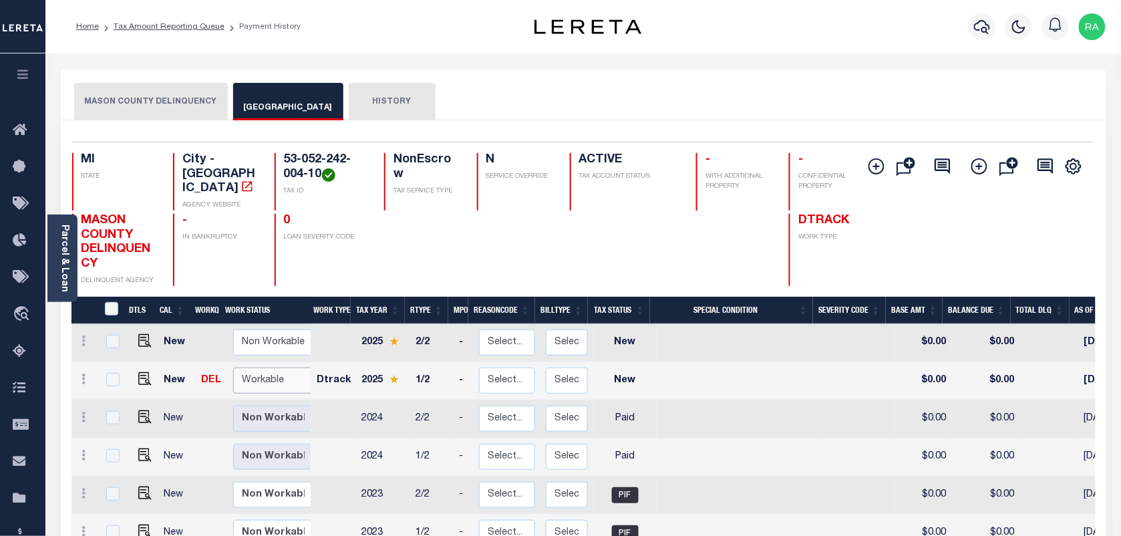
click at [249, 368] on select "Non Workable Workable" at bounding box center [273, 380] width 80 height 26
checkbox input "true"
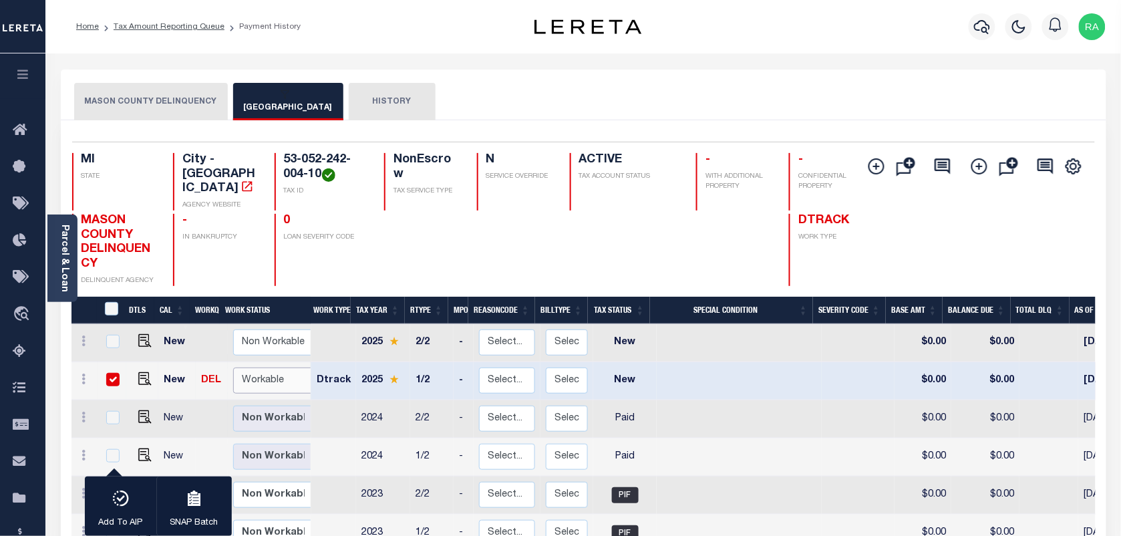
select select "true"
click at [233, 367] on select "Non Workable Workable" at bounding box center [273, 380] width 80 height 26
checkbox input "false"
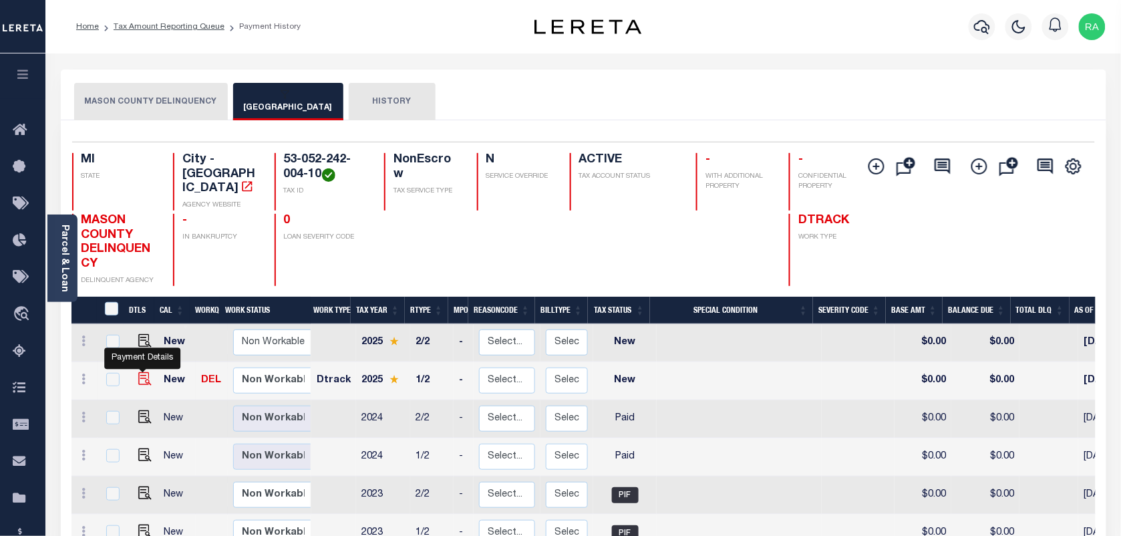
click at [144, 372] on img "" at bounding box center [144, 378] width 13 height 13
checkbox input "true"
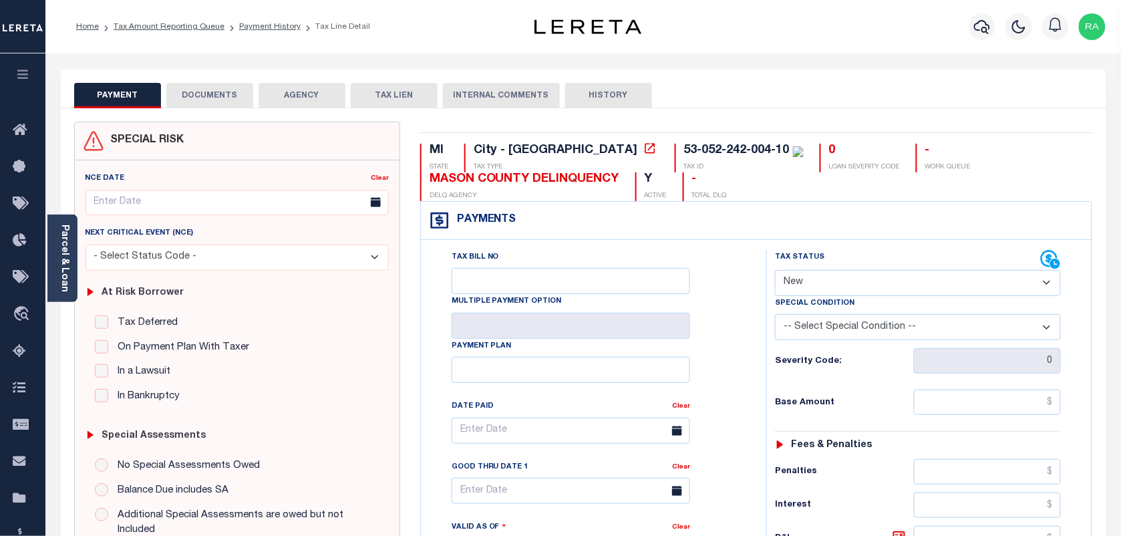
click at [862, 291] on select "- Select Status Code - Open Due/Unpaid Paid Incomplete No Tax Due Internal Refu…" at bounding box center [918, 283] width 286 height 26
select select "PYD"
click at [775, 271] on select "- Select Status Code - Open Due/Unpaid Paid Incomplete No Tax Due Internal Refu…" at bounding box center [918, 283] width 286 height 26
type input "[DATE]"
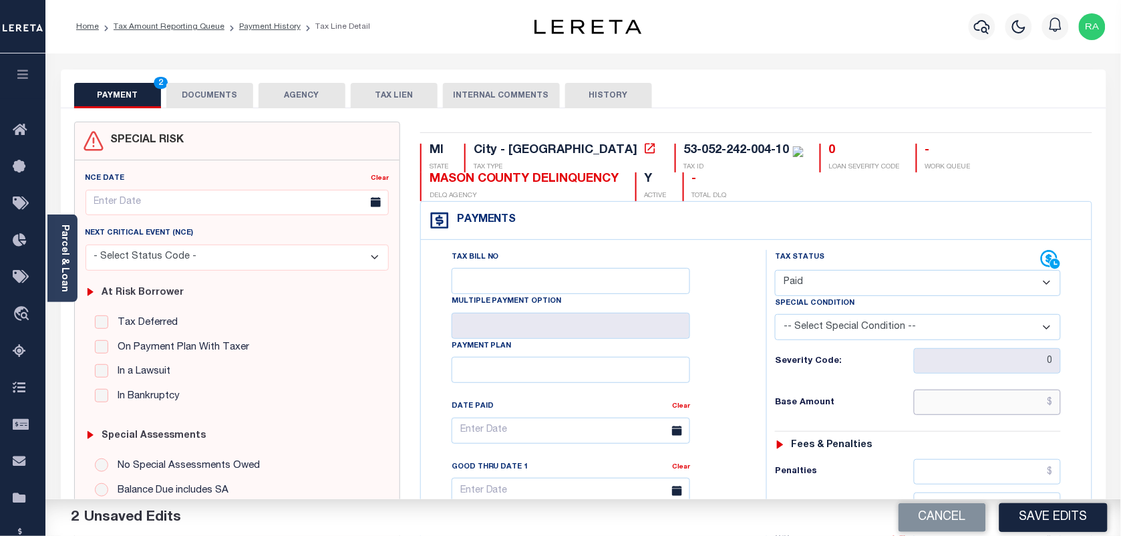
click at [993, 409] on input "text" at bounding box center [988, 401] width 148 height 25
type input "$0.00"
click at [1059, 430] on div "Tax Status Status - Select Status Code -" at bounding box center [922, 545] width 312 height 590
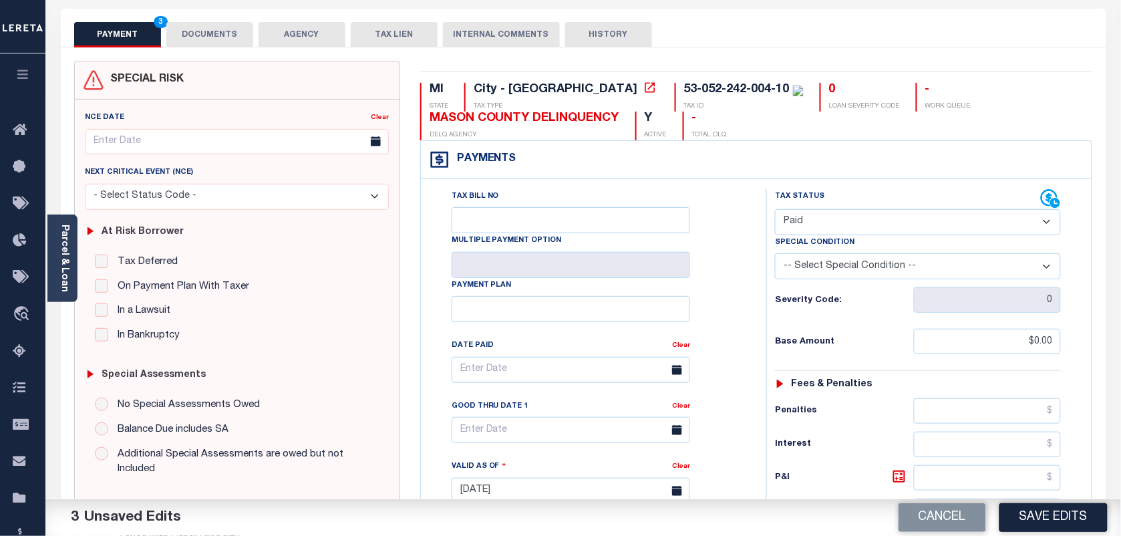
scroll to position [418, 0]
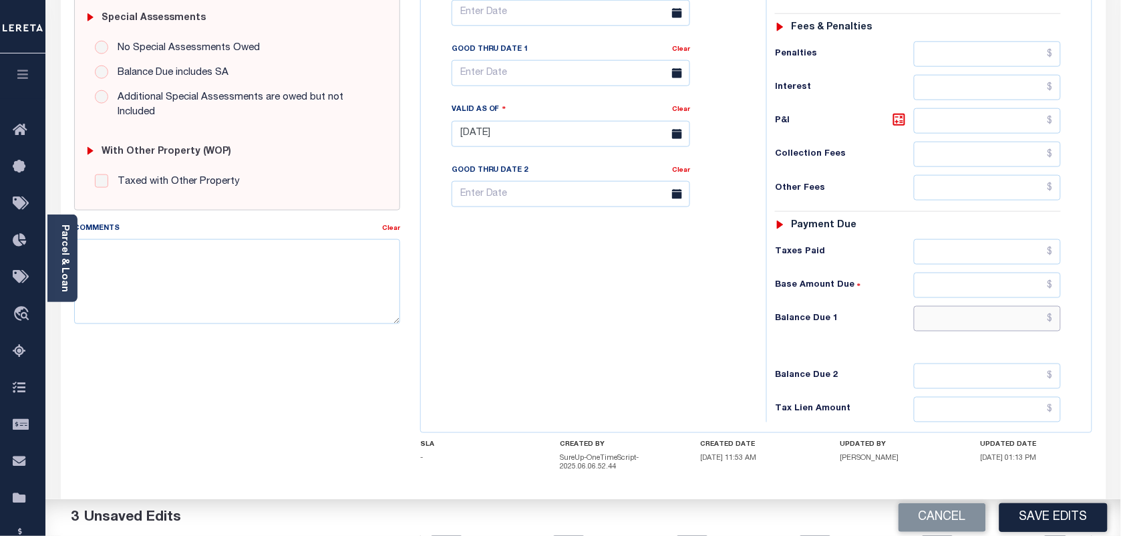
click at [995, 326] on input "text" at bounding box center [988, 318] width 148 height 25
click at [1060, 331] on input "$0" at bounding box center [988, 318] width 148 height 25
type input "$0.00"
click at [197, 289] on textarea "Comments" at bounding box center [237, 281] width 326 height 84
paste textarea "AS PER TC KATHY VIA EMAIL TAXES ARE PAID"
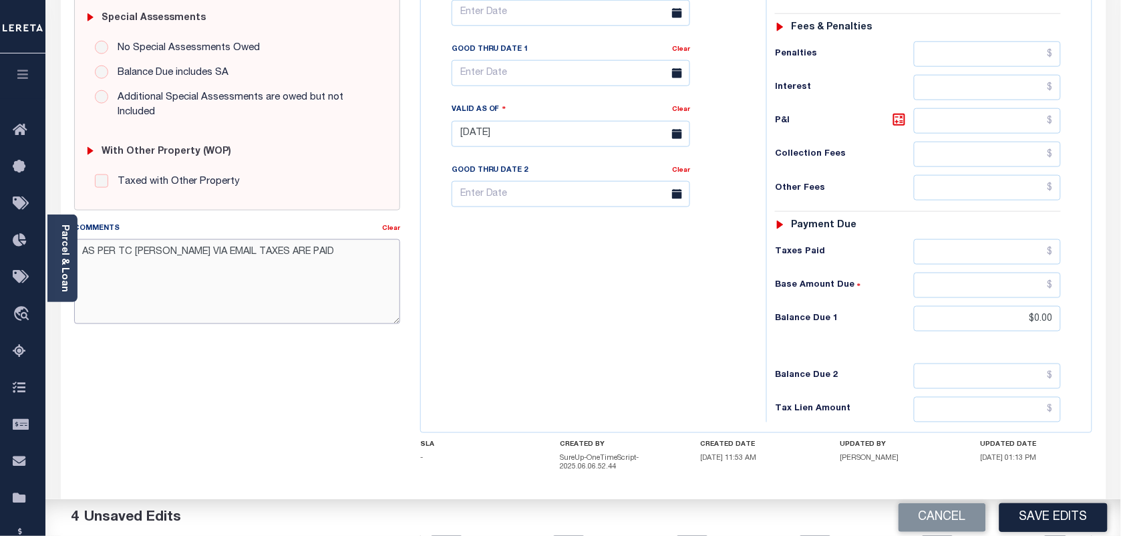
type textarea "AS PER TC KATHY VIA EMAIL TAXES ARE PAID"
click at [1037, 511] on button "Save Edits" at bounding box center [1053, 517] width 108 height 29
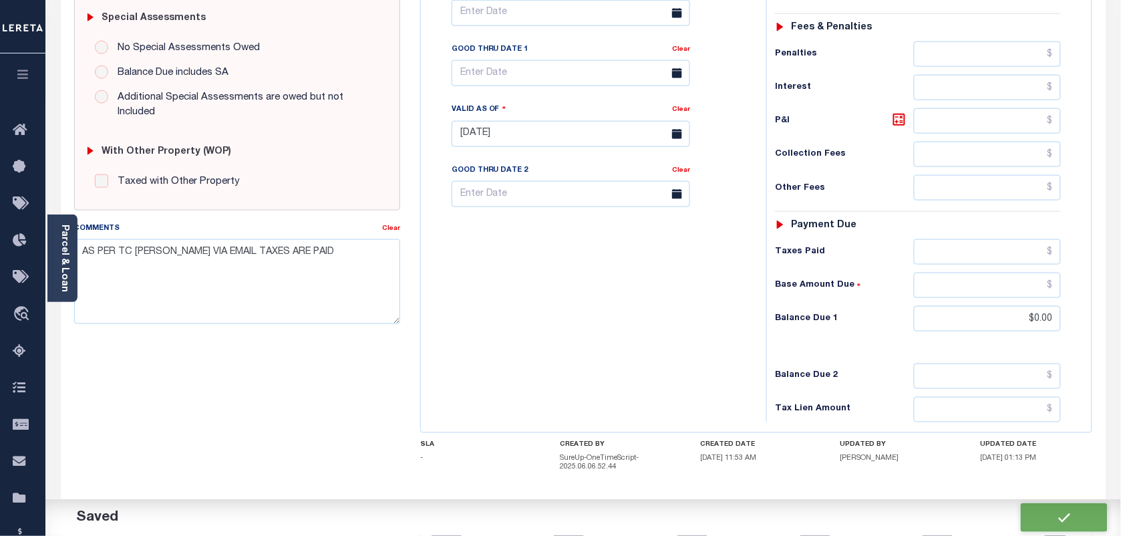
checkbox input "false"
type textarea "AS PER TC KATHY VIA EMAIL TAXES ARE PAID"
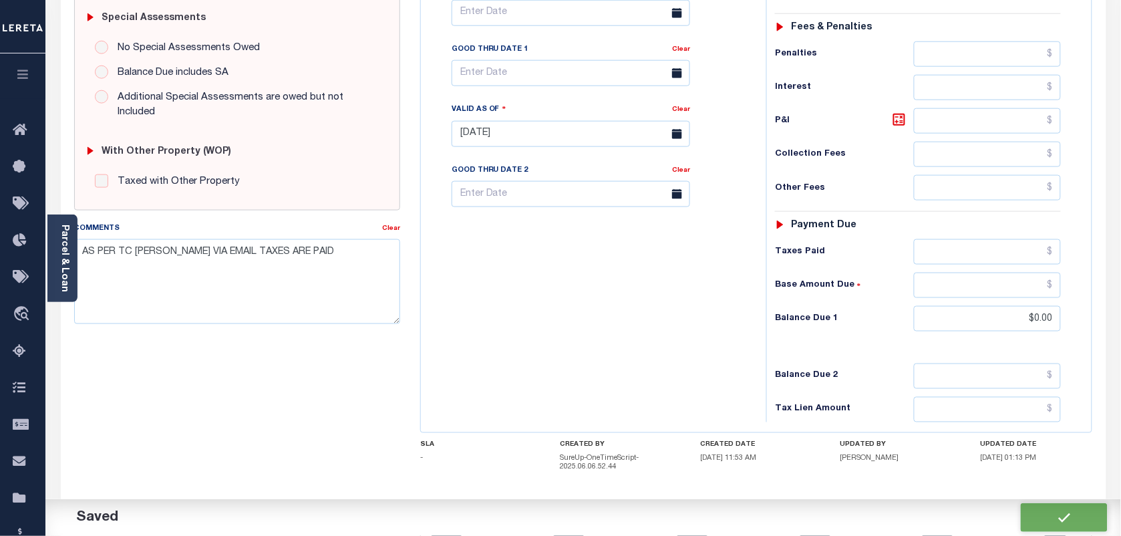
type input "$0"
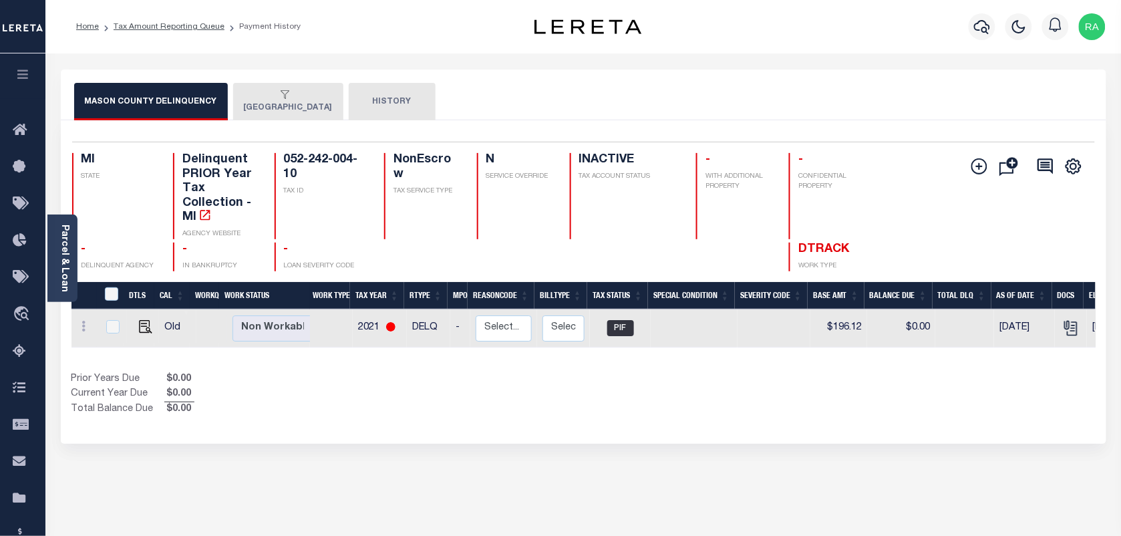
click at [242, 104] on button "[GEOGRAPHIC_DATA]" at bounding box center [288, 101] width 110 height 37
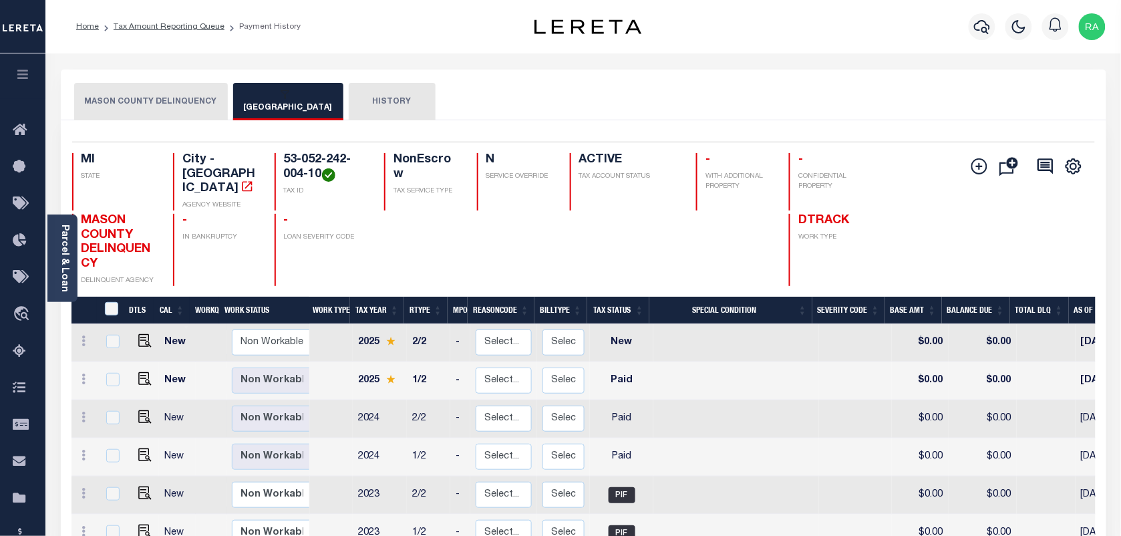
click at [184, 32] on li "Tax Amount Reporting Queue" at bounding box center [162, 27] width 126 height 12
click at [187, 27] on link "Tax Amount Reporting Queue" at bounding box center [169, 27] width 111 height 8
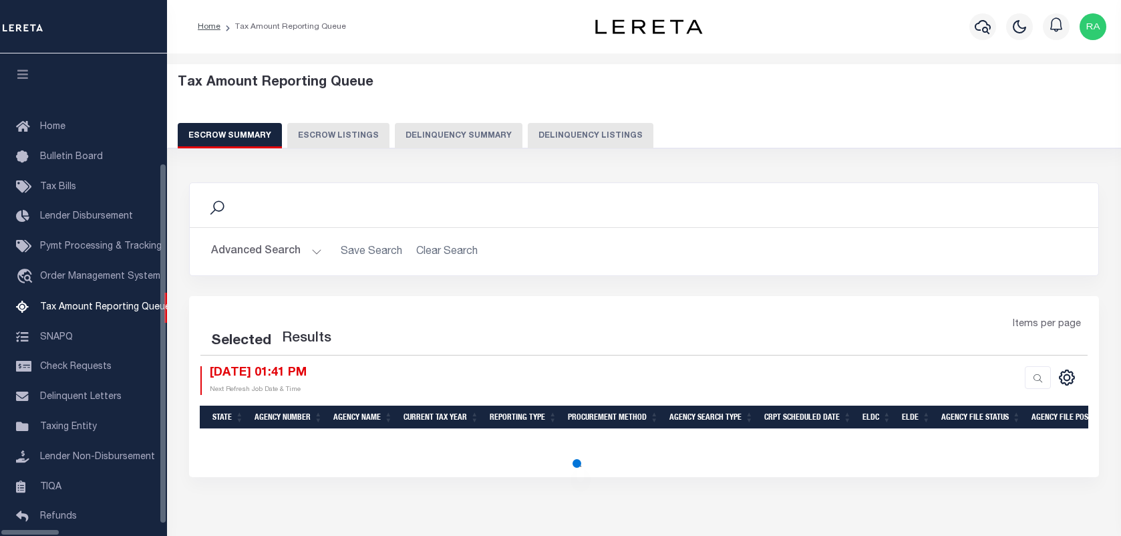
click at [502, 132] on button "Delinquency Summary" at bounding box center [459, 135] width 128 height 25
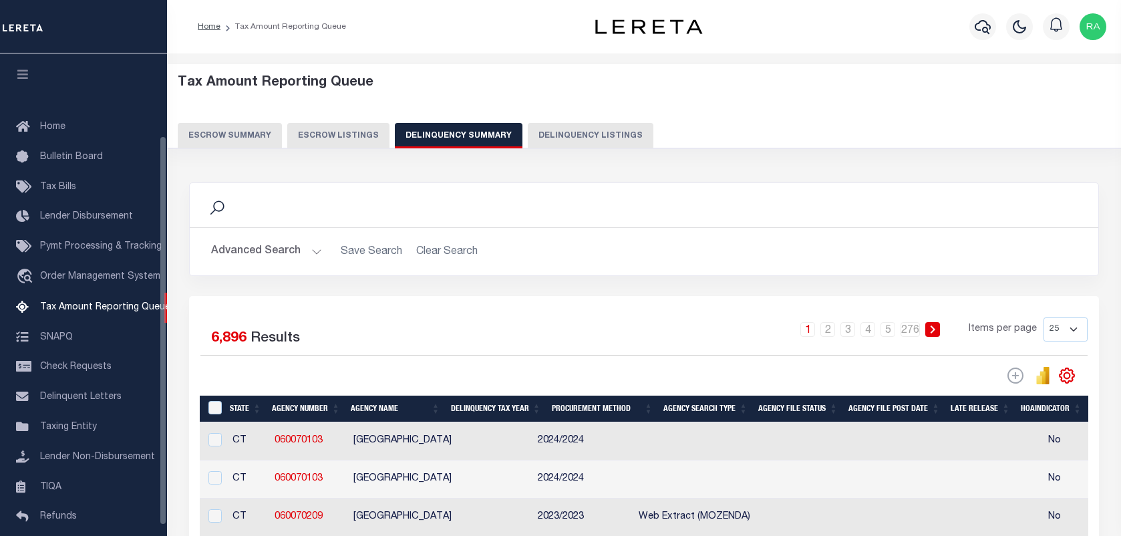
click at [585, 130] on button "Delinquency Listings" at bounding box center [591, 135] width 126 height 25
select select "100"
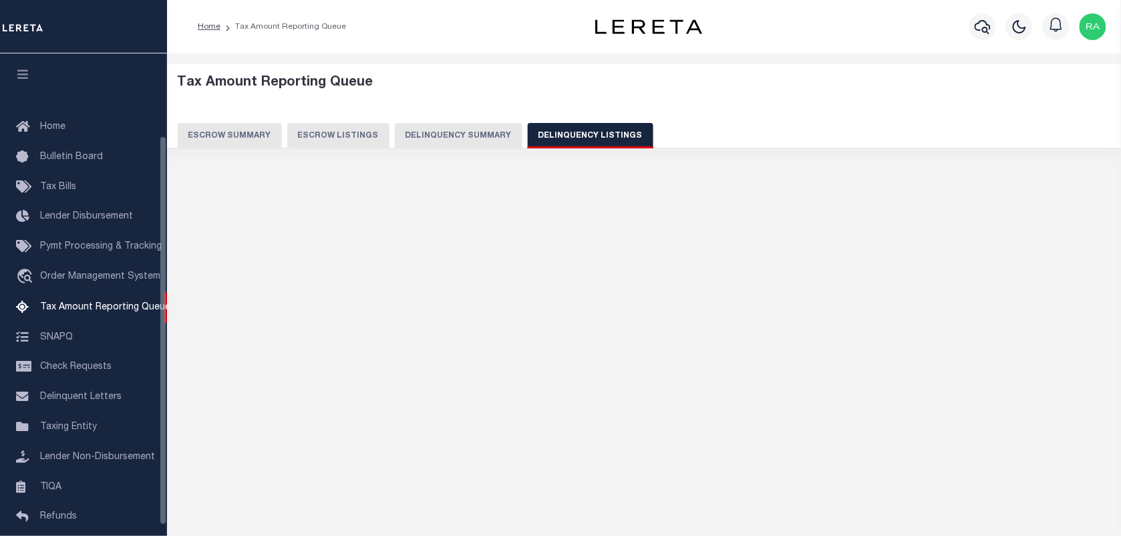
scroll to position [102, 0]
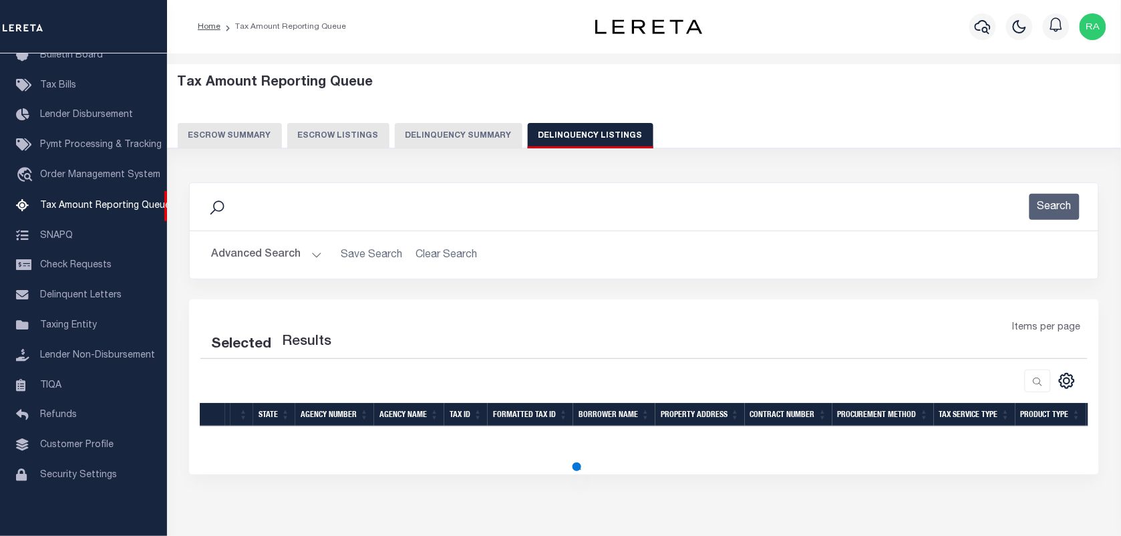
select select "100"
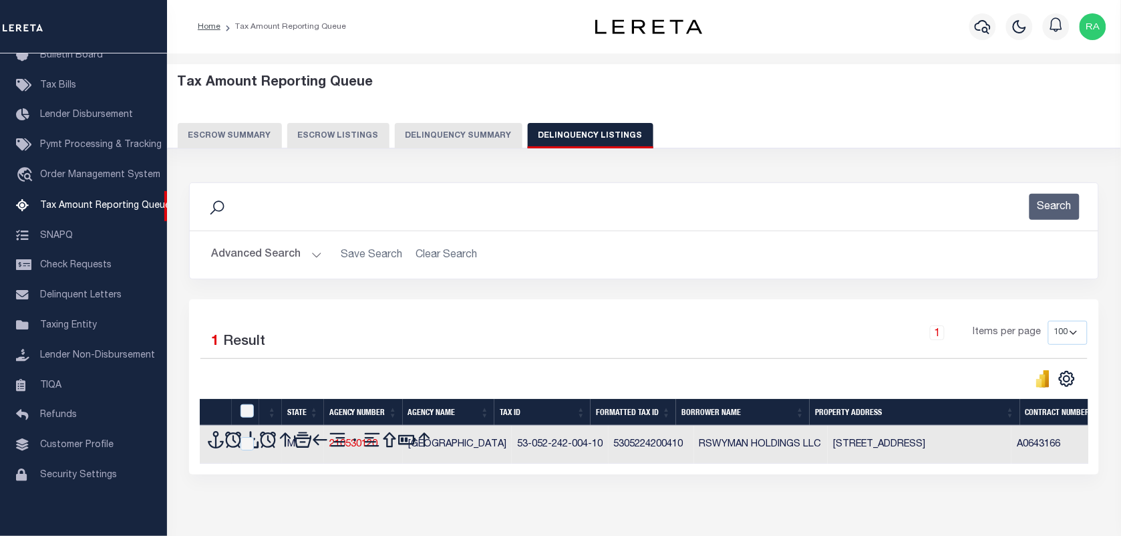
click at [317, 256] on button "Advanced Search" at bounding box center [266, 255] width 111 height 26
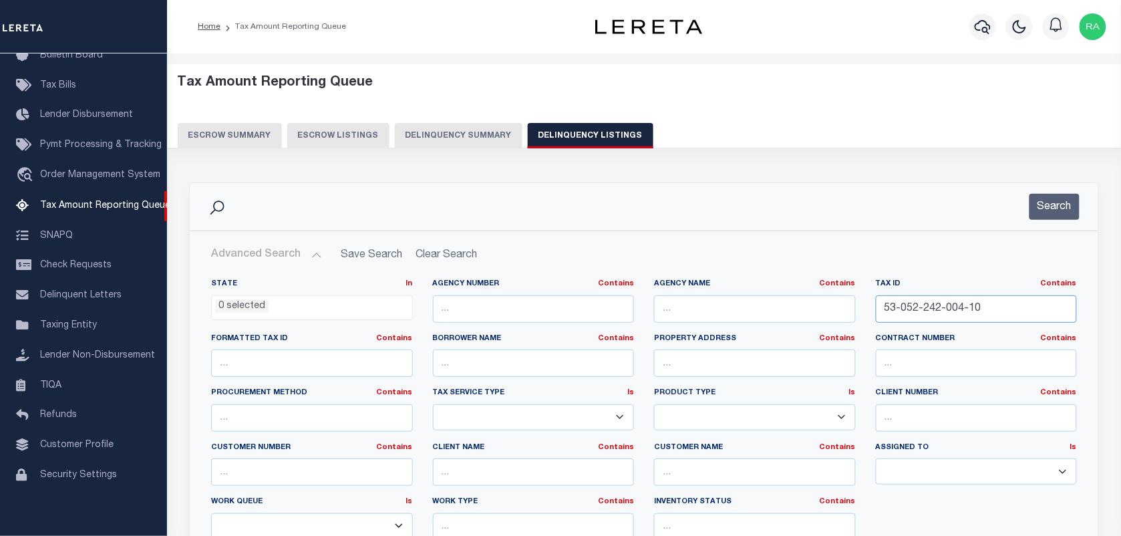
click at [941, 307] on input "53-052-242-004-10" at bounding box center [977, 308] width 202 height 27
paste input "1"
type input "53-052-242-004-11"
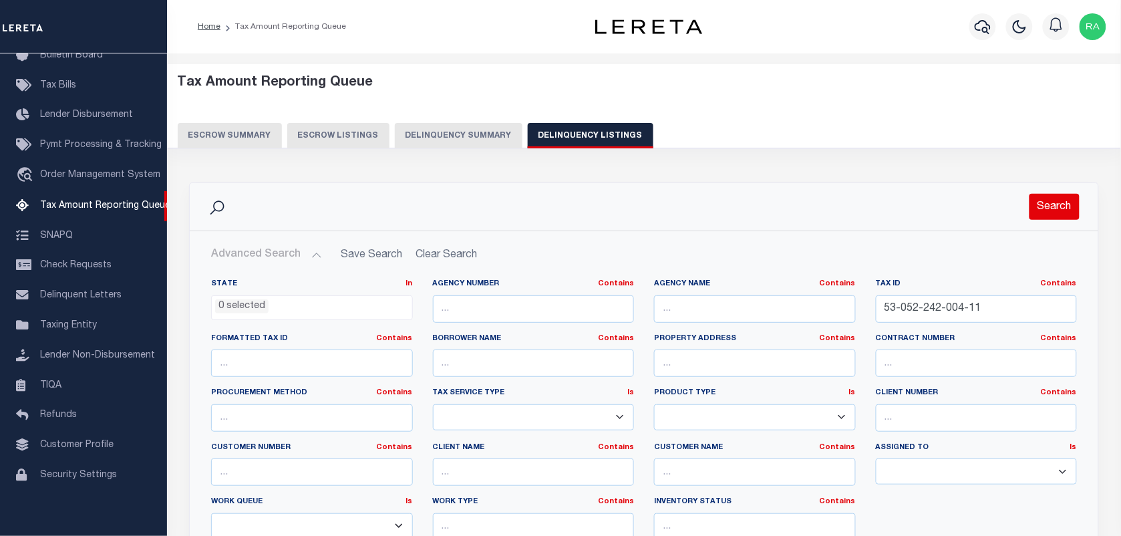
click at [1045, 211] on button "Search" at bounding box center [1054, 207] width 50 height 26
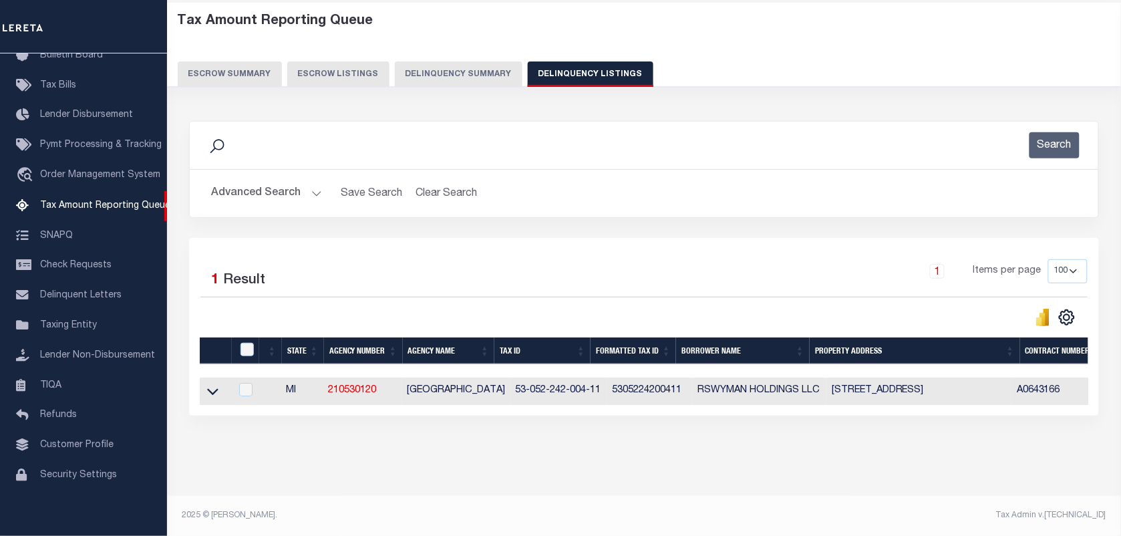
scroll to position [73, 0]
click at [217, 385] on icon at bounding box center [212, 391] width 11 height 14
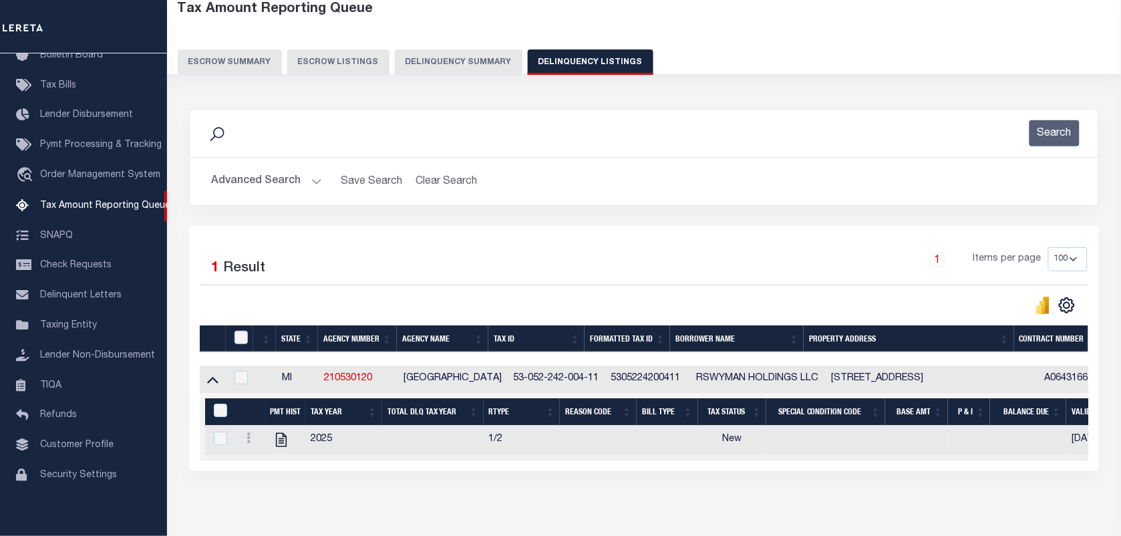
scroll to position [142, 0]
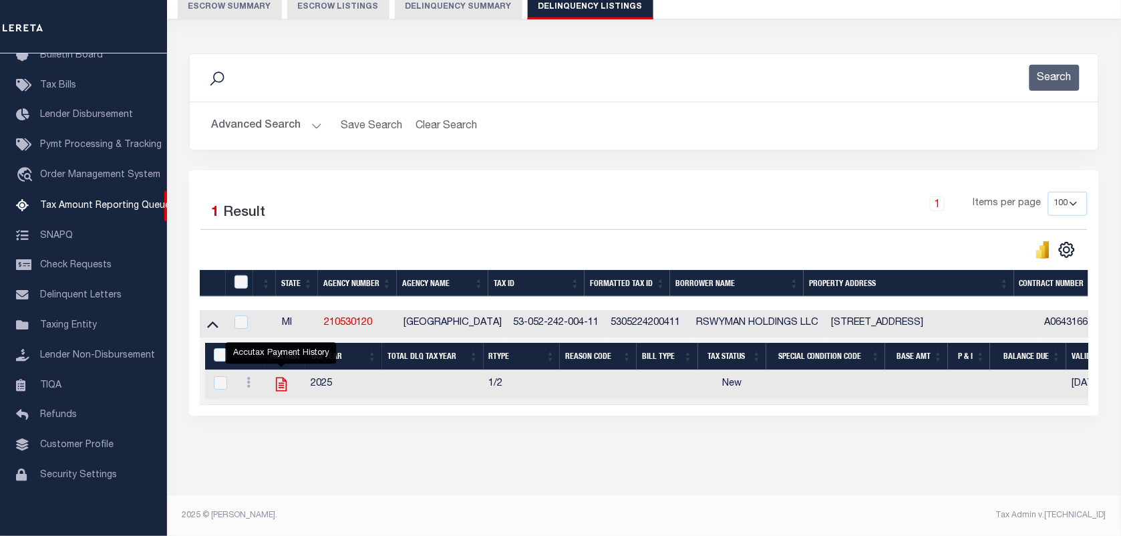
click at [279, 377] on icon "" at bounding box center [281, 383] width 17 height 17
checkbox input "true"
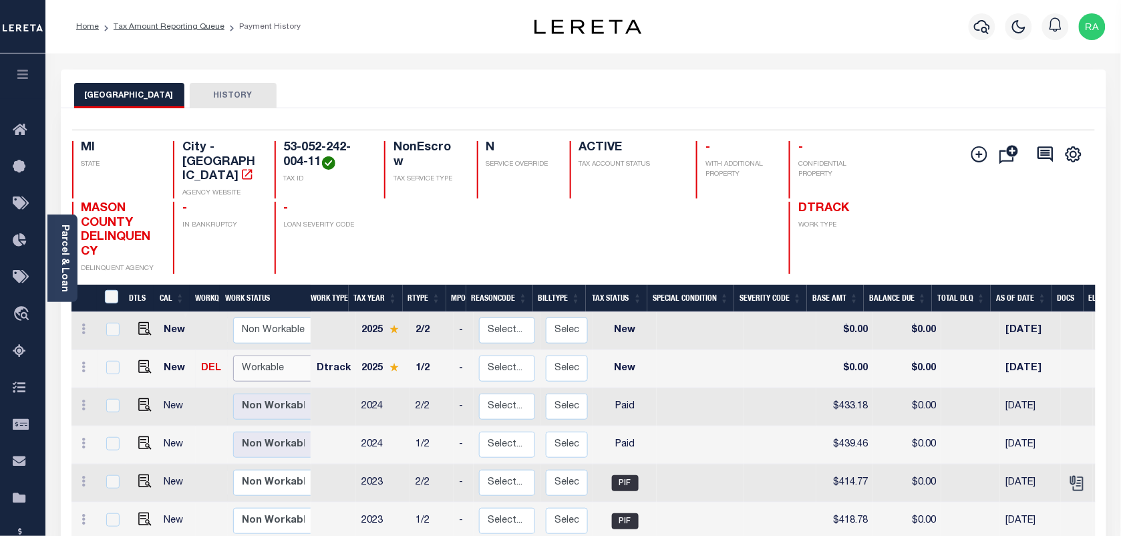
drag, startPoint x: 276, startPoint y: 355, endPoint x: 284, endPoint y: 369, distance: 15.6
click at [276, 355] on select "Non Workable Workable" at bounding box center [273, 368] width 80 height 26
checkbox input "true"
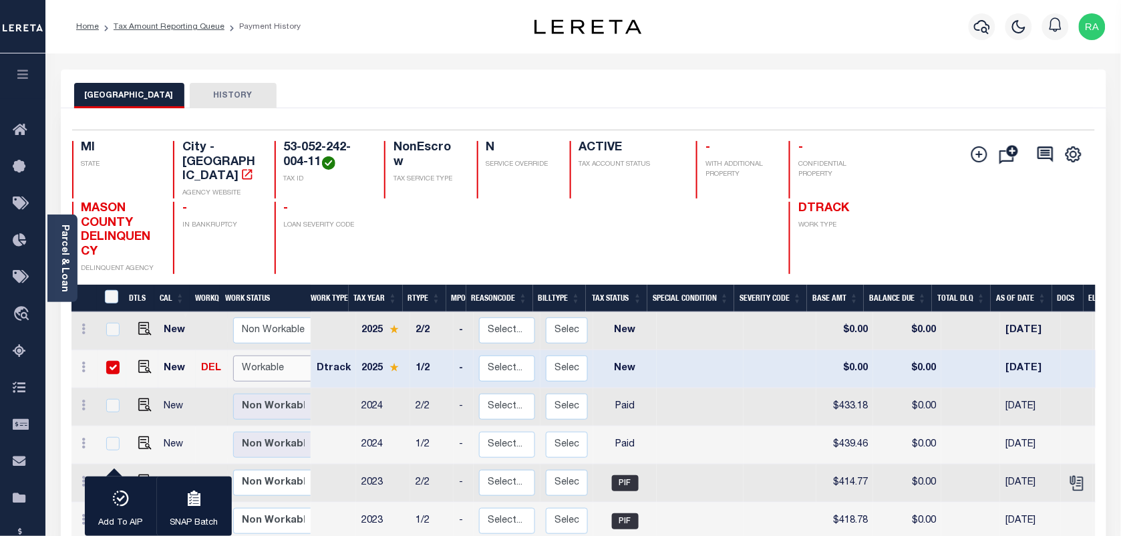
select select "true"
click at [233, 355] on select "Non Workable Workable" at bounding box center [273, 368] width 80 height 26
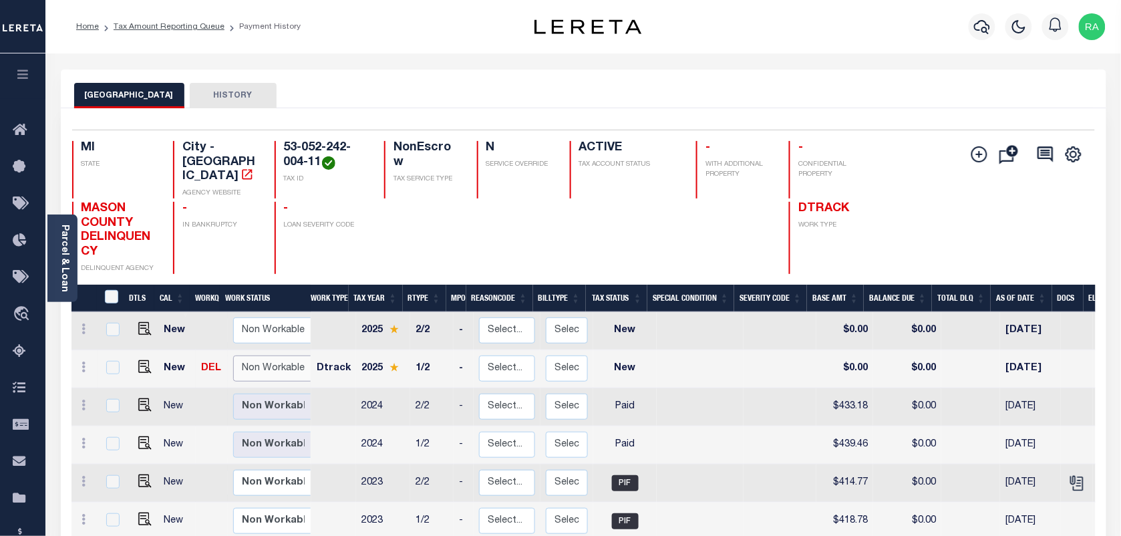
checkbox input "false"
click at [141, 360] on img "" at bounding box center [144, 366] width 13 height 13
checkbox input "true"
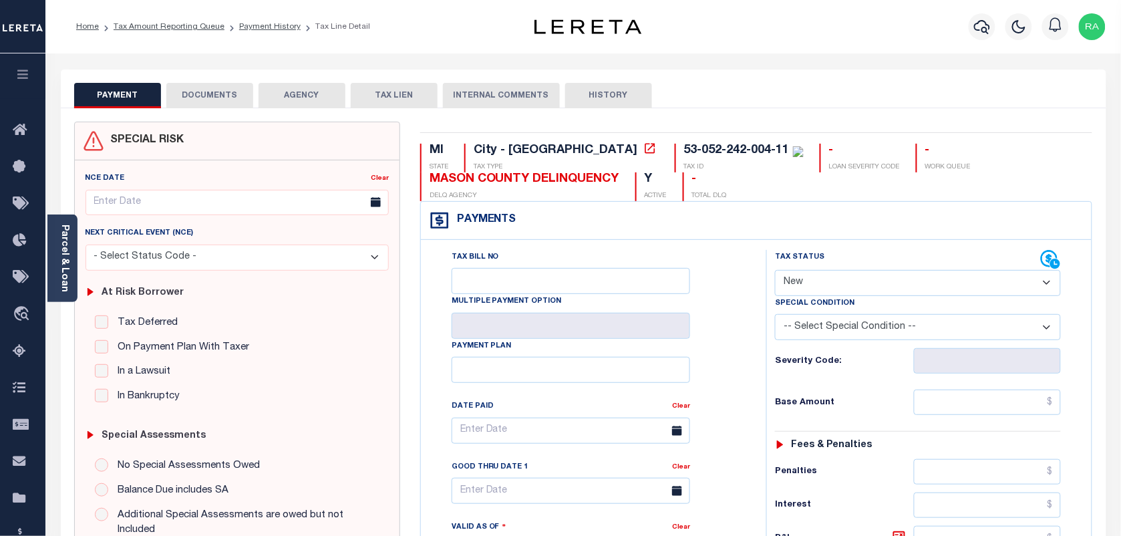
click at [867, 288] on select "- Select Status Code - Open Due/Unpaid Paid Incomplete No Tax Due Internal Refu…" at bounding box center [918, 283] width 286 height 26
select select "PYD"
click at [775, 271] on select "- Select Status Code - Open Due/Unpaid Paid Incomplete No Tax Due Internal Refu…" at bounding box center [918, 283] width 286 height 26
type input "[DATE]"
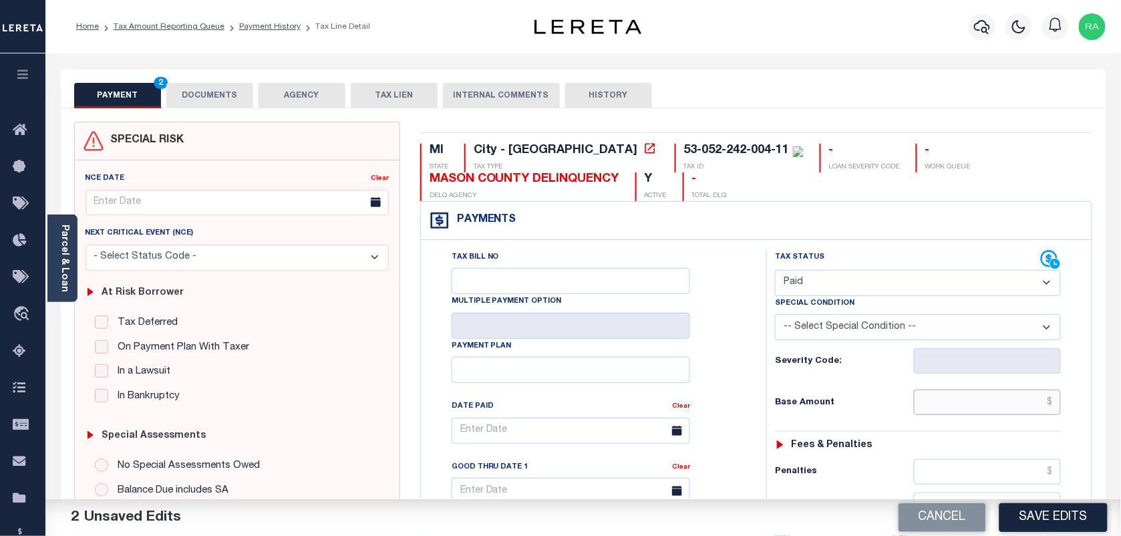
click at [1021, 397] on input "text" at bounding box center [988, 401] width 148 height 25
click at [1055, 421] on div "Tax Status Status - Select Status Code -" at bounding box center [922, 545] width 312 height 590
type input "$0.00"
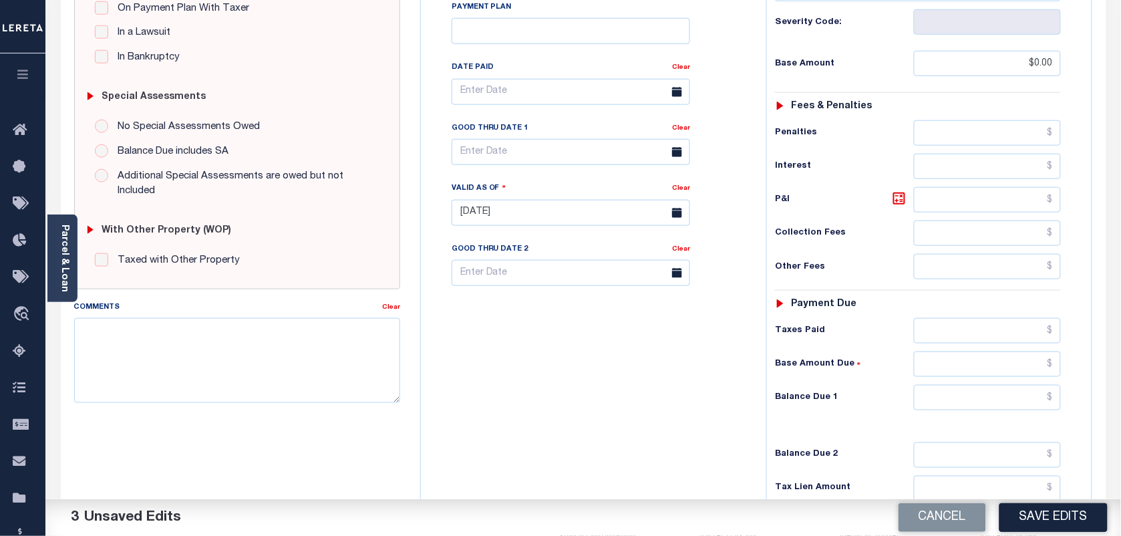
scroll to position [418, 0]
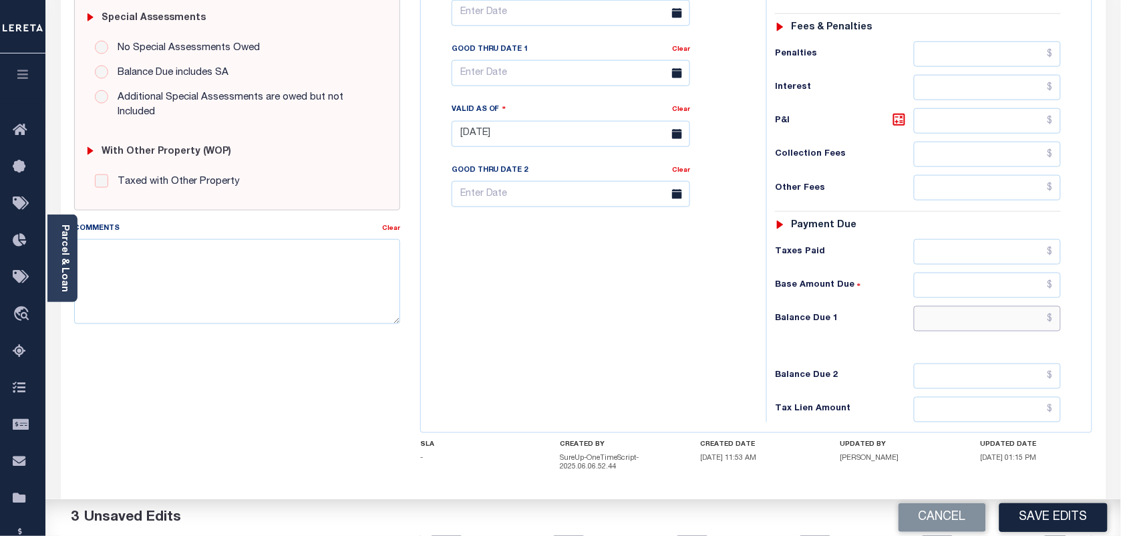
click at [997, 325] on input "text" at bounding box center [988, 318] width 148 height 25
type input "$0.00"
click at [1074, 338] on div "Tax Status Status - Select Status Code -" at bounding box center [922, 127] width 312 height 590
click at [221, 282] on textarea "Comments" at bounding box center [237, 281] width 326 height 84
paste textarea "AS PER TC [PERSON_NAME] VIA EMAIL TAXES ARE PAID"
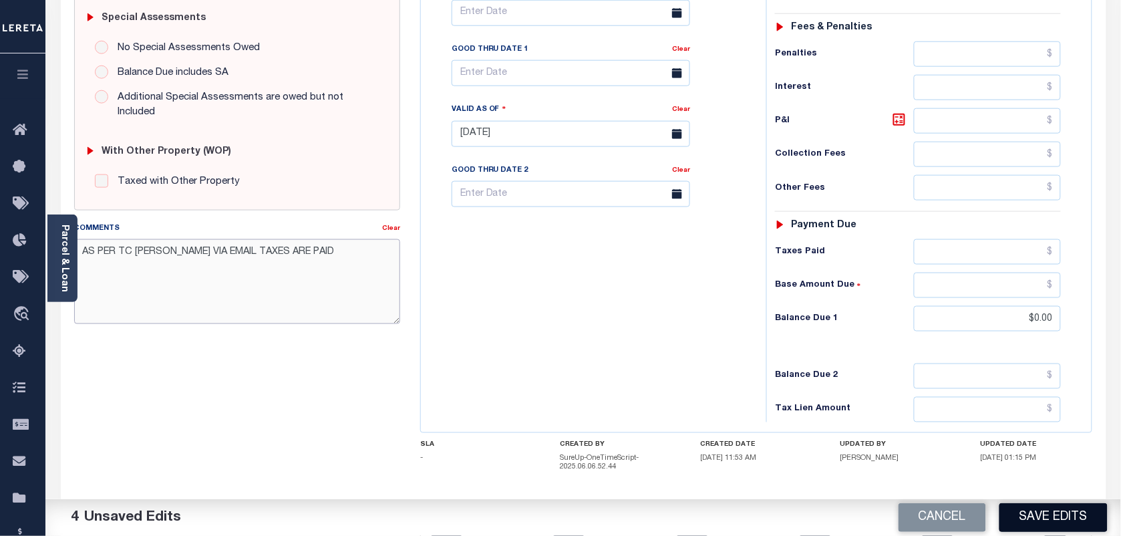
type textarea "AS PER TC [PERSON_NAME] VIA EMAIL TAXES ARE PAID"
click at [1033, 513] on button "Save Edits" at bounding box center [1053, 517] width 108 height 29
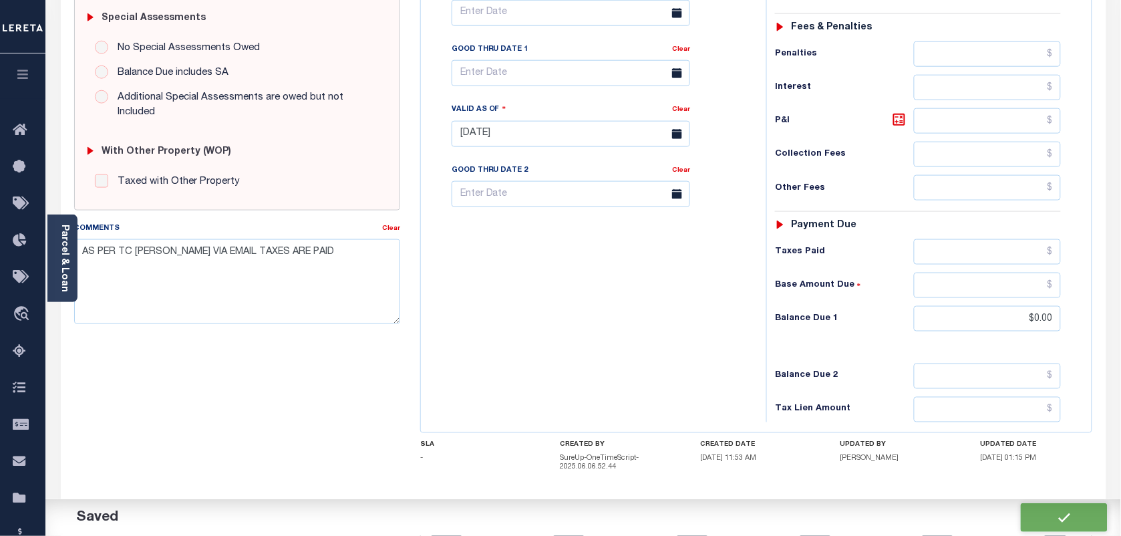
checkbox input "false"
type textarea "AS PER TC [PERSON_NAME] VIA EMAIL TAXES ARE PAID"
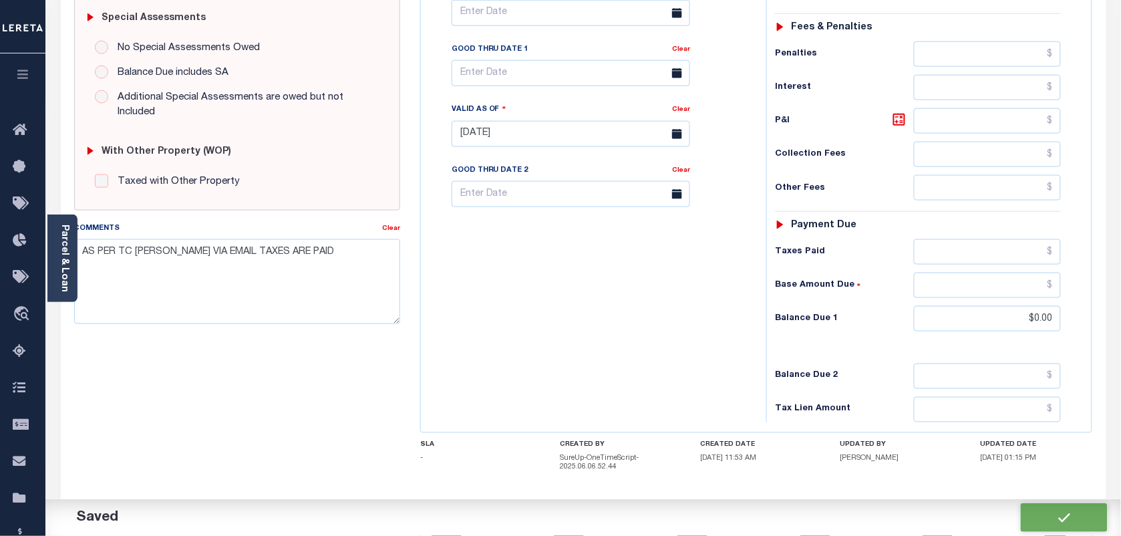
type input "$0"
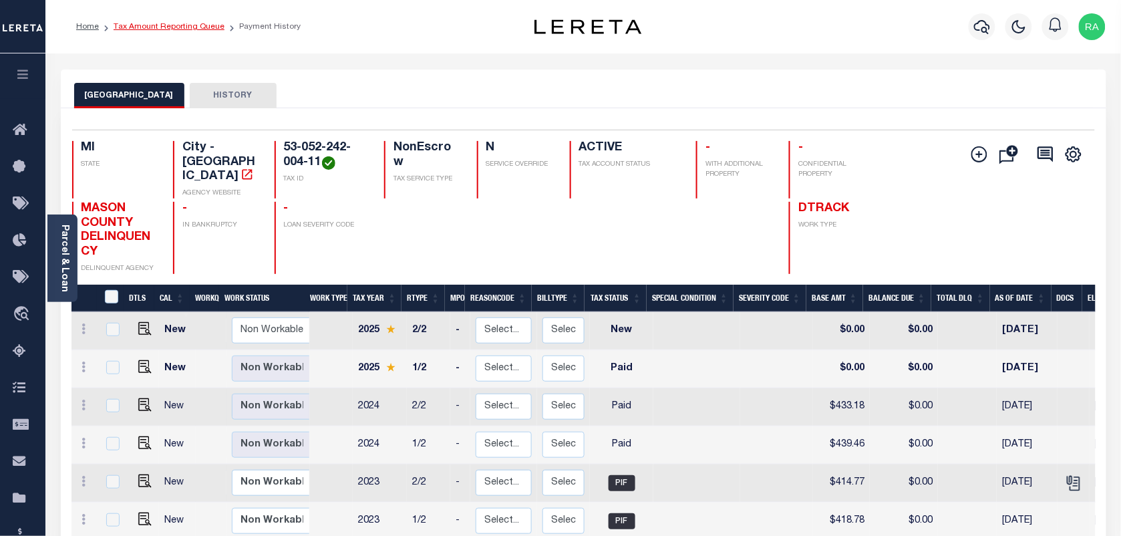
click at [167, 30] on link "Tax Amount Reporting Queue" at bounding box center [169, 27] width 111 height 8
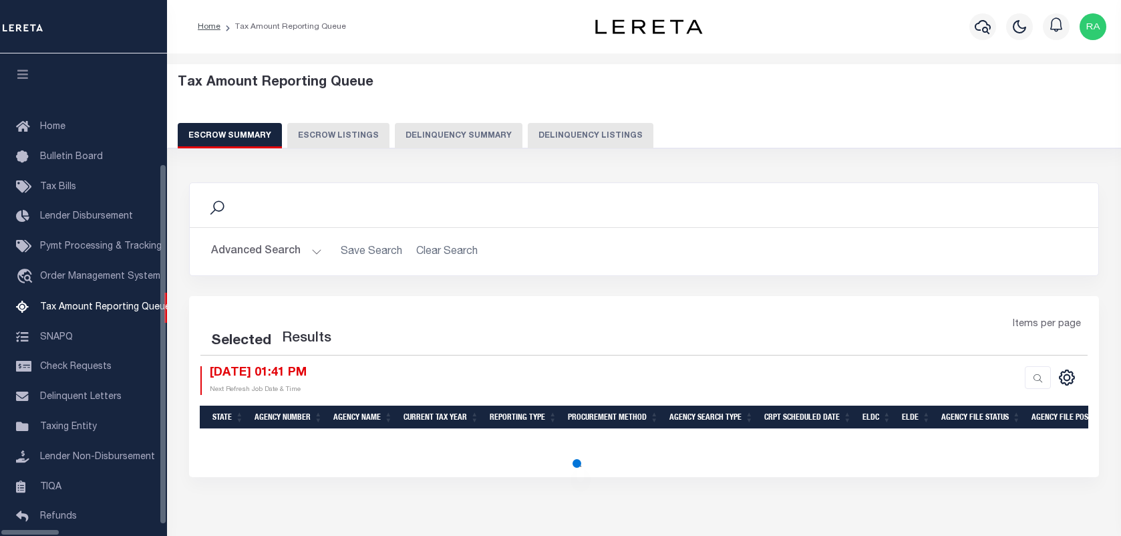
click at [532, 138] on button "Delinquency Listings" at bounding box center [591, 135] width 126 height 25
select select "100"
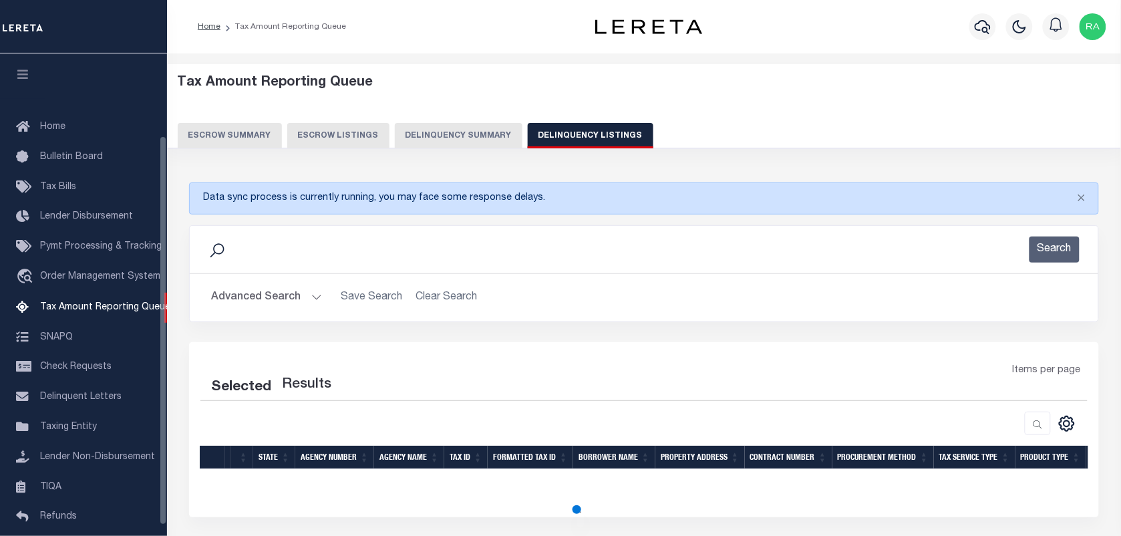
scroll to position [102, 0]
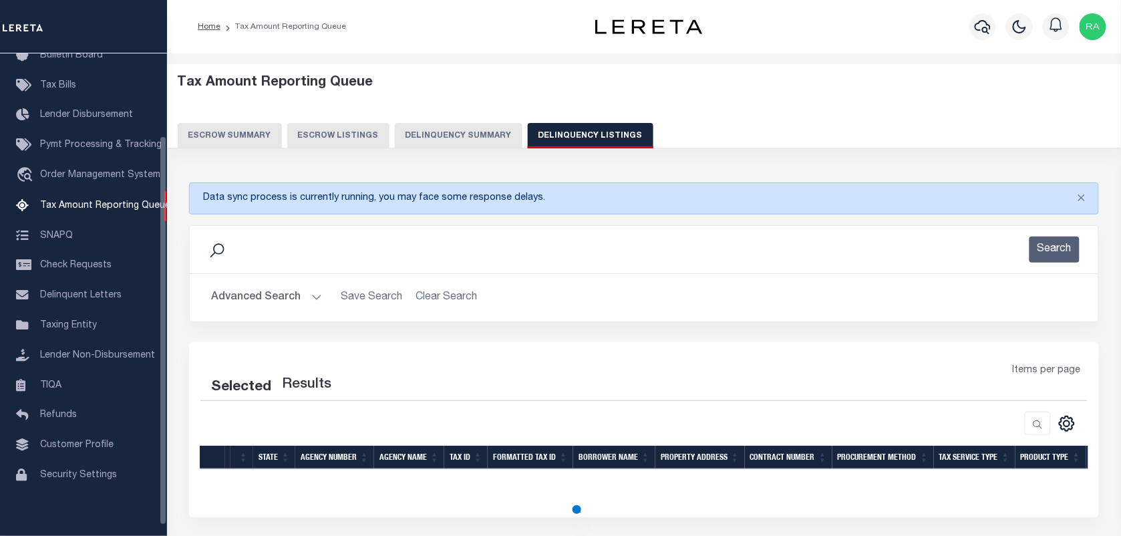
select select "100"
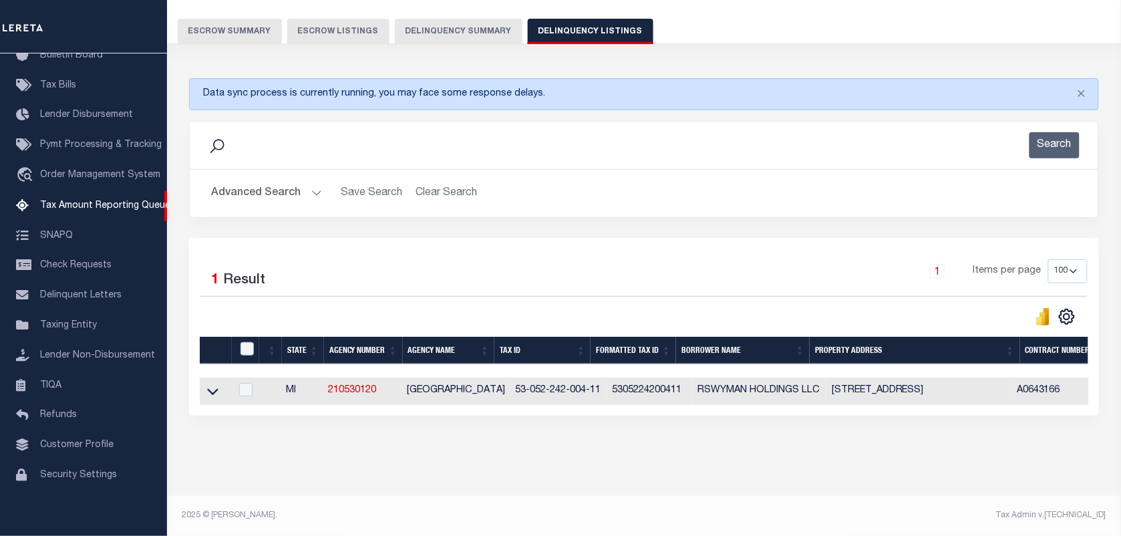
scroll to position [117, 0]
click at [207, 384] on icon at bounding box center [212, 391] width 11 height 14
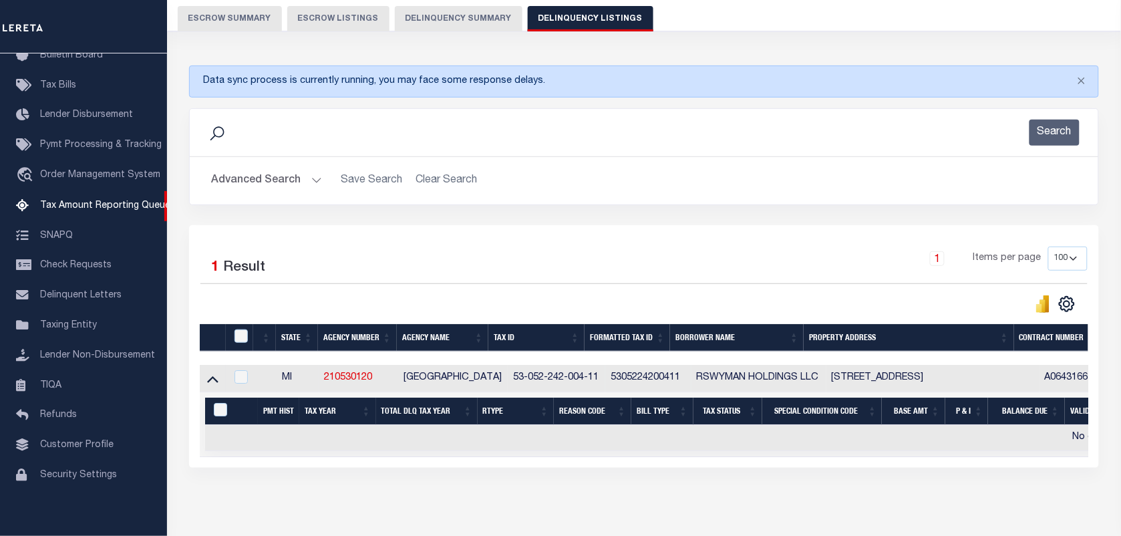
click at [216, 383] on icon at bounding box center [212, 378] width 11 height 14
